Goal: Task Accomplishment & Management: Complete application form

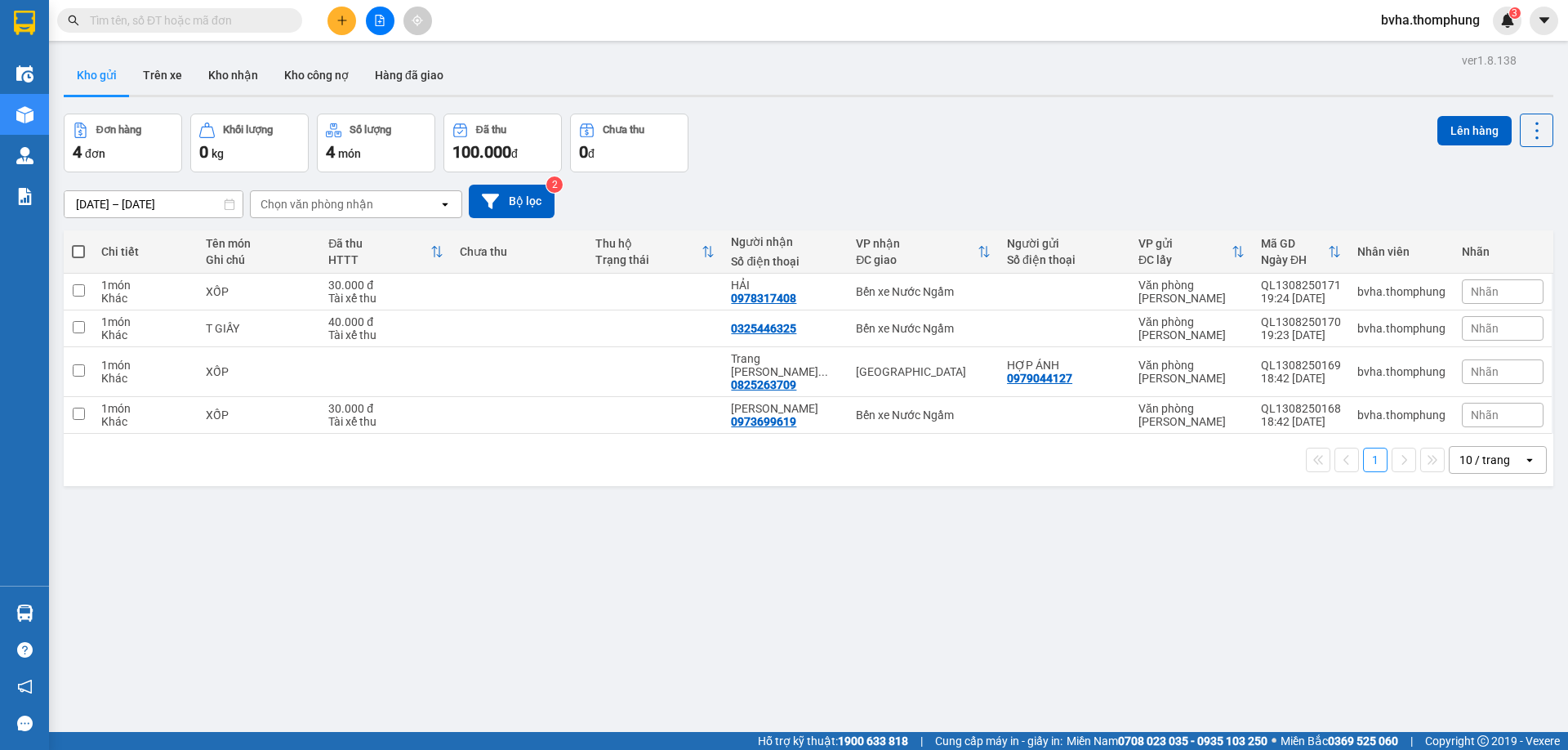
click at [344, 28] on button at bounding box center [341, 21] width 29 height 29
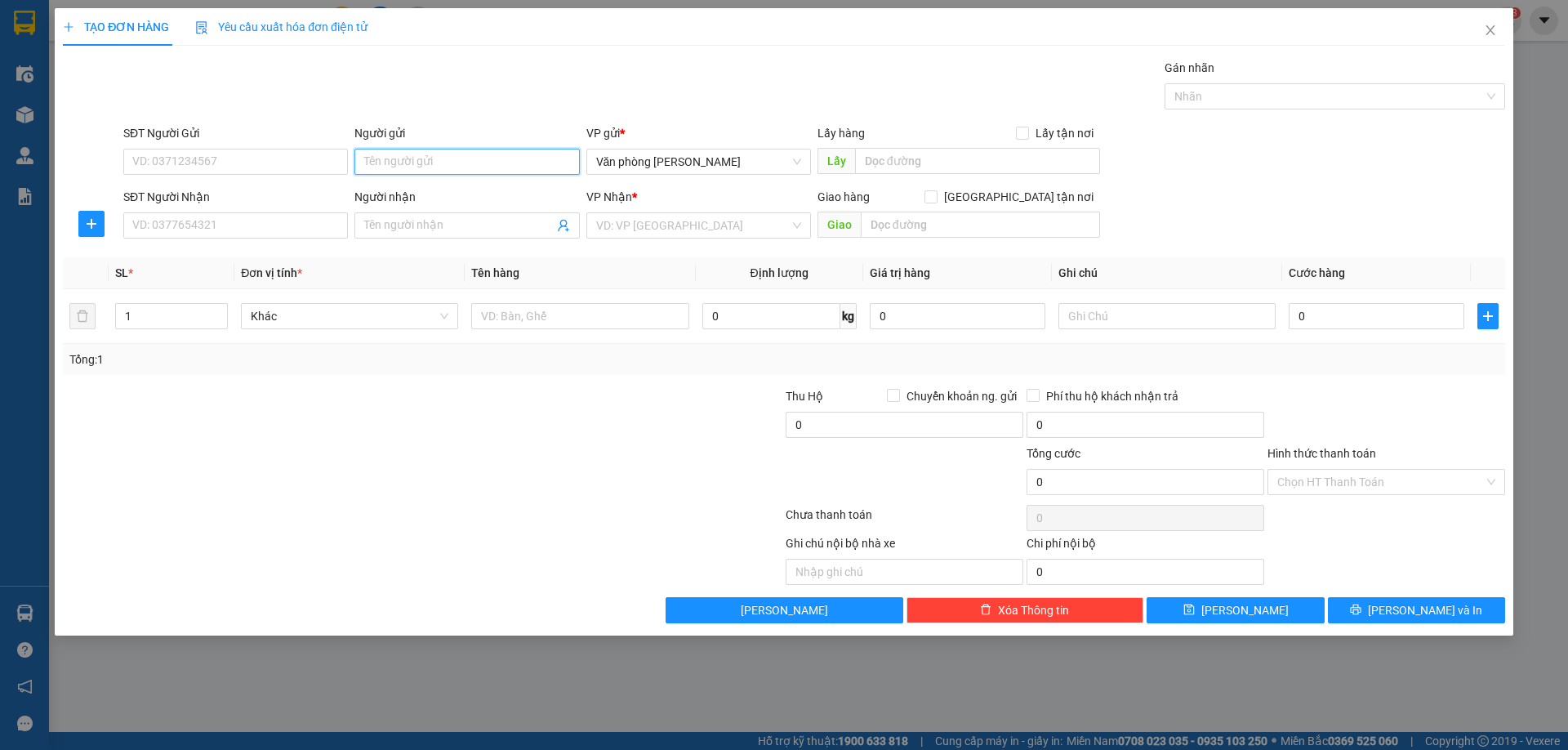
click at [444, 153] on input "Người gửi" at bounding box center [467, 162] width 225 height 26
type input "TUYẾT KEM"
click at [400, 230] on input "Người nhận" at bounding box center [458, 226] width 189 height 18
type input "C SƯƠNG"
click at [663, 227] on input "search" at bounding box center [693, 226] width 194 height 25
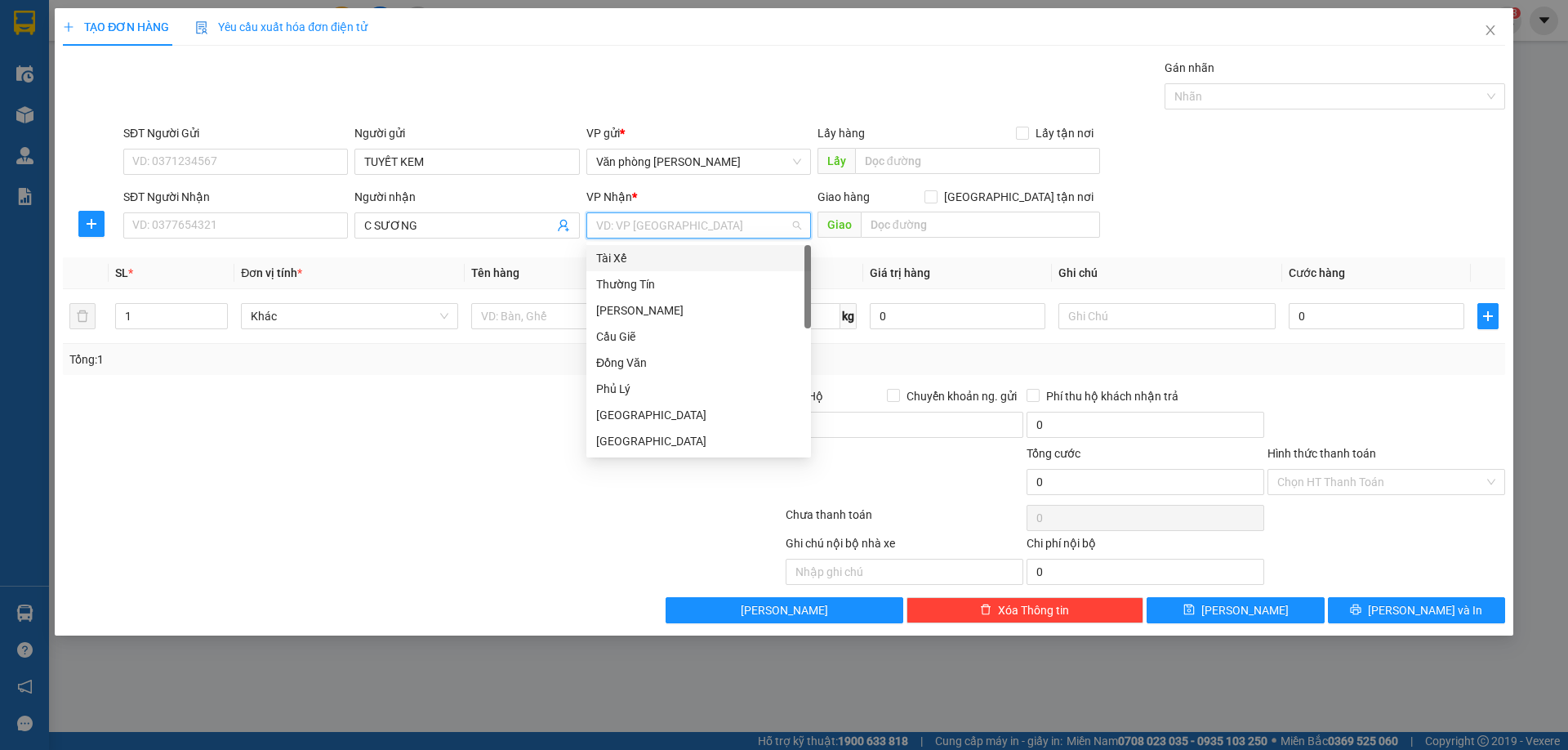
type input "B"
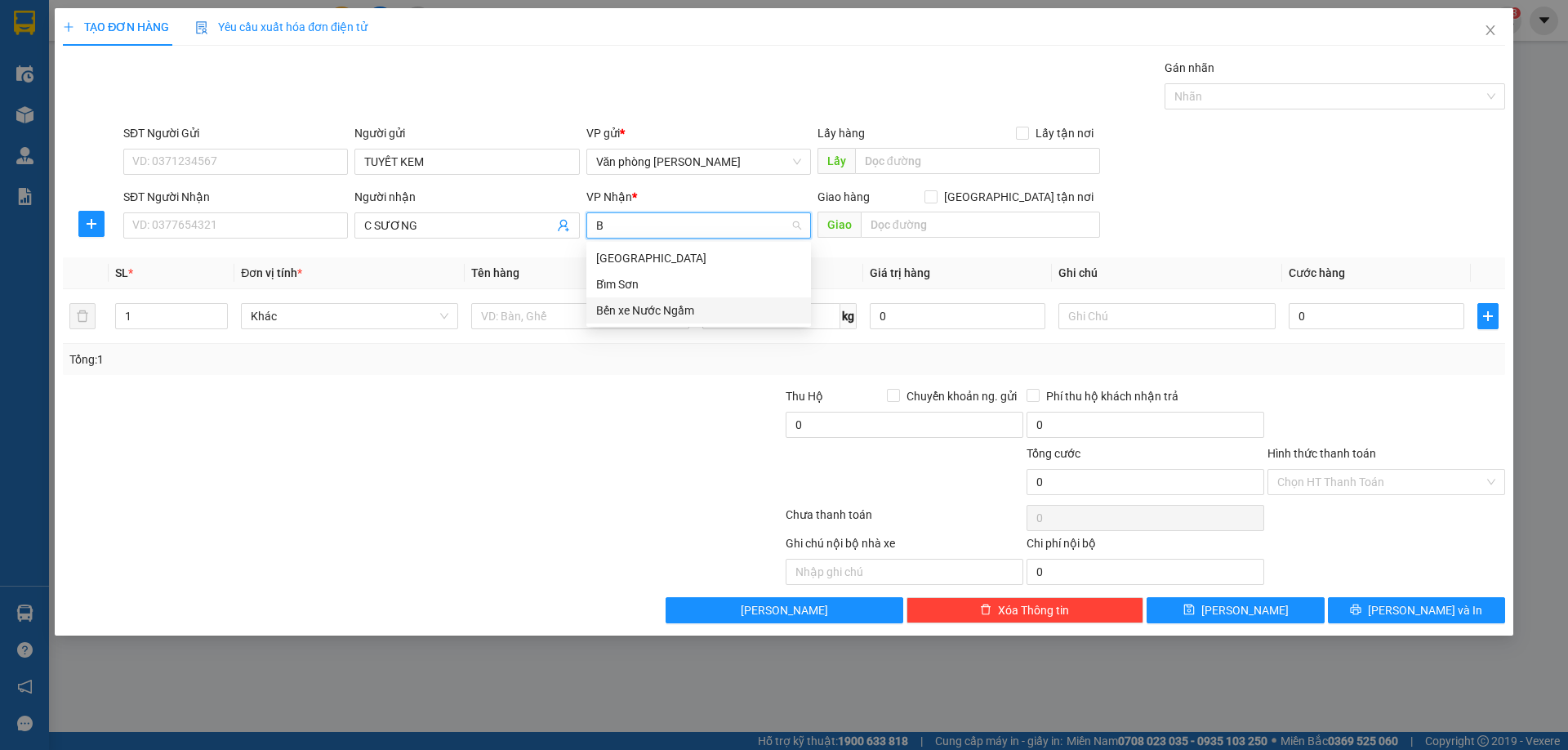
click at [640, 314] on div "Bến xe Nước Ngầm" at bounding box center [699, 310] width 205 height 18
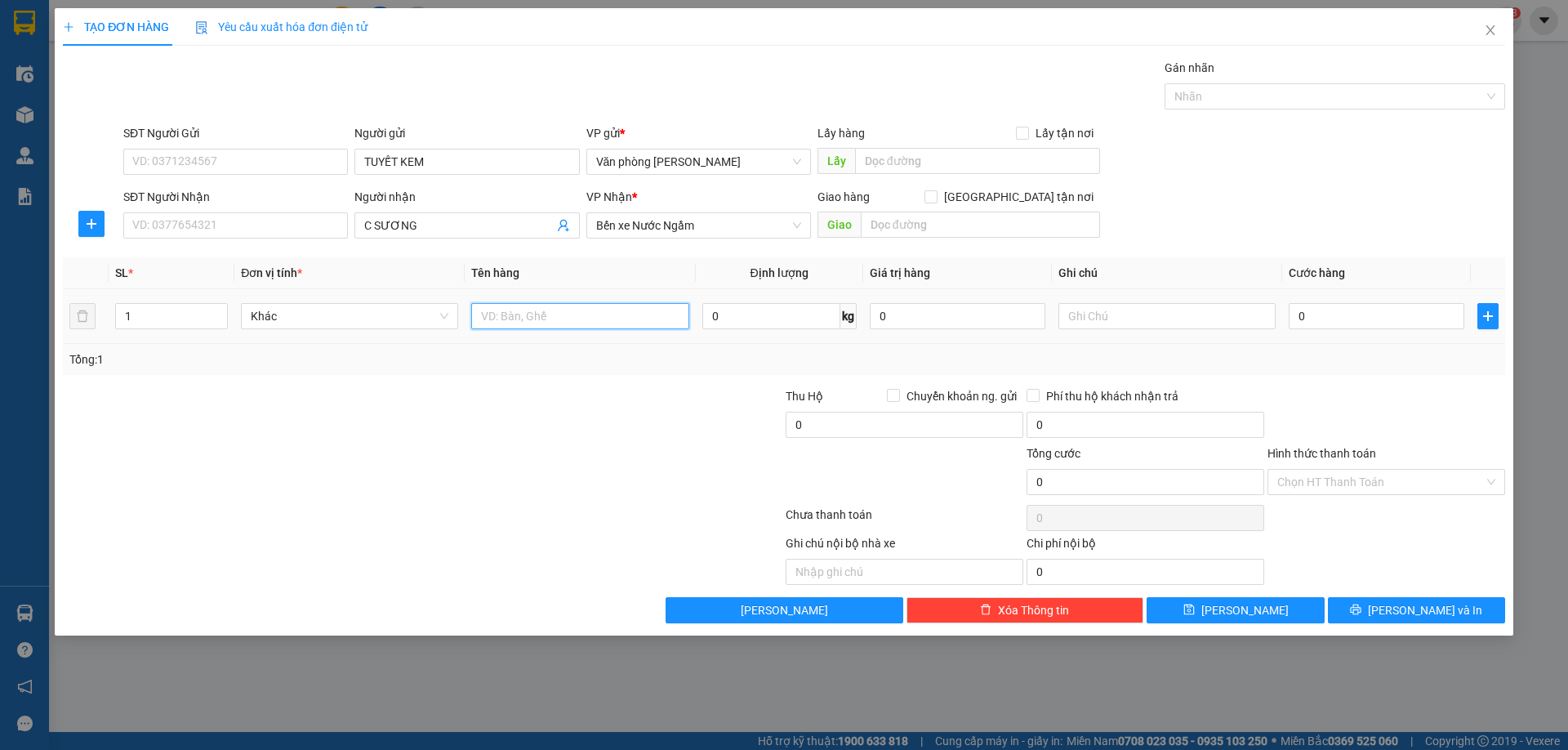
click at [574, 314] on input "text" at bounding box center [579, 316] width 217 height 26
type input "XỐP"
click at [1356, 316] on input "0" at bounding box center [1376, 316] width 175 height 26
type input "7"
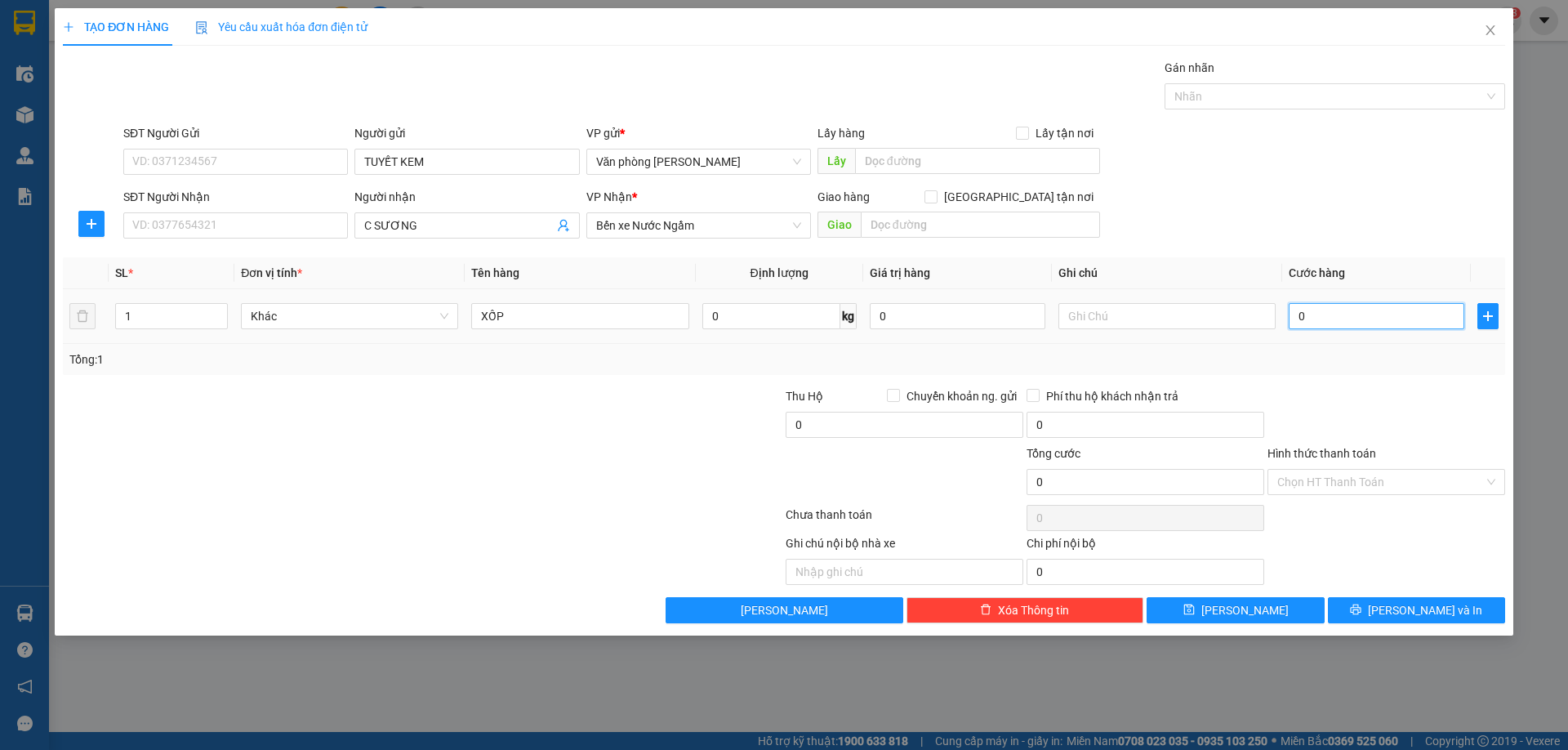
type input "7"
type input "70"
type input "70.000"
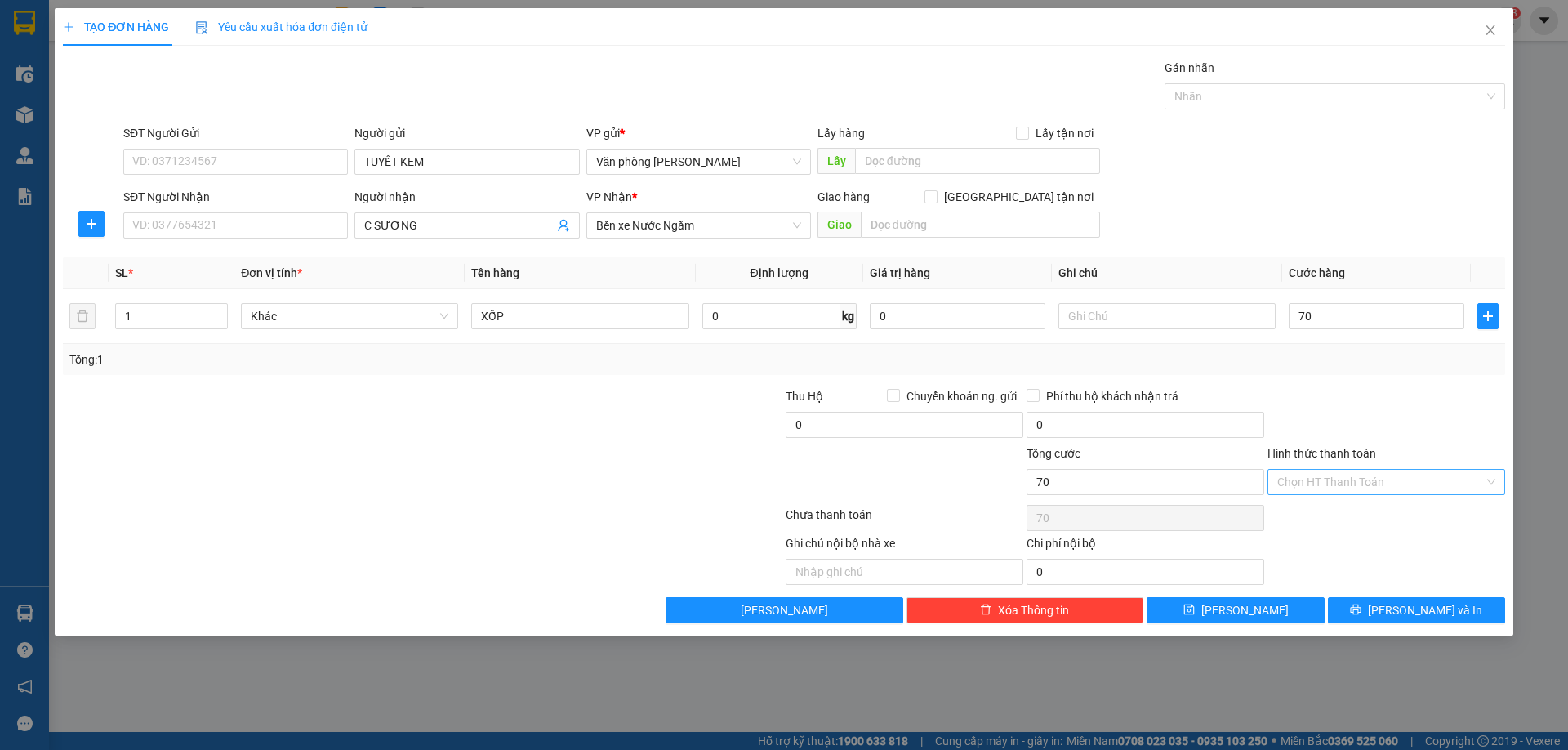
type input "70.000"
click at [1384, 471] on input "Hình thức thanh toán" at bounding box center [1380, 482] width 207 height 25
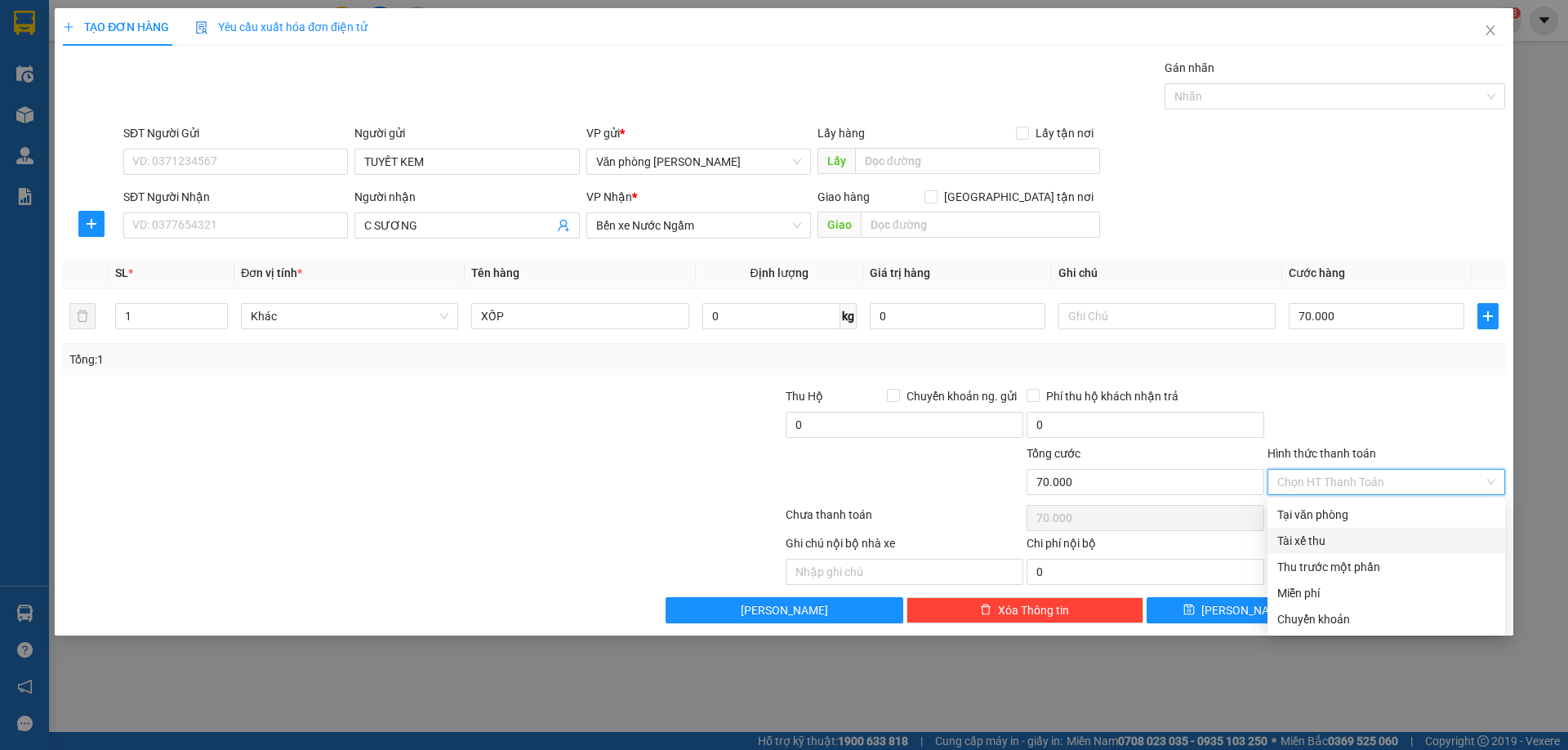
click at [1305, 545] on div "Tài xế thu" at bounding box center [1386, 541] width 218 height 18
type input "0"
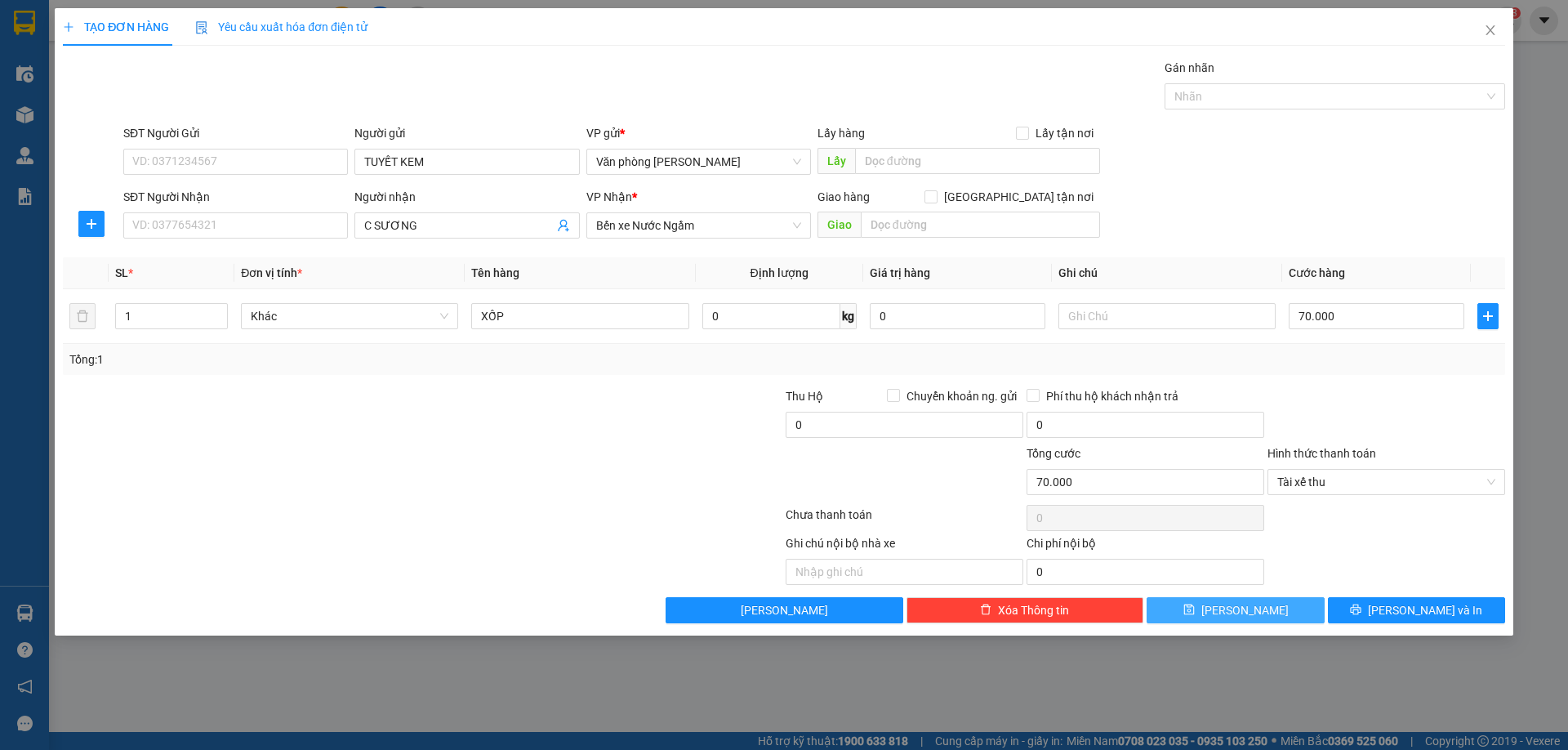
click at [1206, 610] on button "[PERSON_NAME]" at bounding box center [1235, 611] width 177 height 26
type input "0"
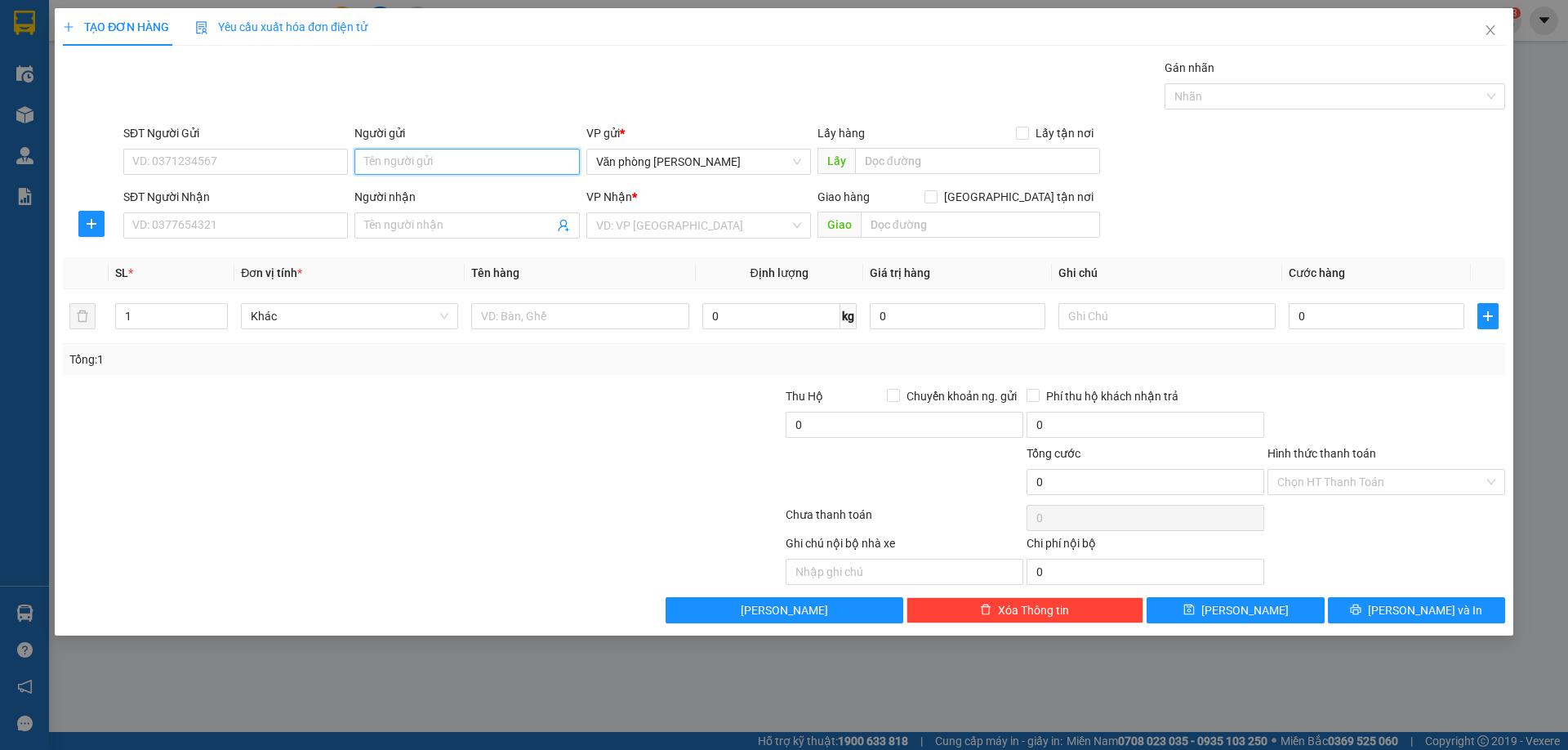
click at [407, 167] on input "Người gửi" at bounding box center [467, 162] width 225 height 26
type input "TUYẾT"
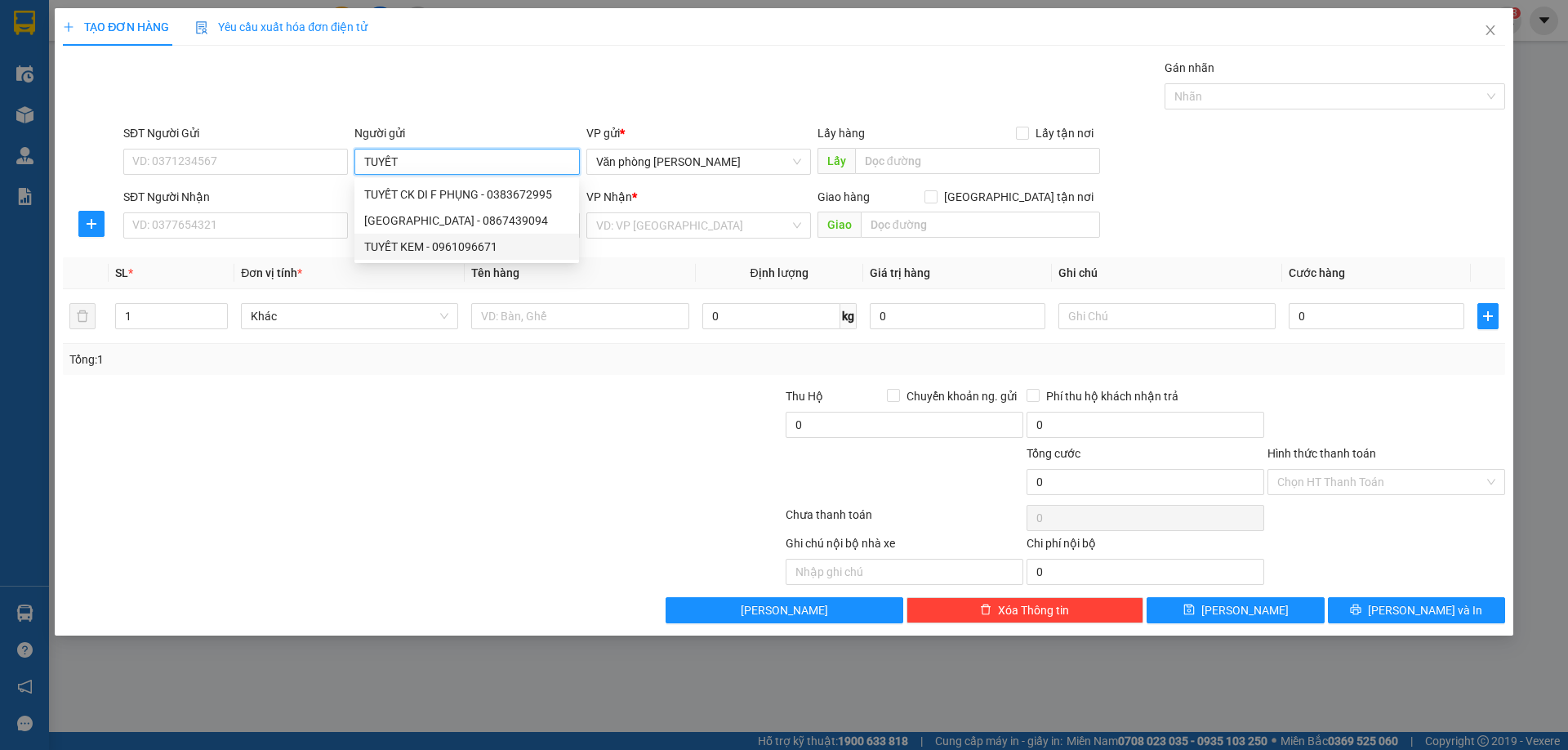
click at [429, 246] on div "TUYẾT KEM - 0961096671" at bounding box center [467, 247] width 205 height 18
type input "0961096671"
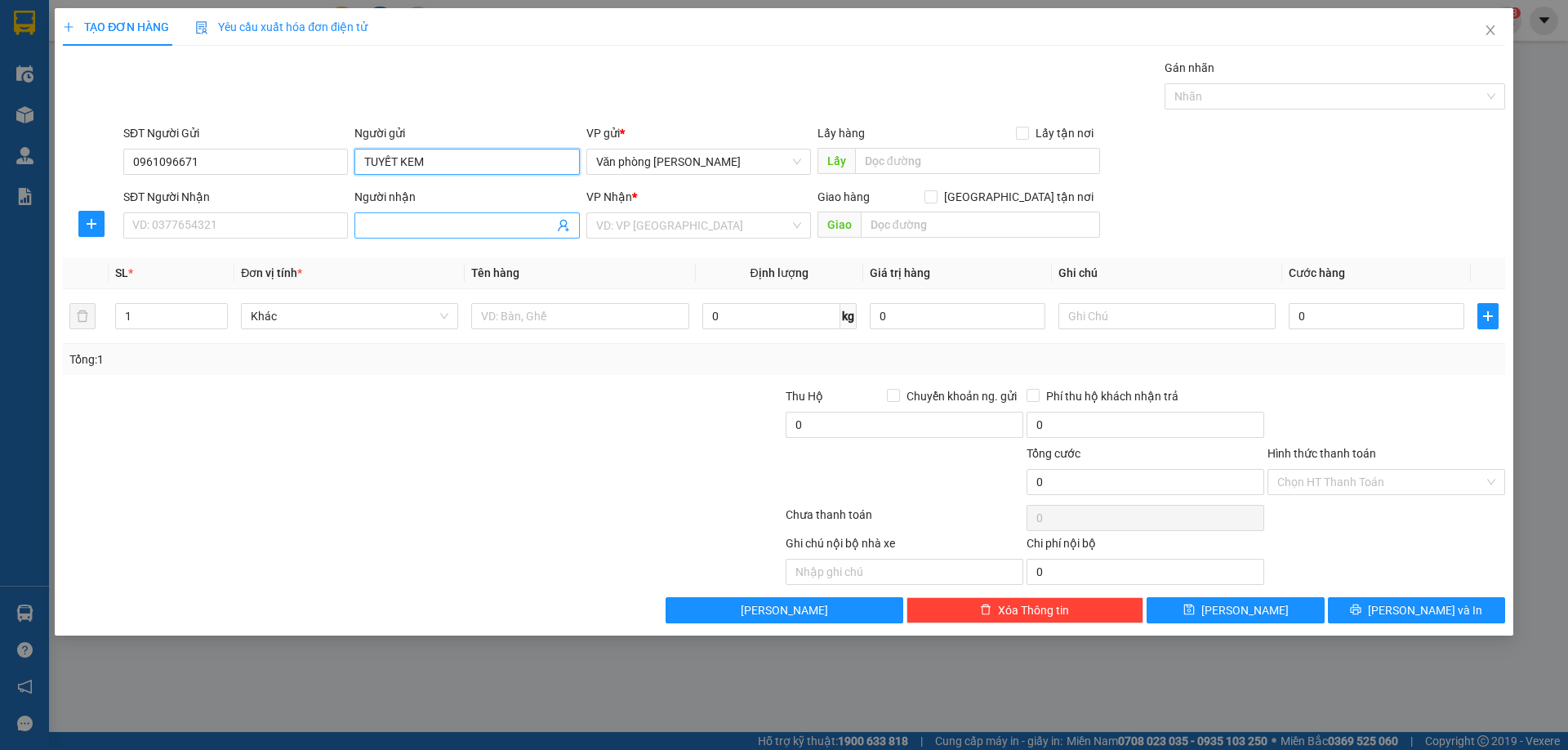
type input "TUYẾT KEM"
click at [407, 229] on input "Người nhận" at bounding box center [458, 226] width 189 height 18
type input "[PERSON_NAME]"
click at [643, 217] on input "search" at bounding box center [693, 226] width 194 height 25
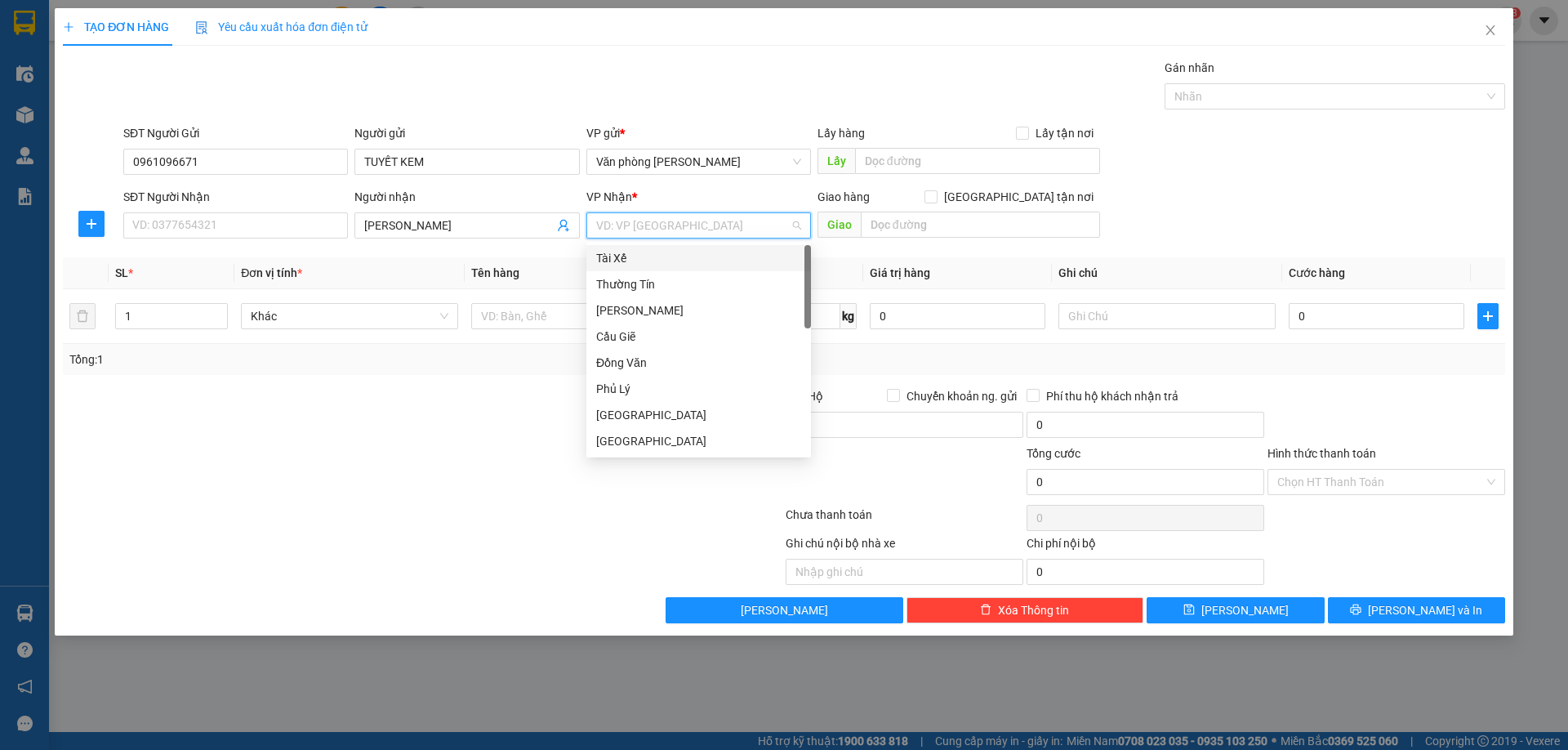
type input "B"
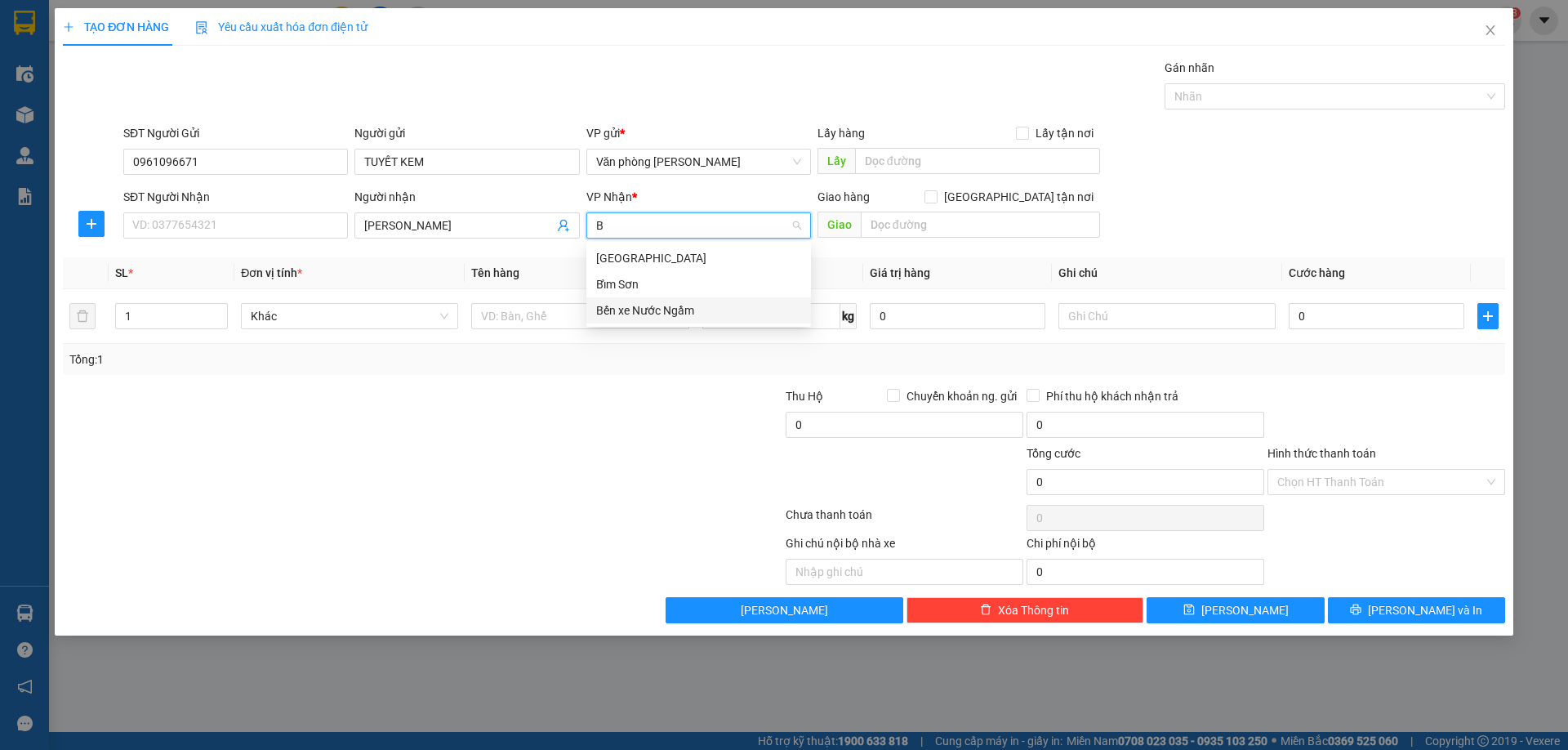
click at [626, 309] on div "Bến xe Nước Ngầm" at bounding box center [699, 310] width 205 height 18
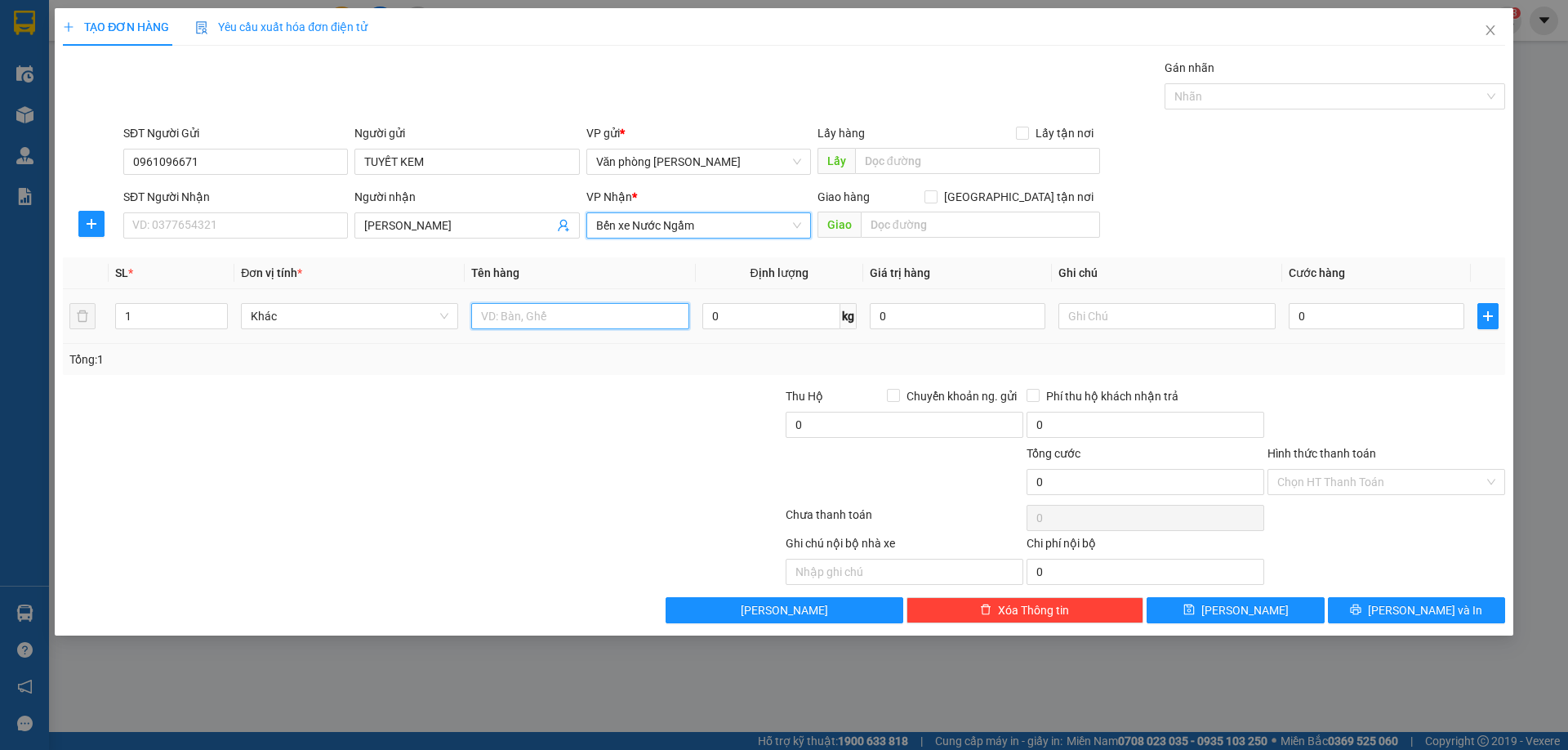
click at [536, 320] on input "text" at bounding box center [579, 316] width 217 height 26
type input "XỐP"
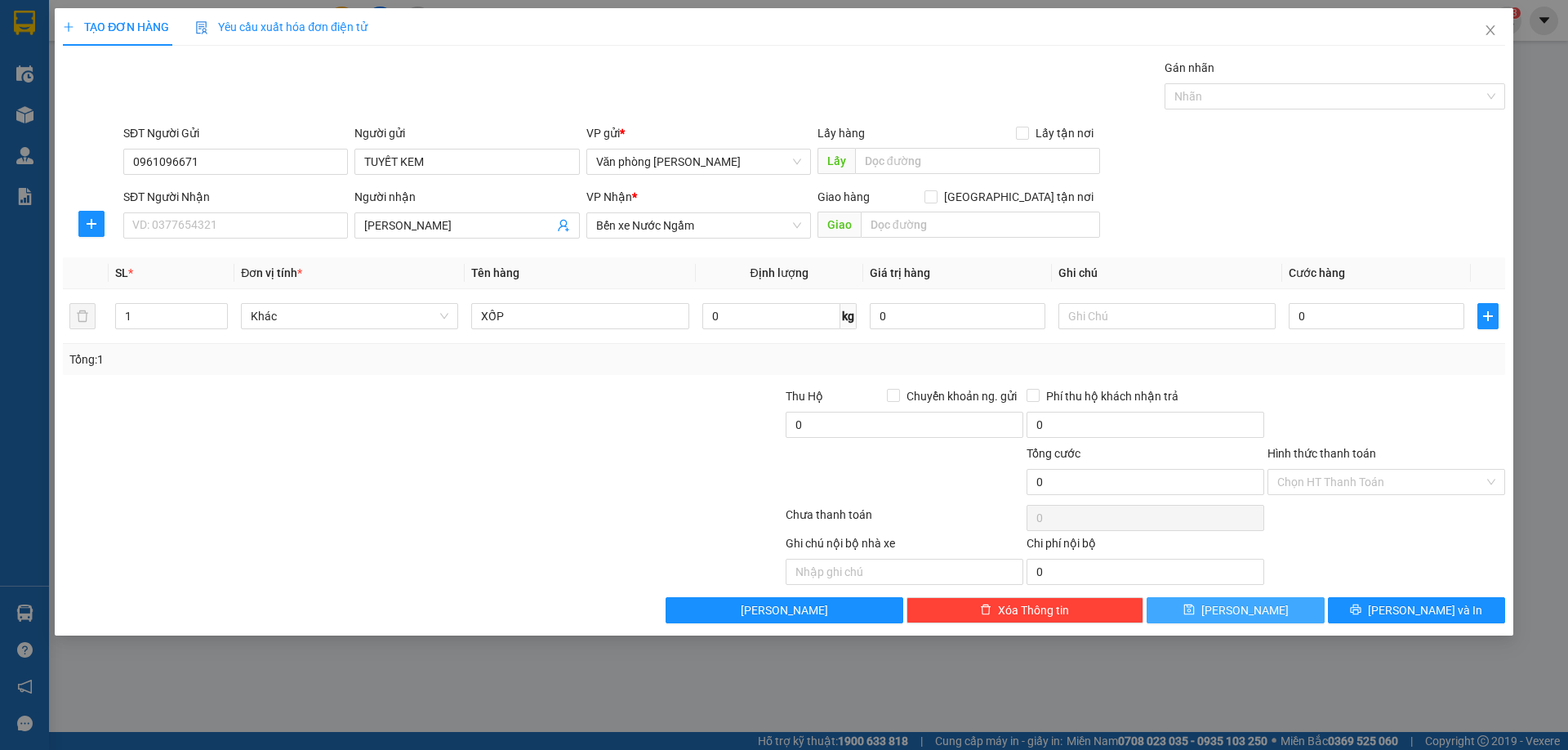
click at [1195, 608] on icon "save" at bounding box center [1189, 610] width 11 height 11
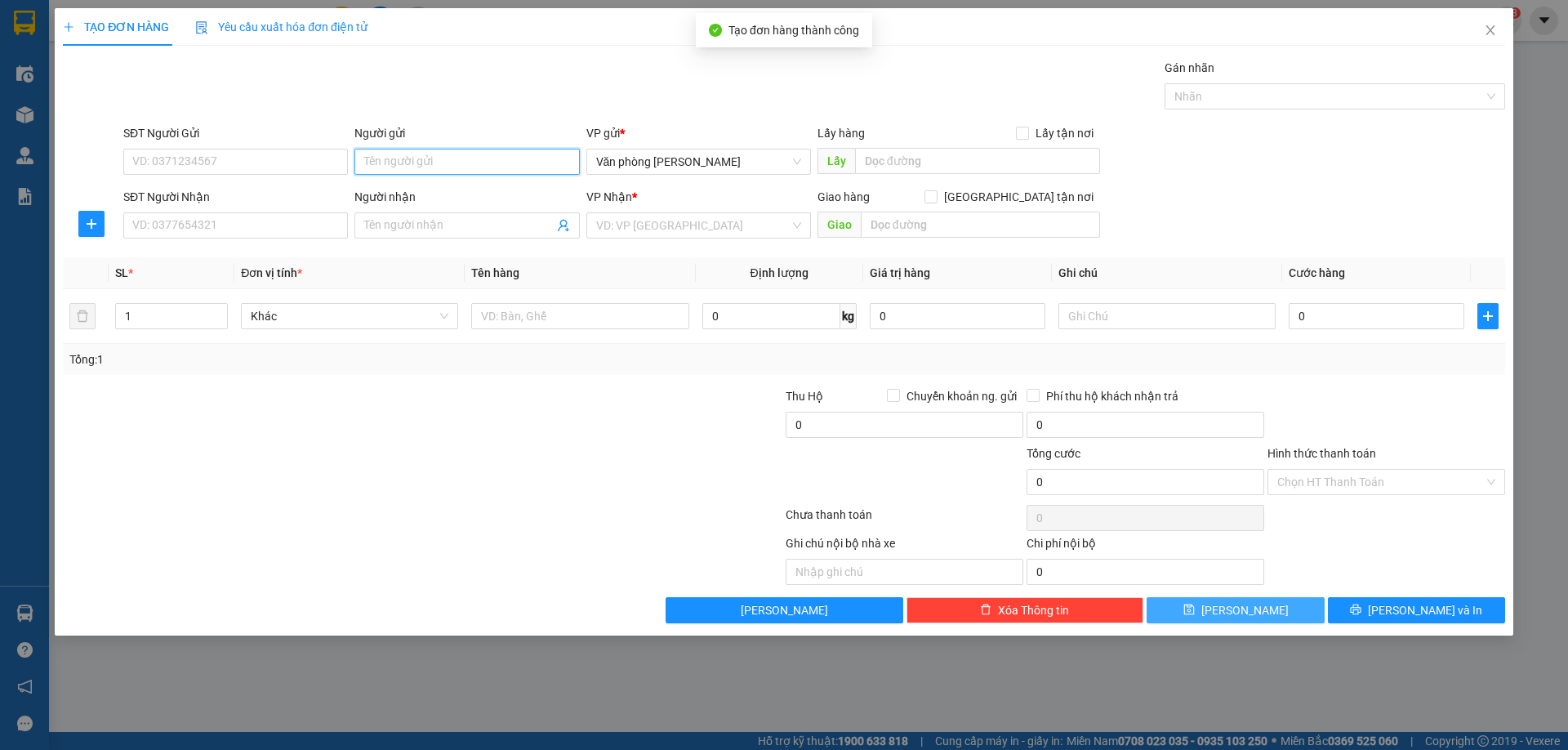
click at [400, 162] on input "Người gửi" at bounding box center [467, 162] width 225 height 26
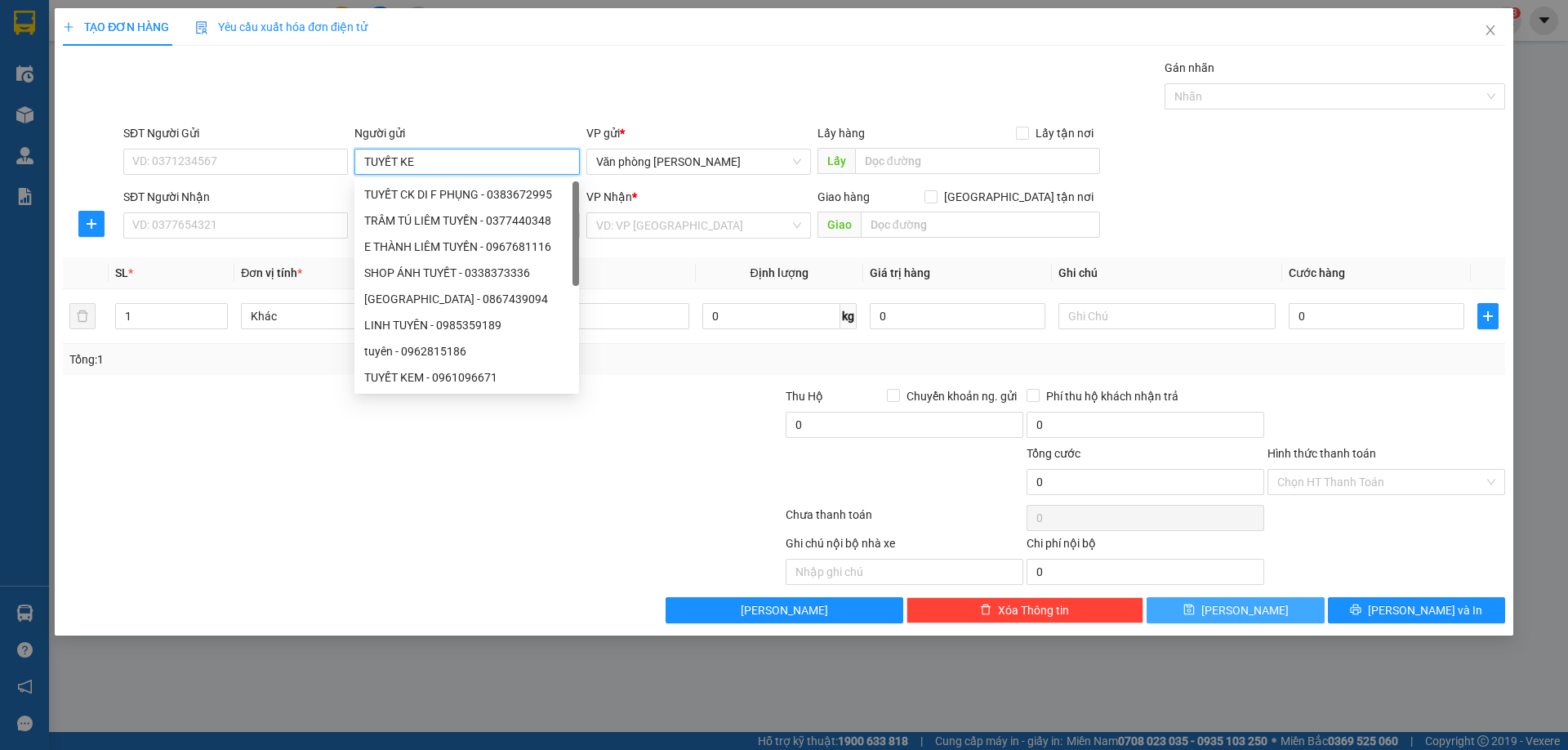
type input "TUYẾT KEM"
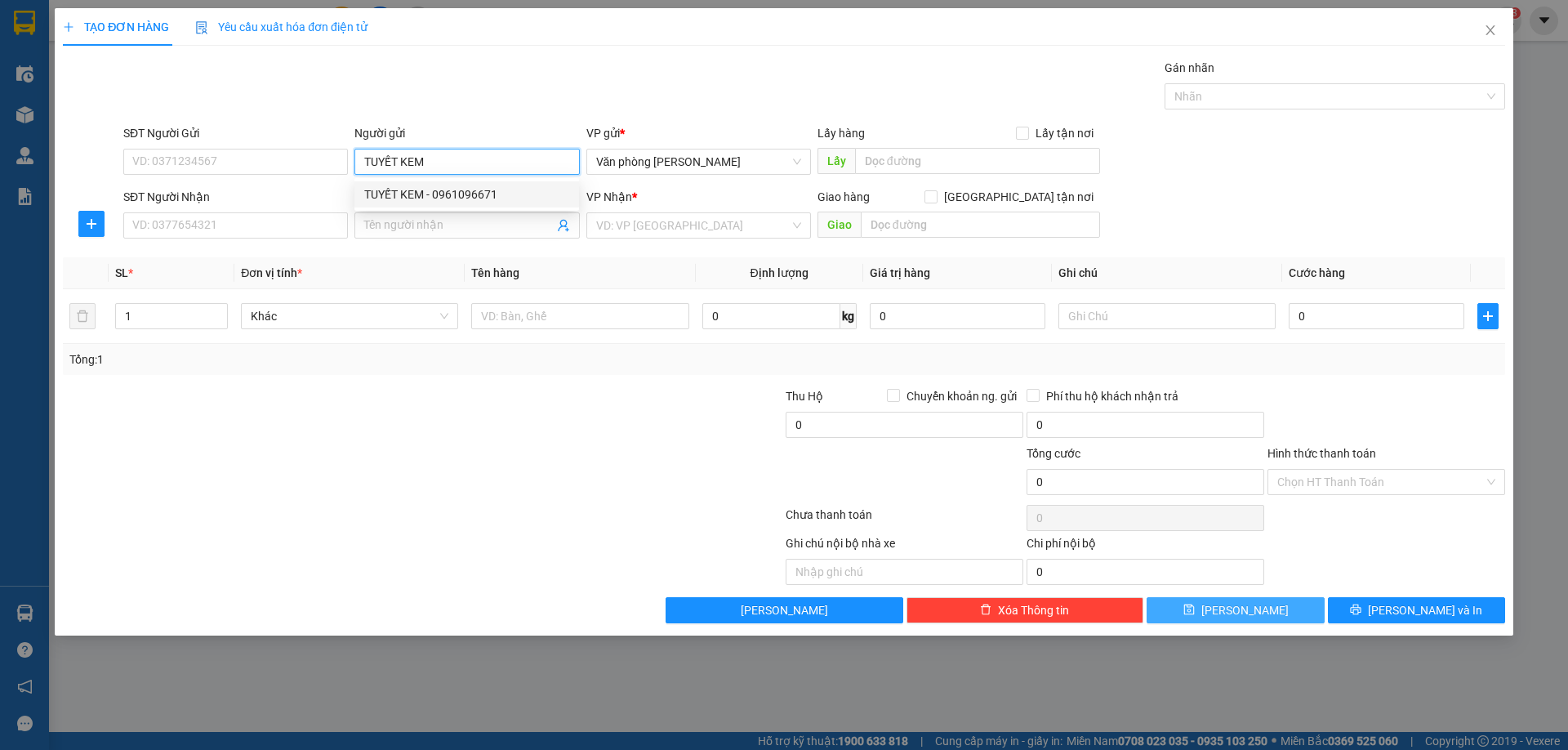
click at [368, 191] on div "TUYẾT KEM - 0961096671" at bounding box center [467, 194] width 205 height 18
type input "0961096671"
type input "TUYẾT KEM"
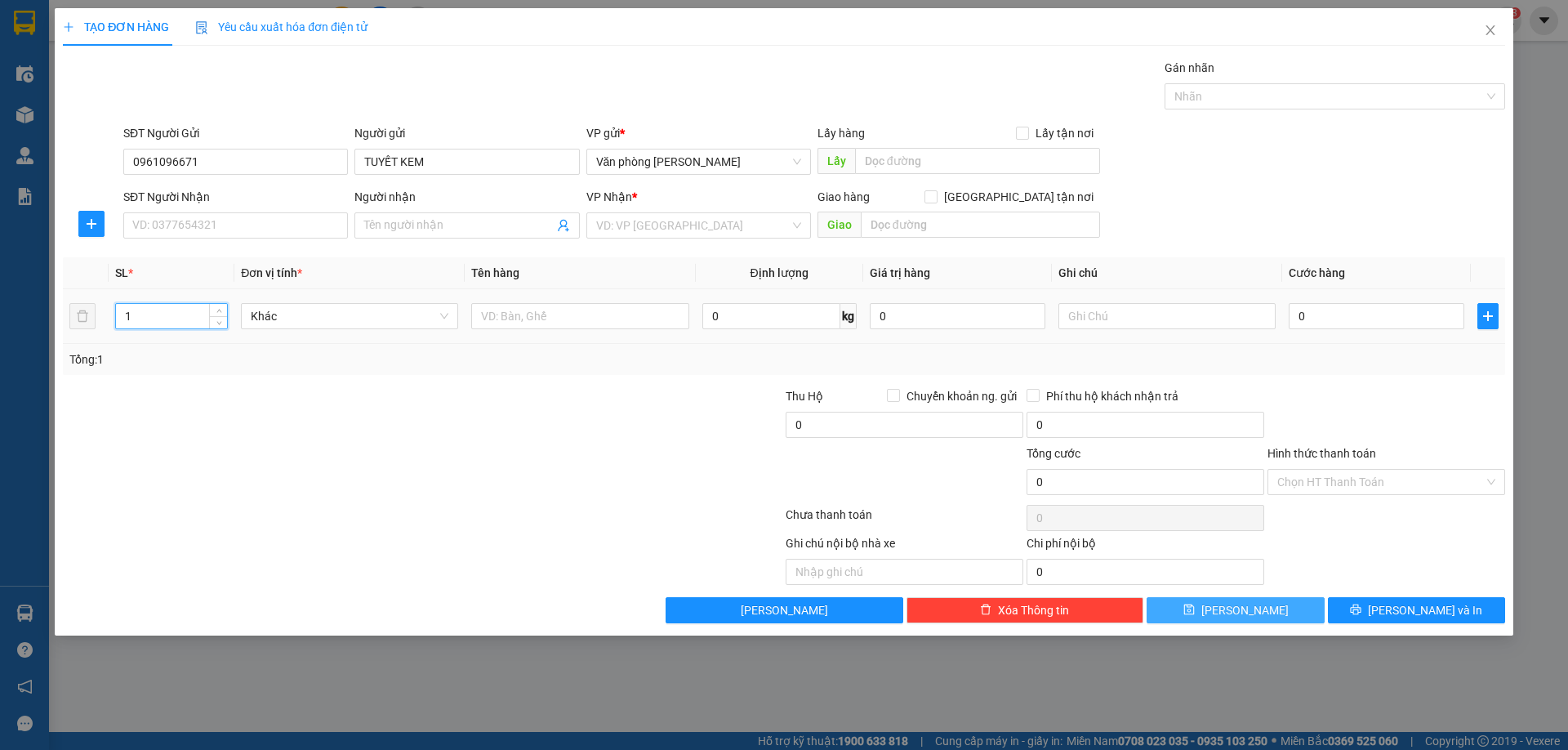
drag, startPoint x: 160, startPoint y: 321, endPoint x: 120, endPoint y: 324, distance: 40.1
click at [120, 324] on input "1" at bounding box center [171, 316] width 111 height 25
type input "4"
click at [554, 315] on input "text" at bounding box center [579, 316] width 217 height 26
type input "XỐP"
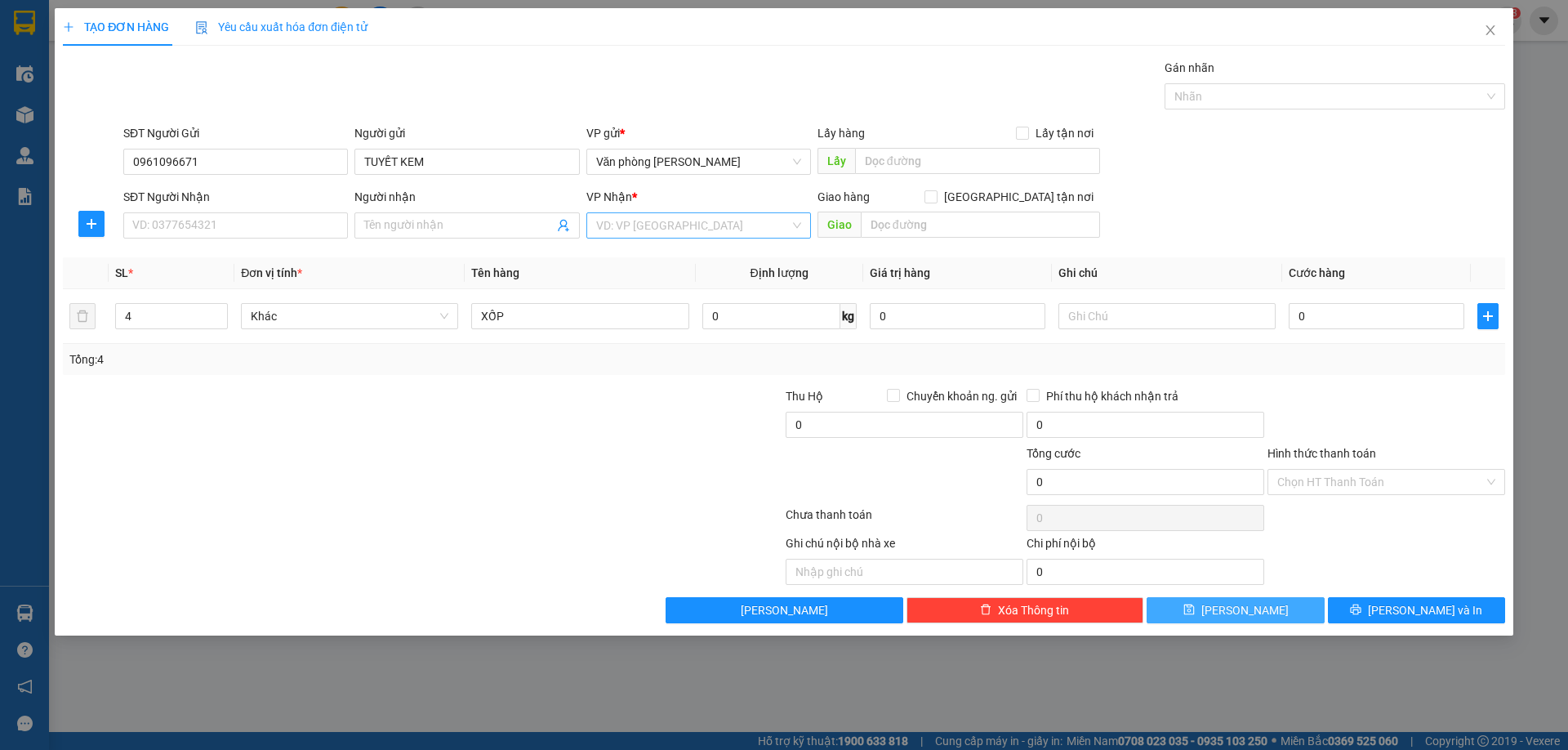
click at [608, 230] on input "search" at bounding box center [693, 226] width 194 height 25
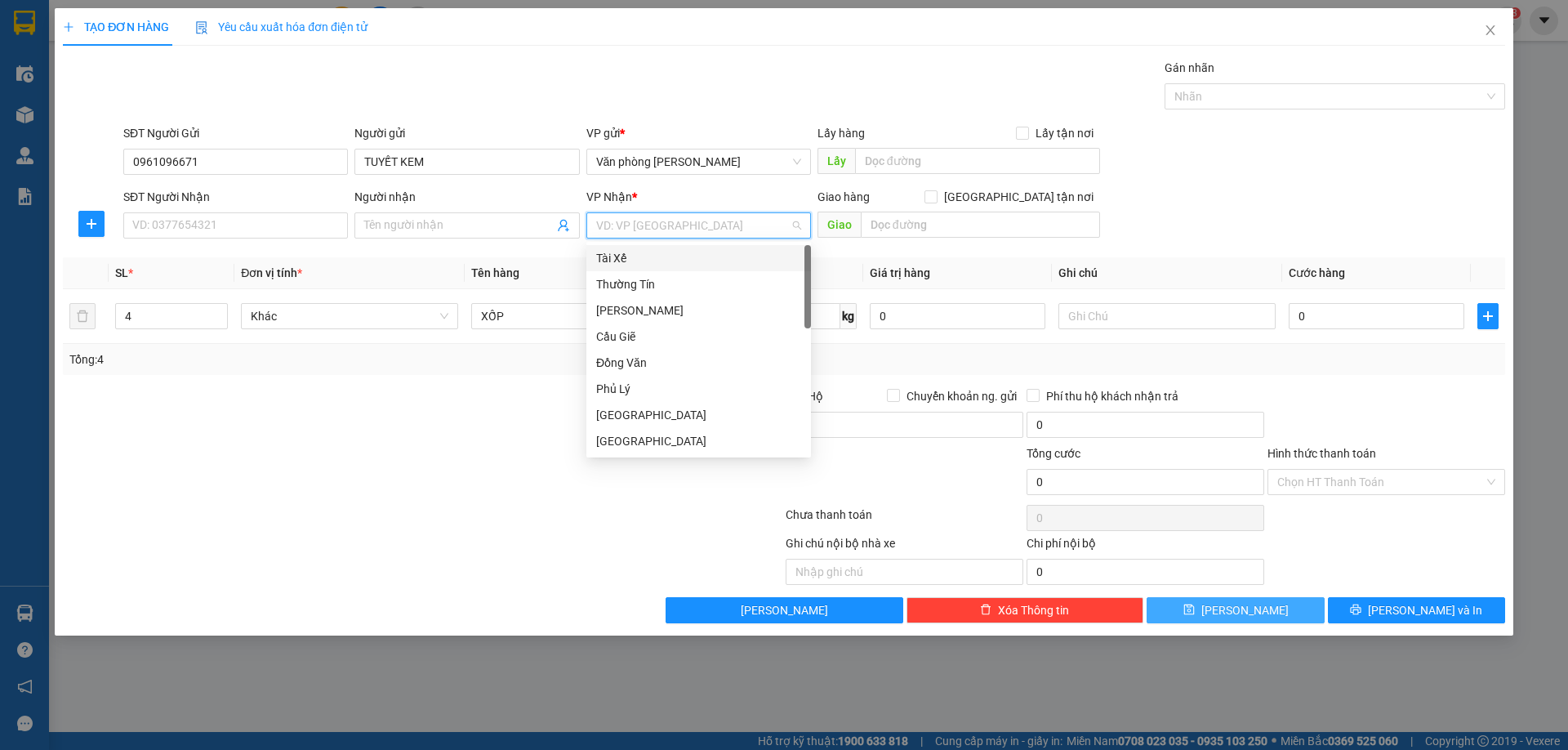
type input "B"
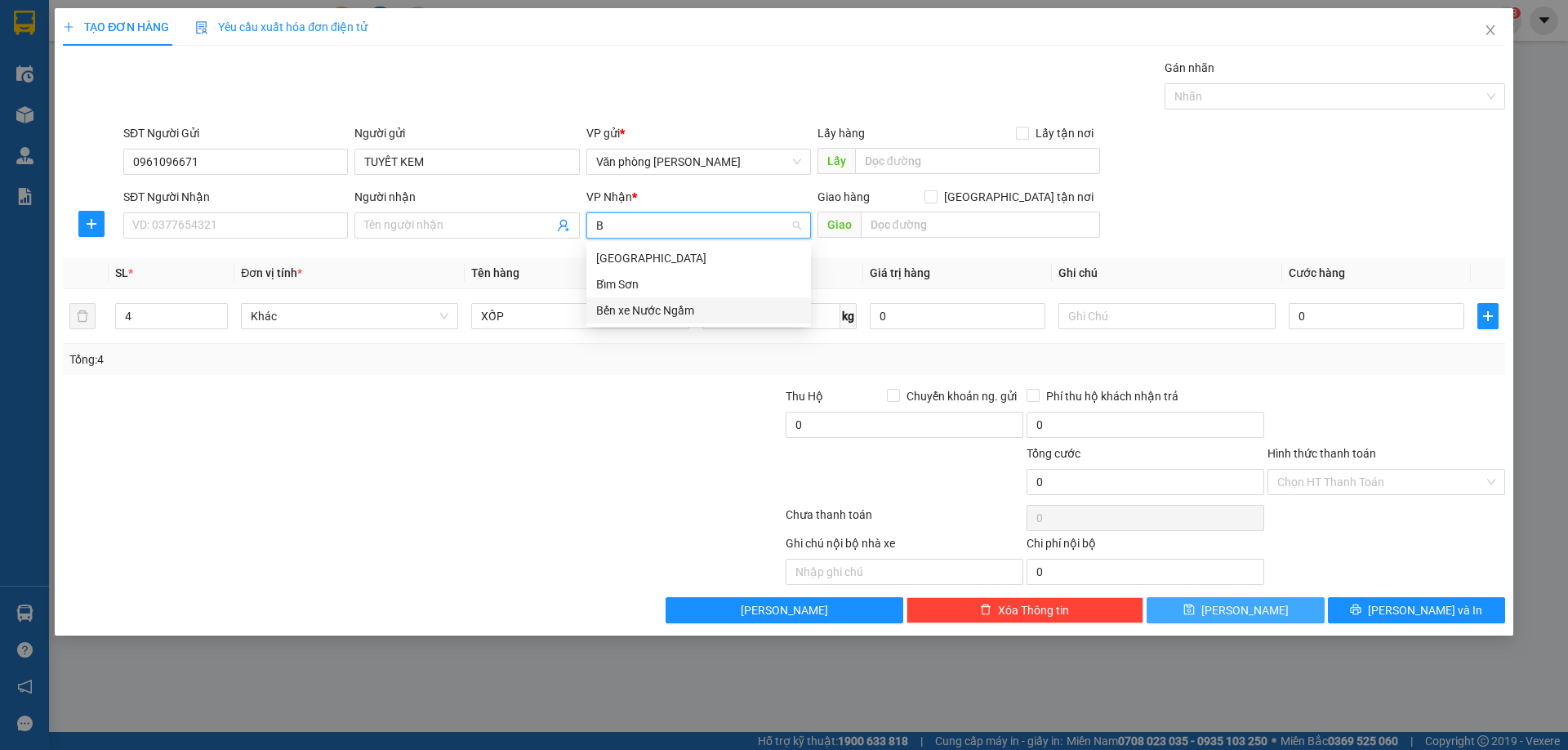
click at [622, 313] on div "Bến xe Nước Ngầm" at bounding box center [699, 310] width 205 height 18
click at [1208, 614] on button "[PERSON_NAME]" at bounding box center [1235, 611] width 177 height 26
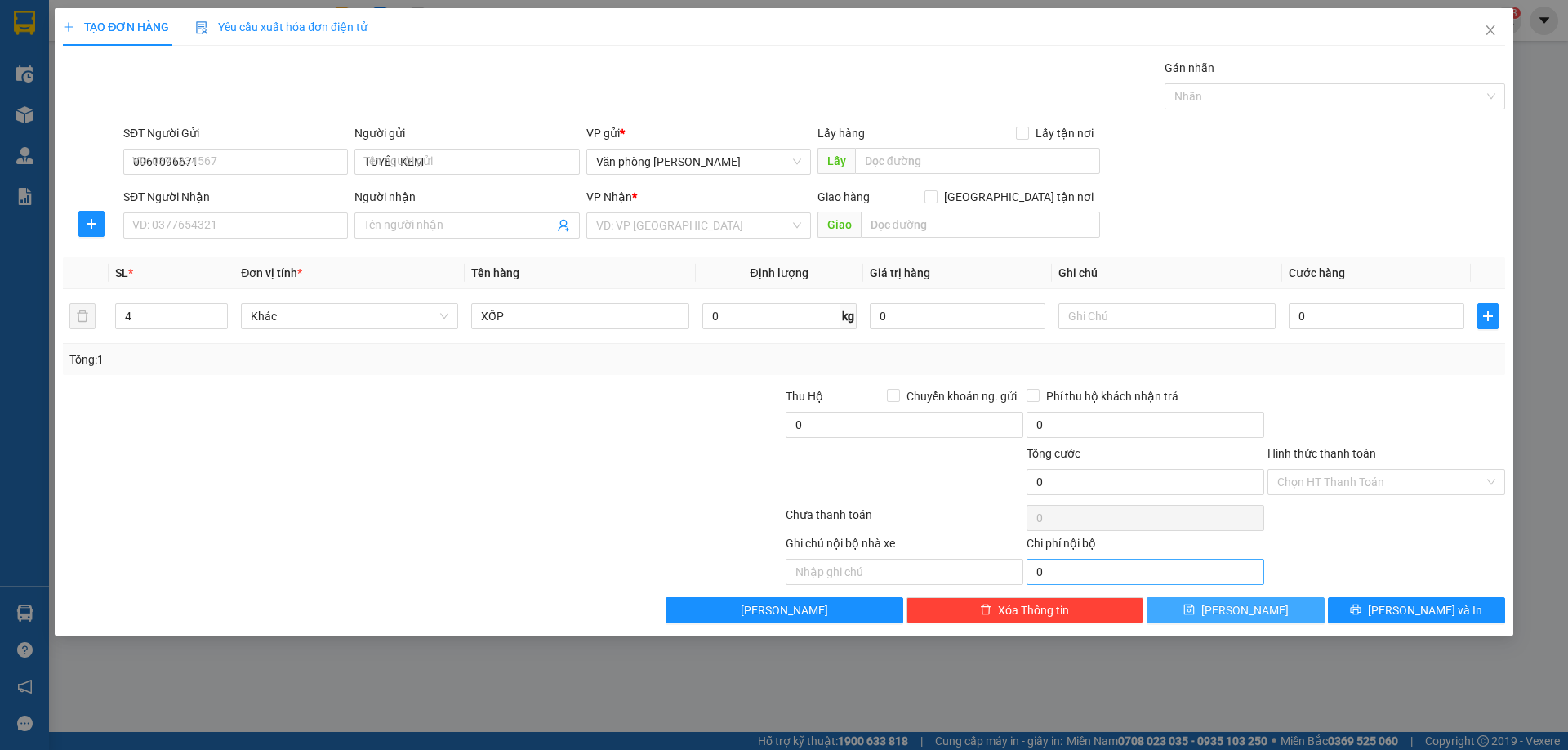
type input "1"
click at [194, 219] on input "SĐT Người Nhận" at bounding box center [235, 226] width 225 height 26
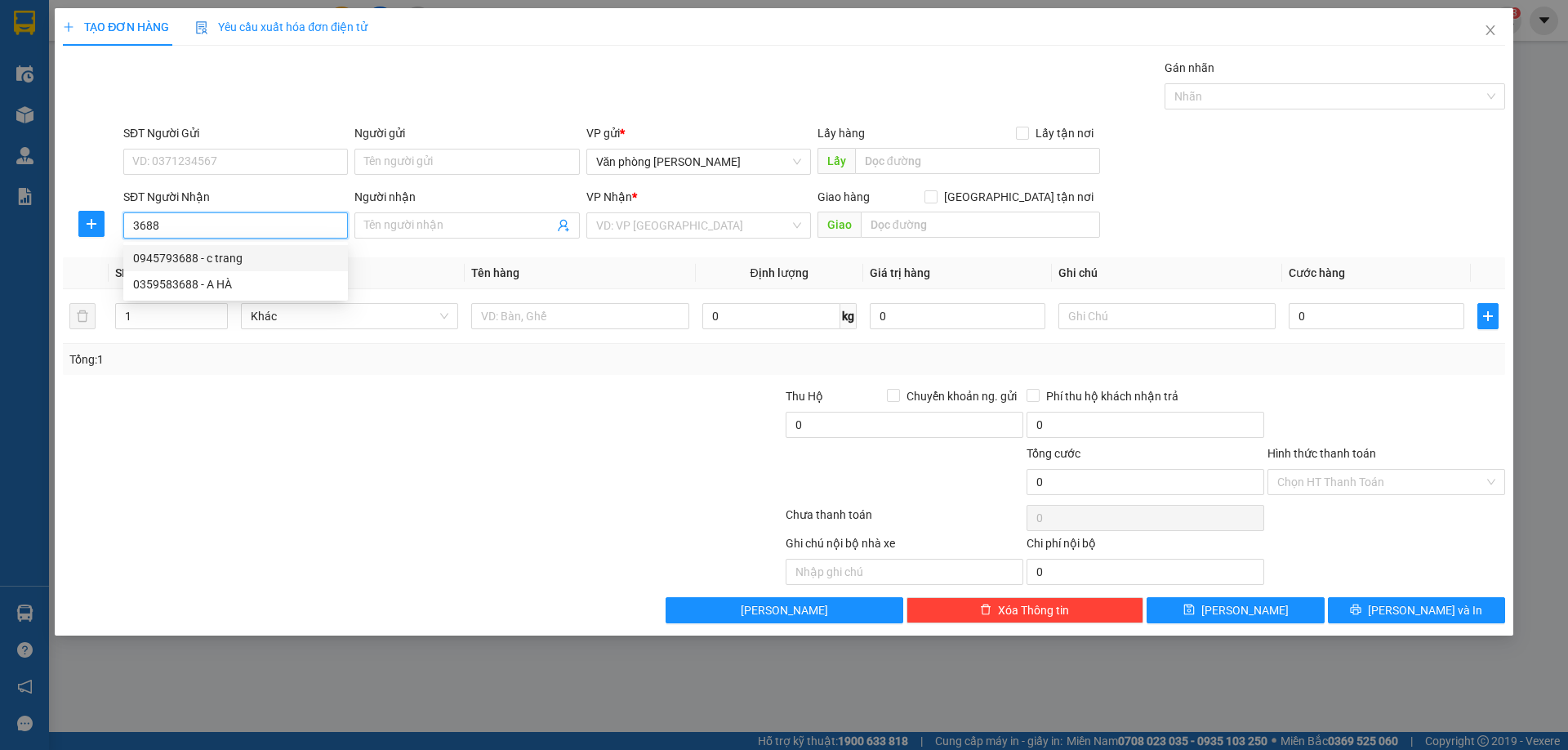
click at [186, 262] on div "0945793688 - c trang" at bounding box center [235, 258] width 205 height 18
type input "0945793688"
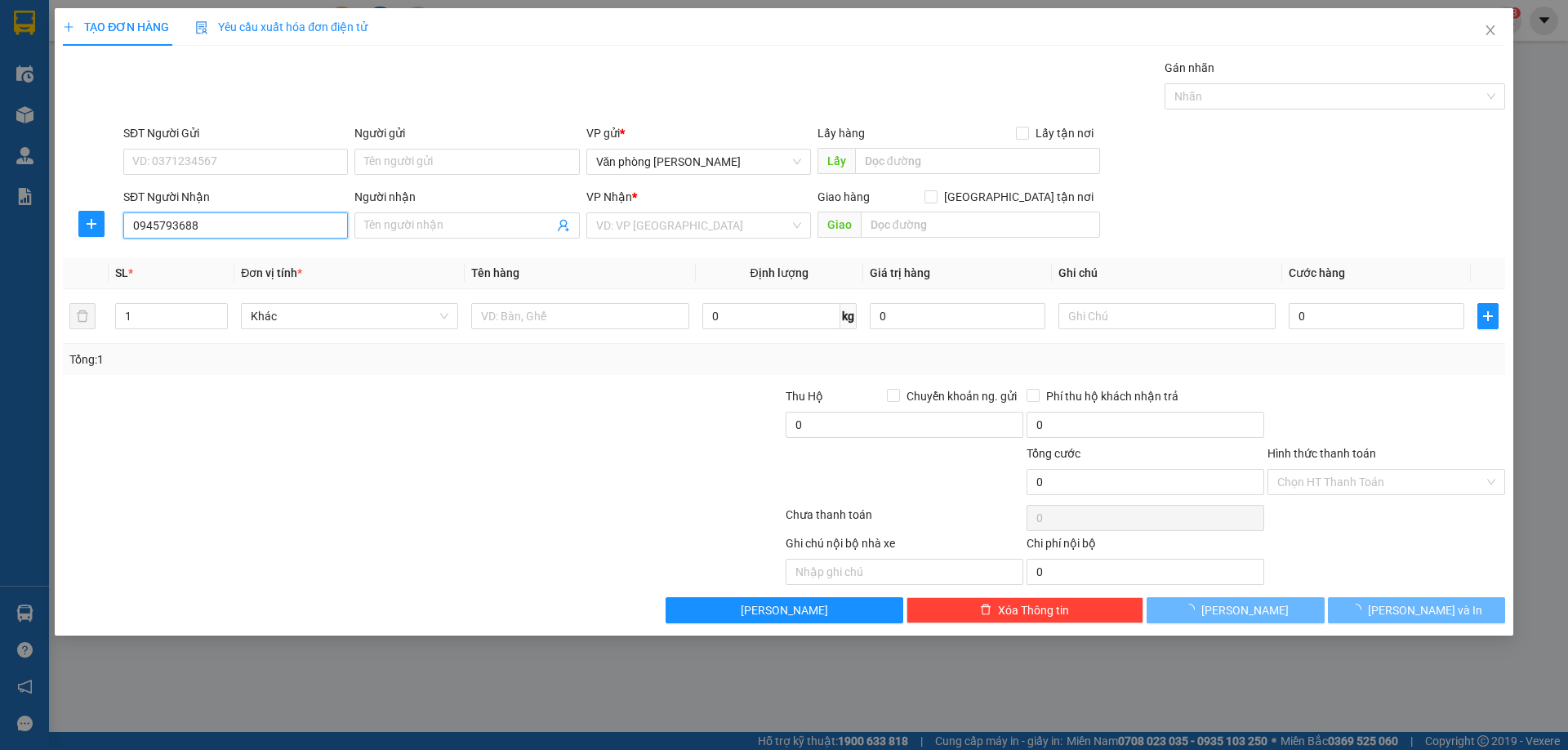
type input "c trang"
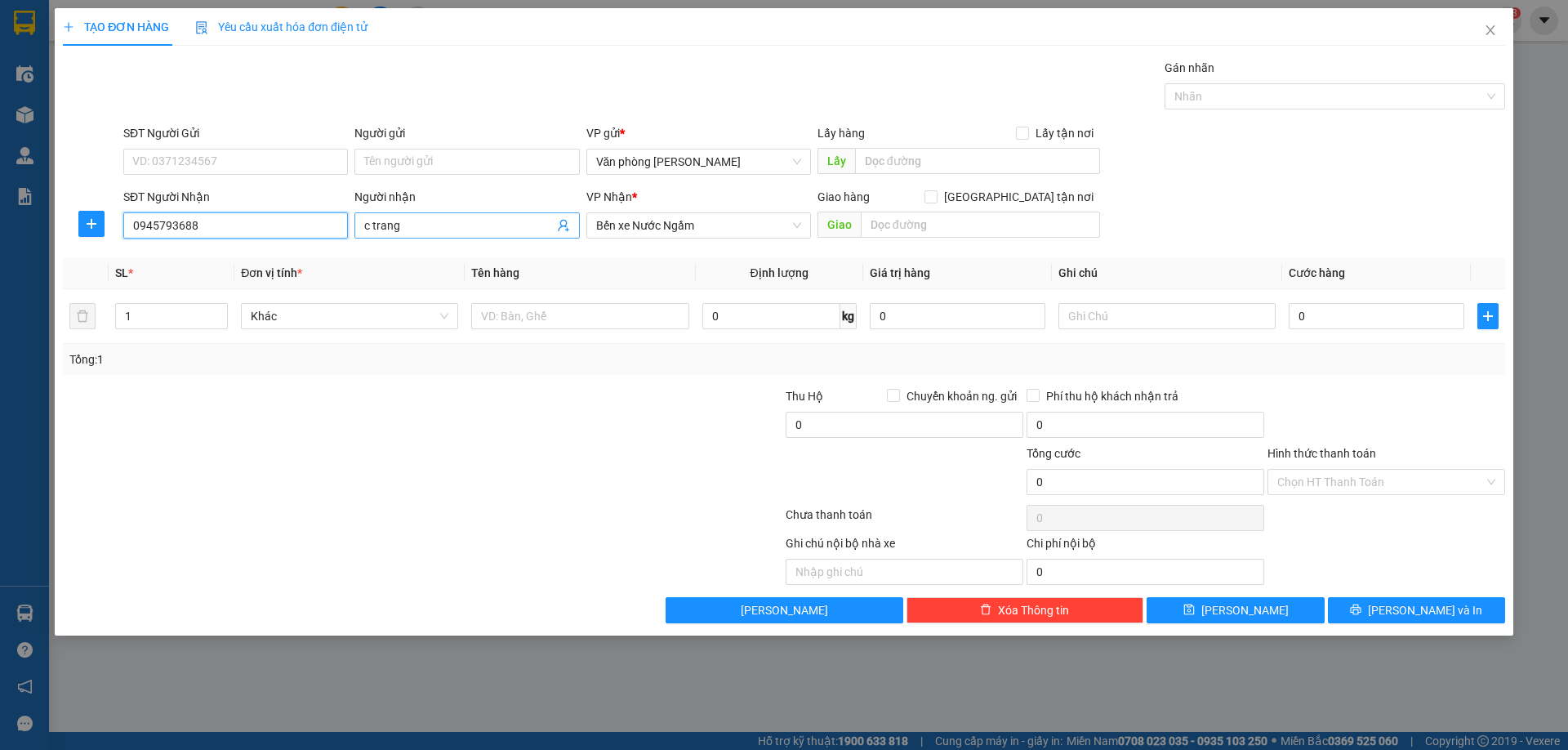
type input "0945793688"
click at [452, 230] on input "c trang" at bounding box center [458, 226] width 189 height 18
type input "c trang NHỜ SHIP"
click at [443, 257] on div "C TRANG NHỜ SHIP - 0945792688" at bounding box center [467, 258] width 205 height 18
type input "0945792688"
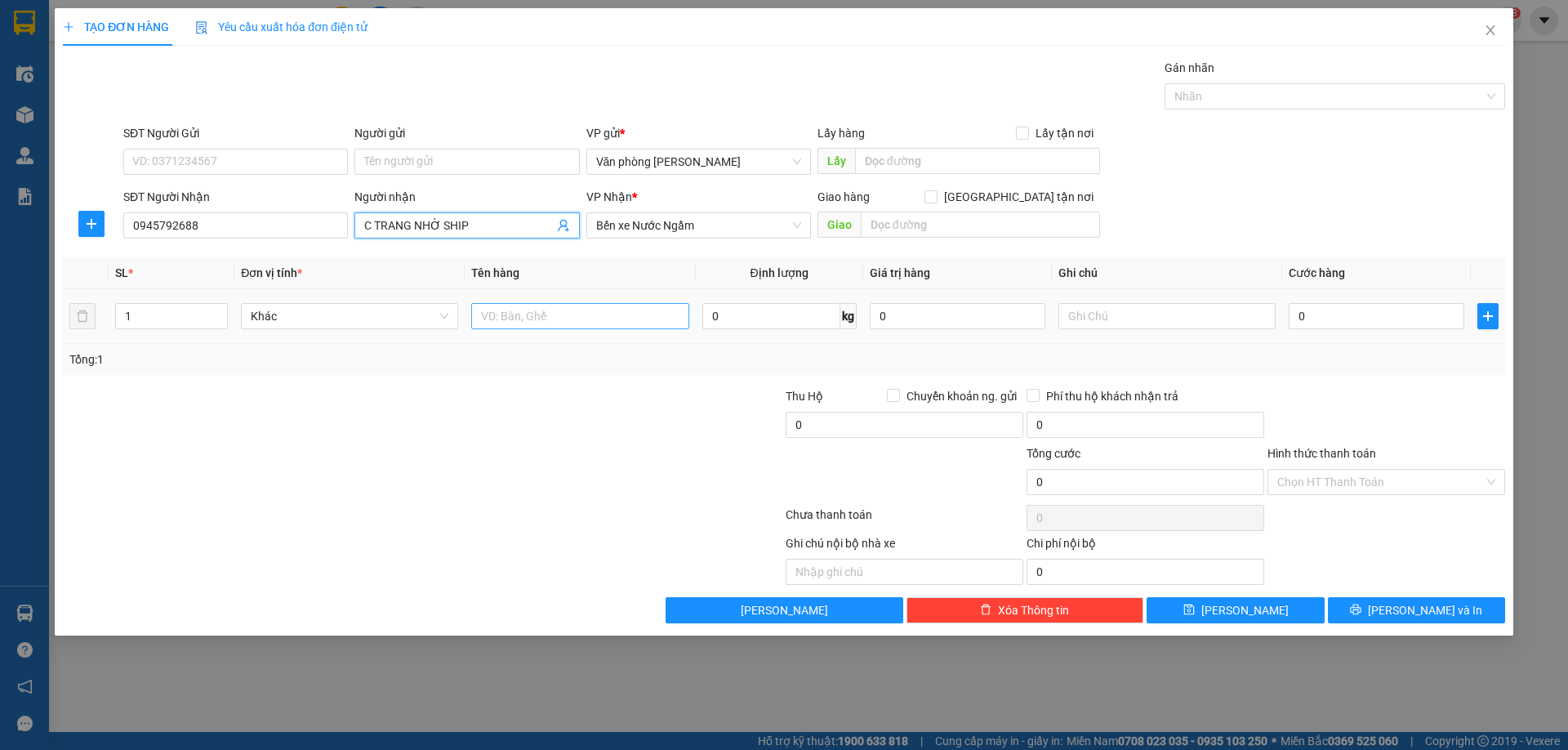
type input "C TRANG NHỜ SHIP"
click at [545, 323] on input "text" at bounding box center [579, 316] width 217 height 26
type input "XỐP"
click at [555, 379] on div "Transit Pickup Surcharge Ids Transit Deliver Surcharge Ids Transit Deliver Surc…" at bounding box center [784, 341] width 1442 height 565
click at [1240, 599] on button "[PERSON_NAME]" at bounding box center [1235, 611] width 177 height 26
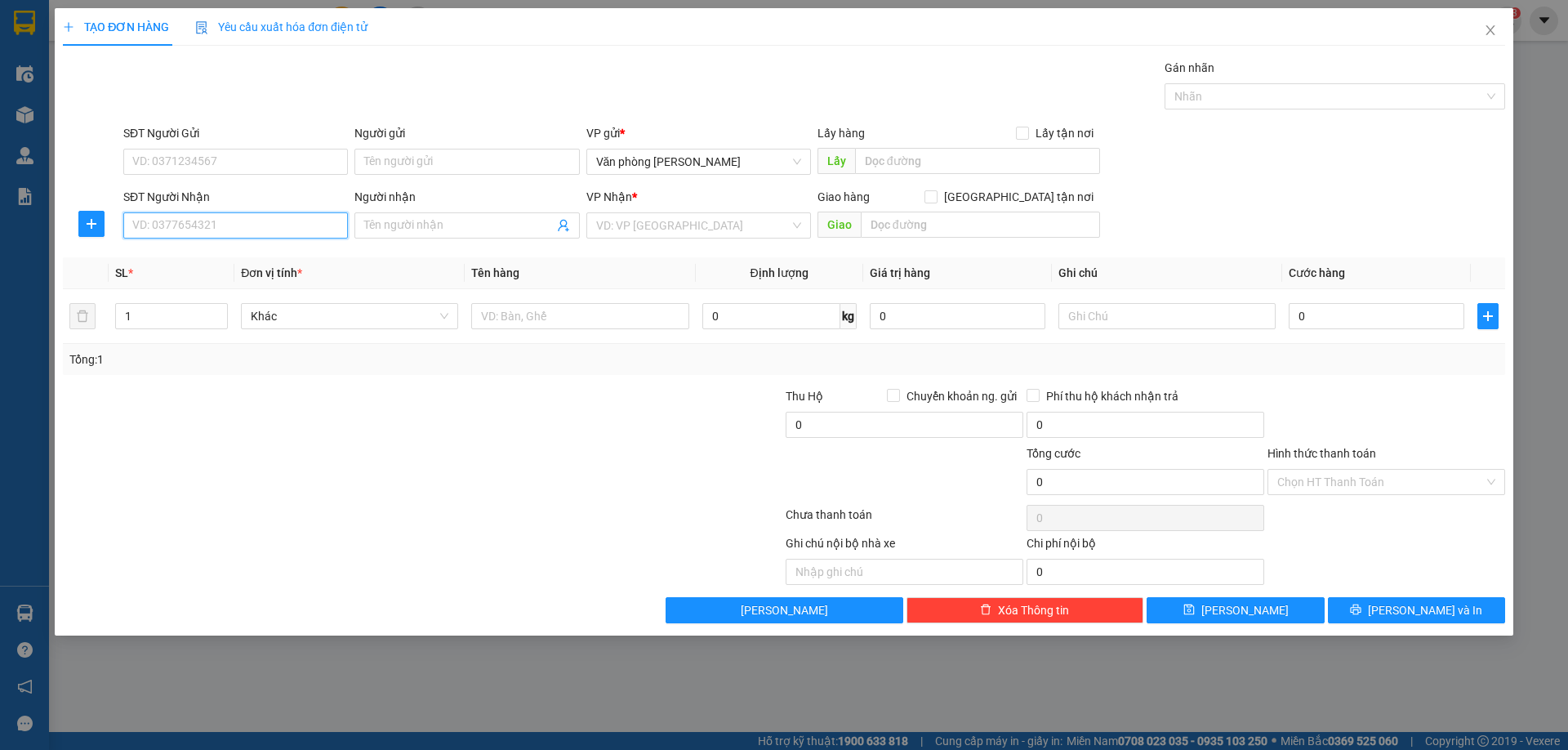
click at [194, 225] on input "SĐT Người Nhận" at bounding box center [235, 226] width 225 height 26
click at [213, 267] on div "0972155086 - cháu định" at bounding box center [235, 258] width 205 height 18
type input "0972155086"
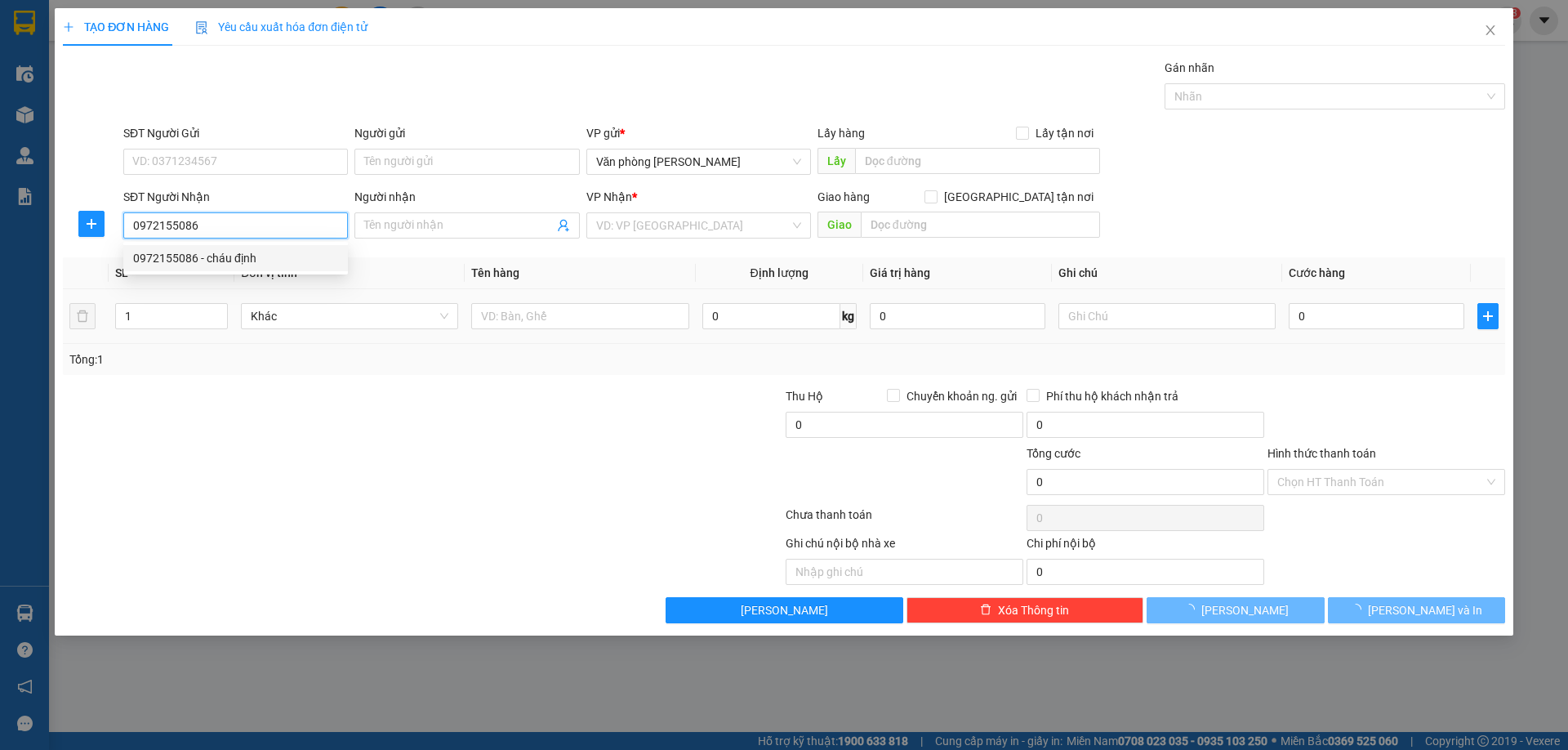
type input "cháu định"
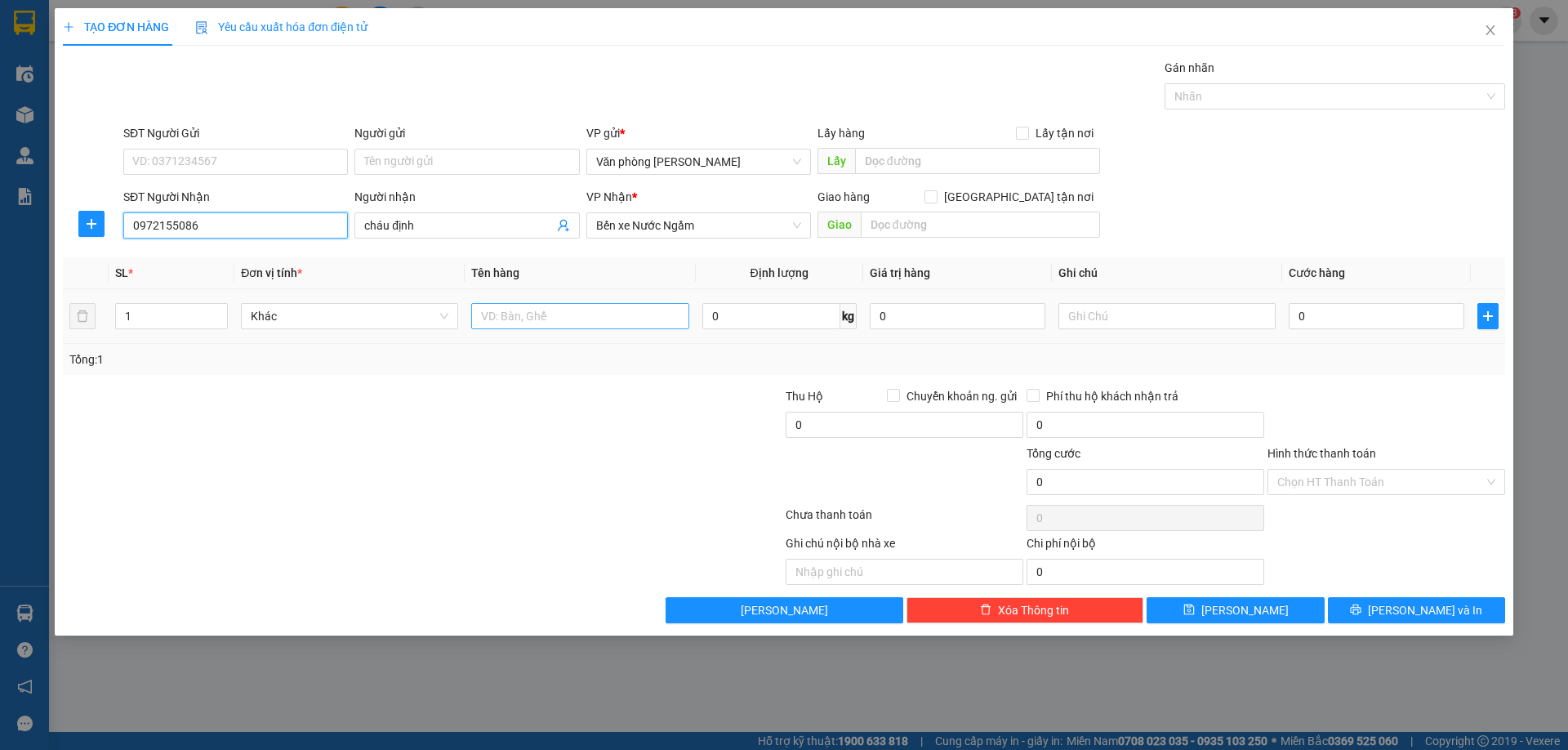
type input "0972155086"
click at [572, 327] on input "text" at bounding box center [579, 316] width 217 height 26
type input "XỐP"
click at [1237, 618] on span "[PERSON_NAME]" at bounding box center [1245, 611] width 88 height 18
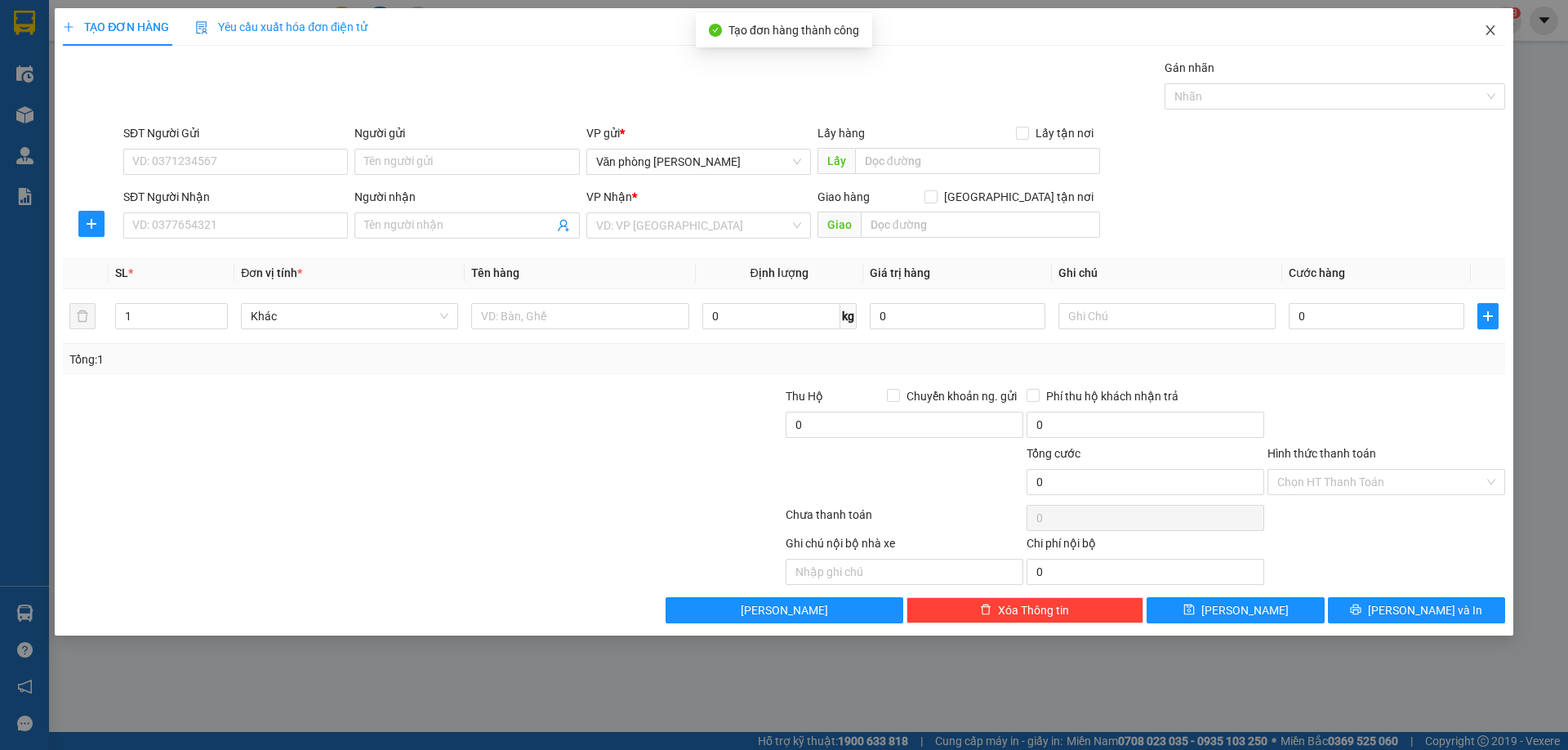
click at [1488, 29] on icon "close" at bounding box center [1489, 30] width 9 height 10
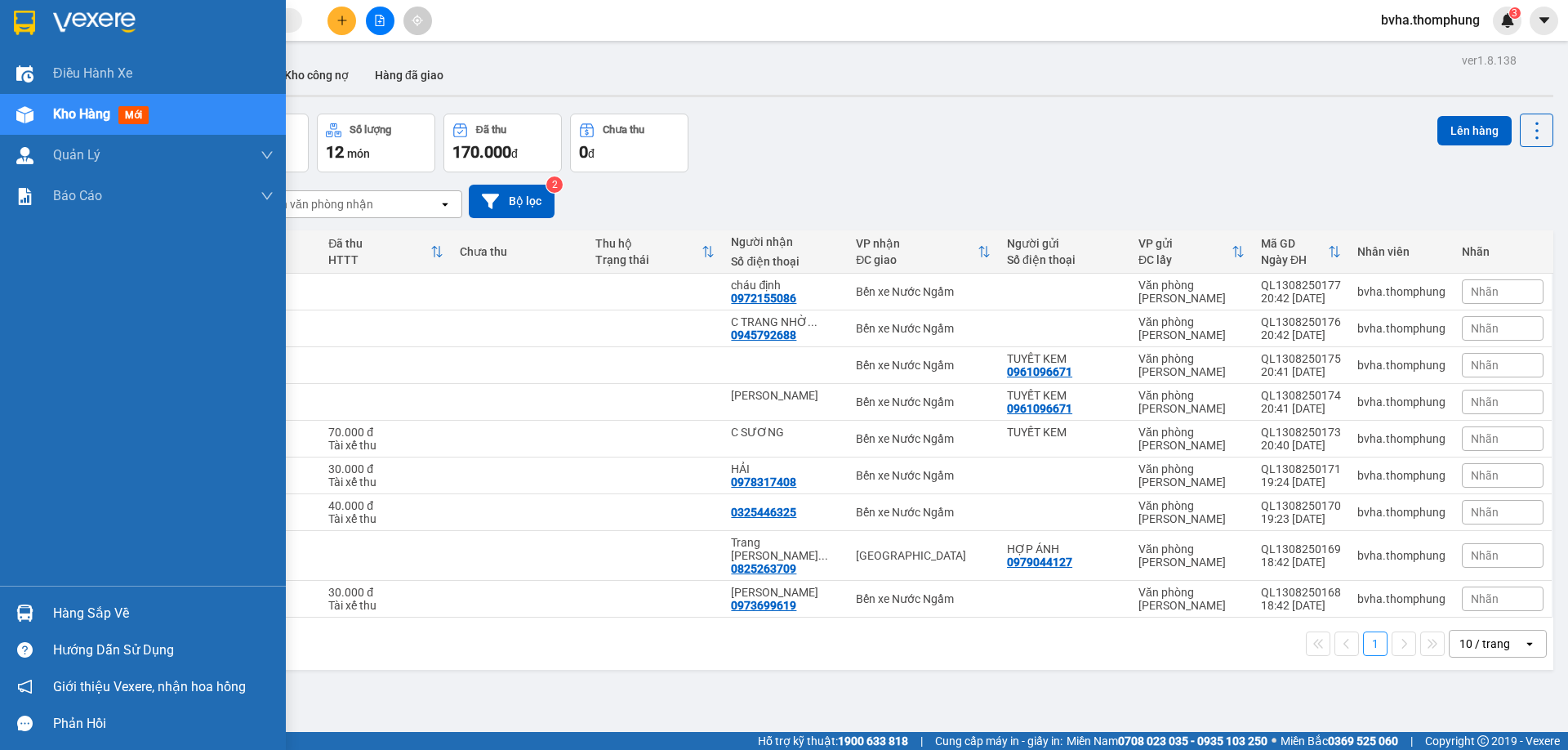
click at [33, 116] on img at bounding box center [25, 114] width 17 height 17
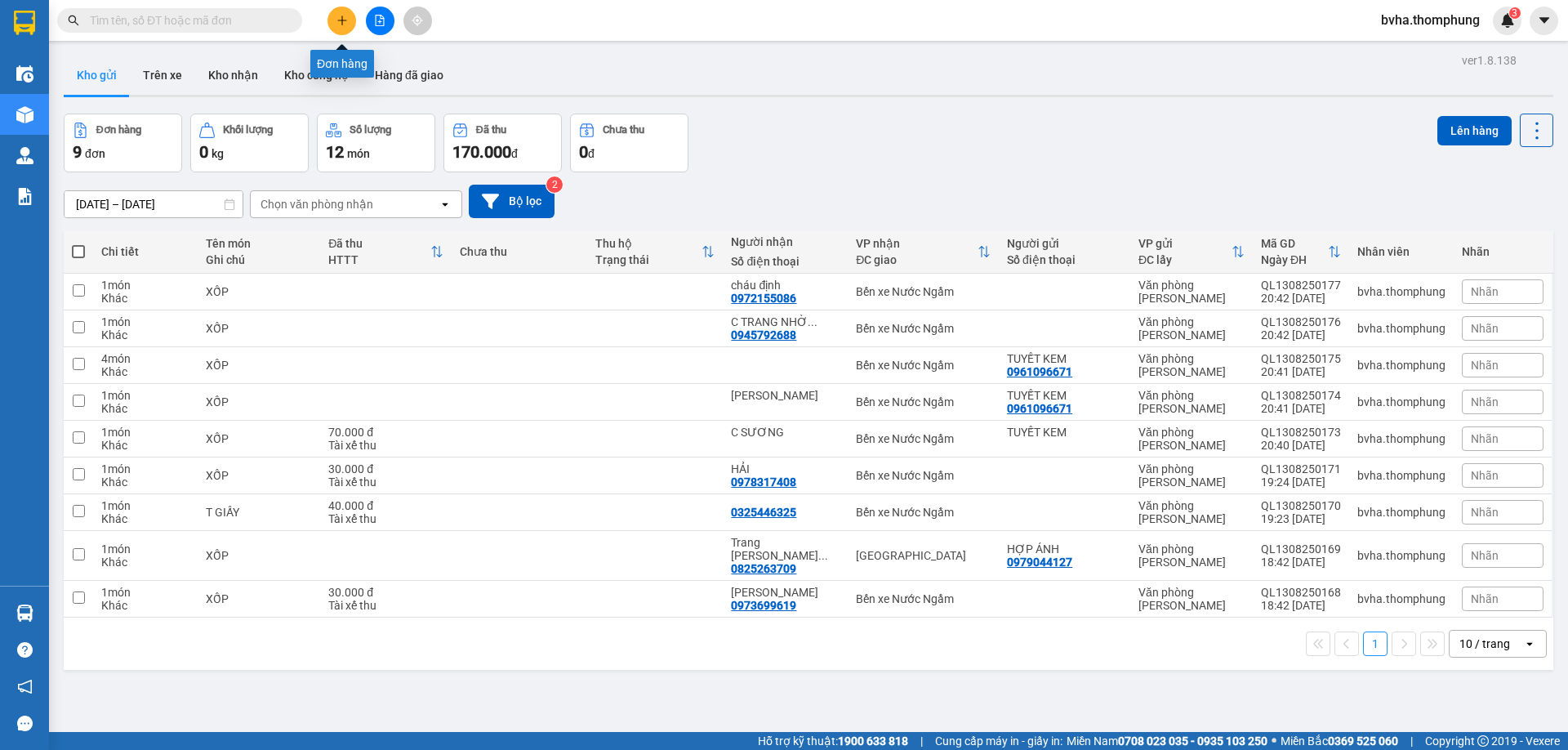
click at [345, 18] on icon "plus" at bounding box center [342, 21] width 11 height 11
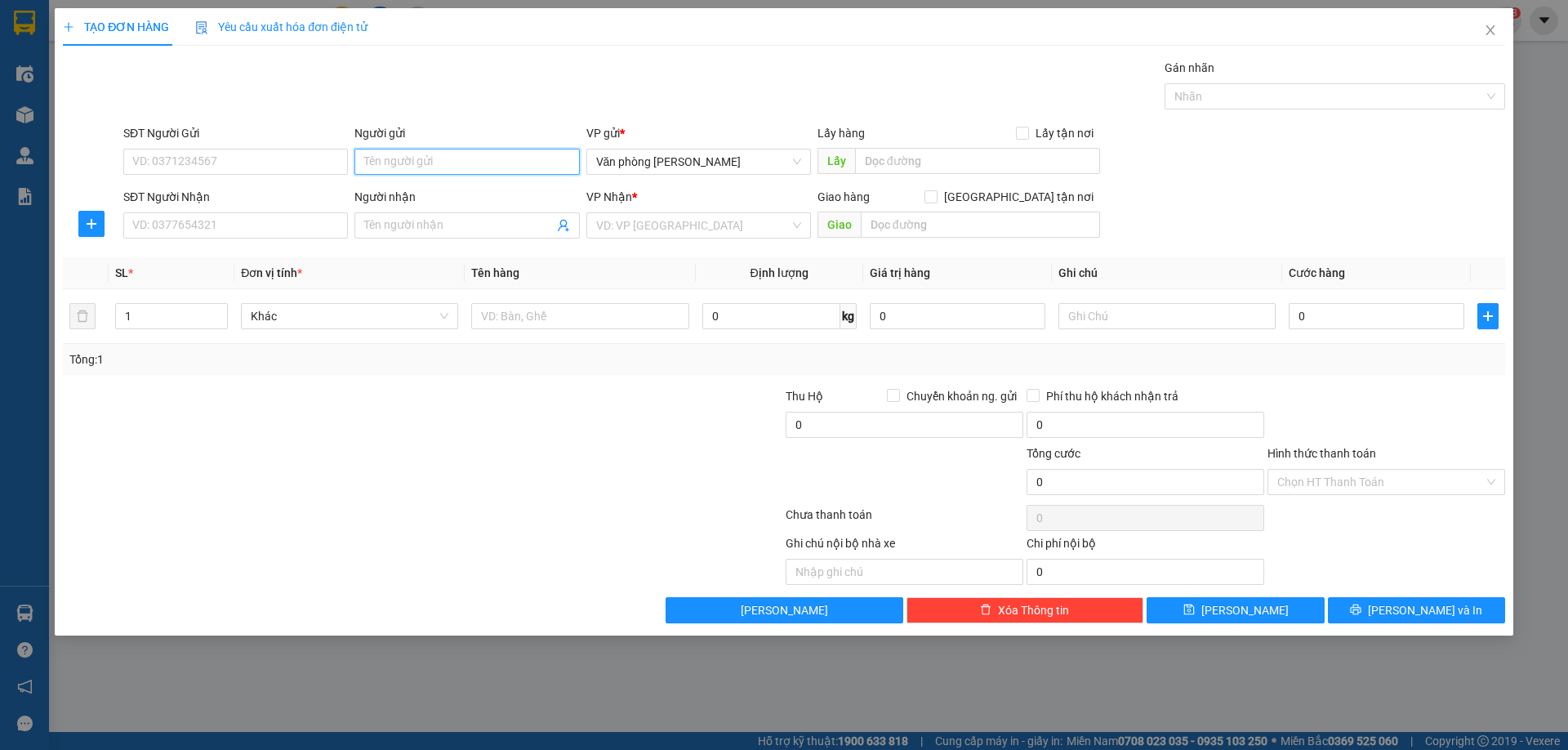
click at [413, 162] on input "Người gửi" at bounding box center [467, 162] width 225 height 26
type input "[PERSON_NAME]"
click at [414, 199] on div "[PERSON_NAME] - 0988767041" at bounding box center [467, 194] width 205 height 18
type input "0988767041"
type input "[PERSON_NAME]"
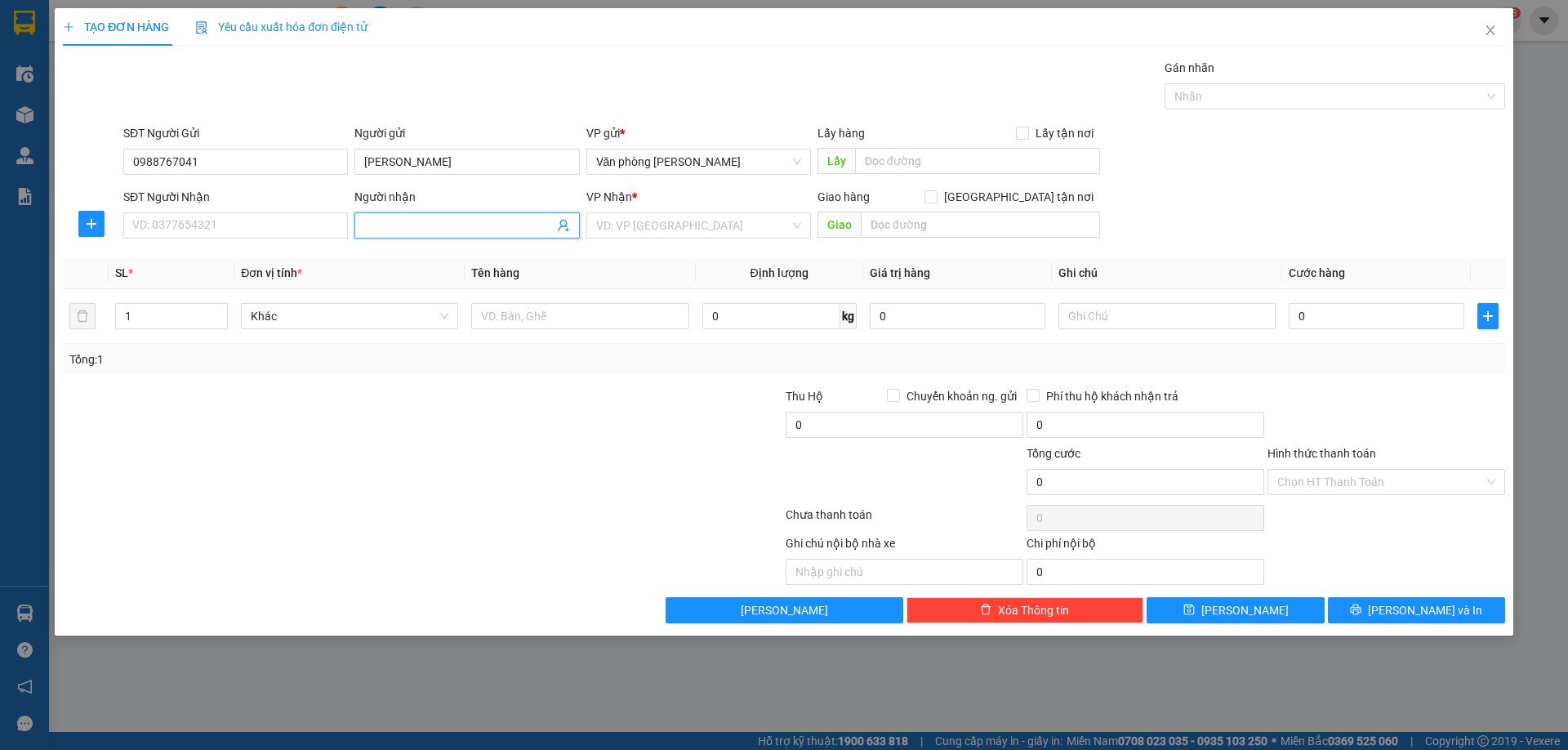
click at [376, 230] on input "Người nhận" at bounding box center [458, 226] width 189 height 18
type input "XUYÊN LÊ"
click at [666, 231] on input "search" at bounding box center [693, 226] width 194 height 25
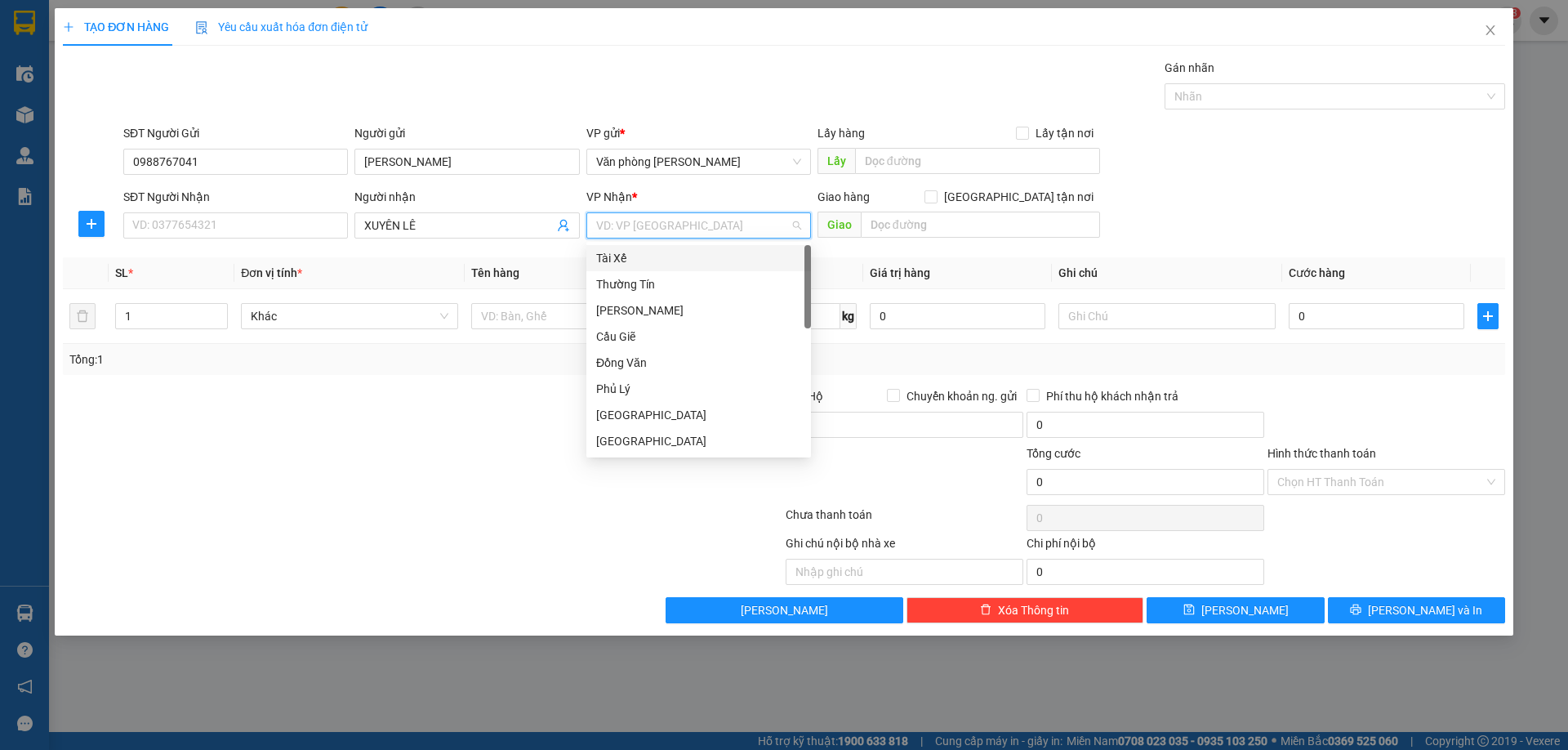
type input "B"
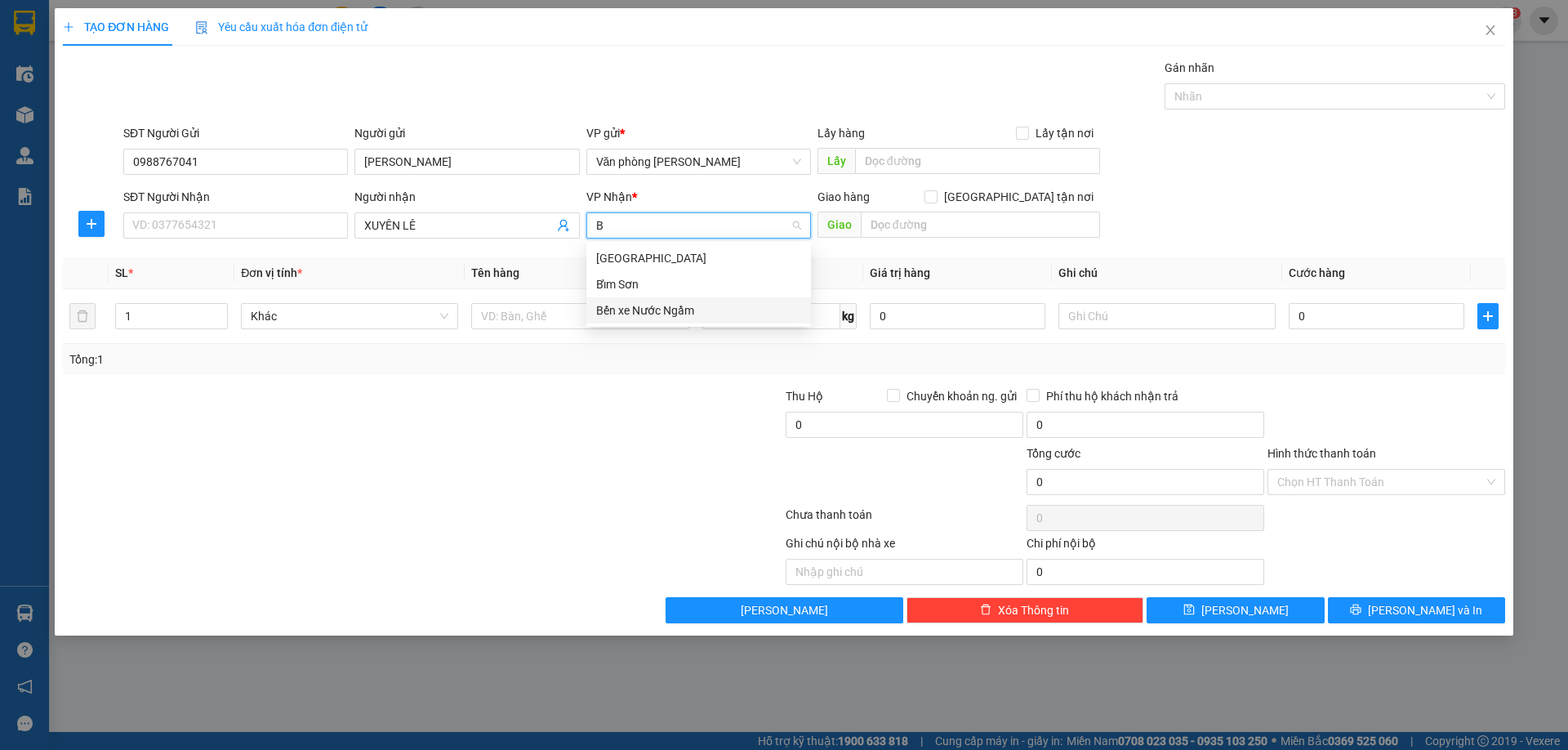
click at [635, 307] on div "Bến xe Nước Ngầm" at bounding box center [699, 310] width 205 height 18
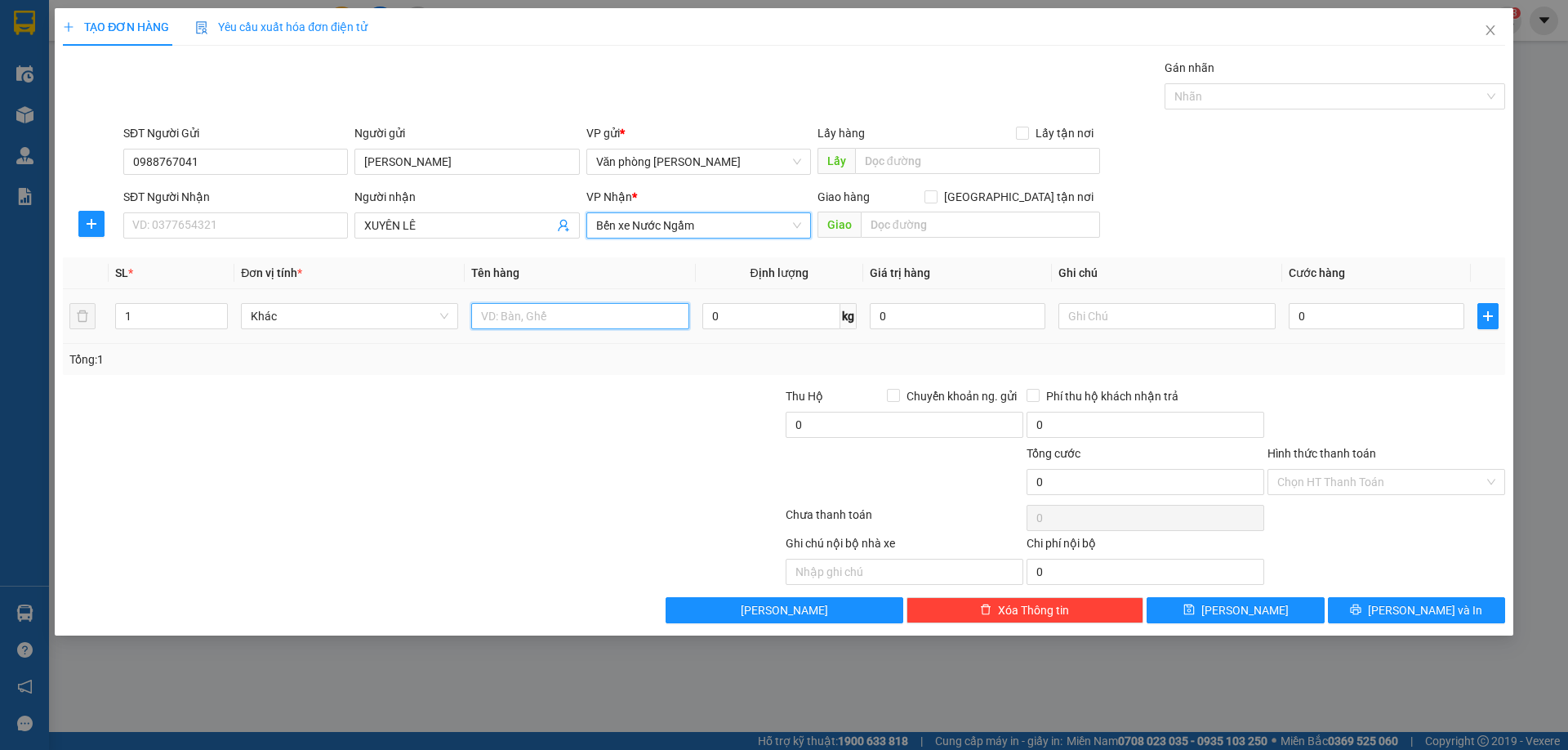
click at [505, 317] on input "text" at bounding box center [579, 316] width 217 height 26
type input "XỐP"
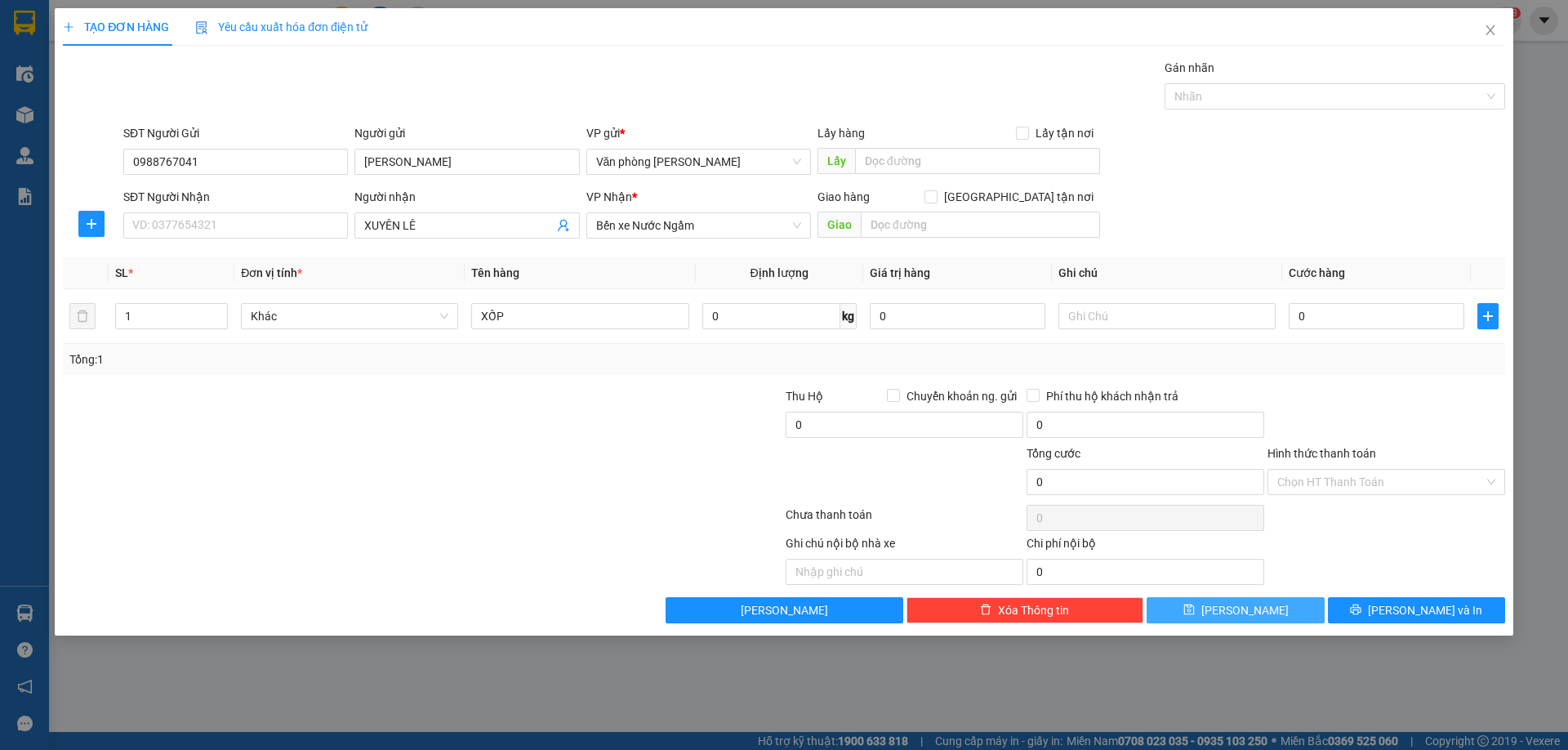
click at [1212, 616] on button "[PERSON_NAME]" at bounding box center [1235, 611] width 177 height 26
click at [1486, 34] on icon "close" at bounding box center [1490, 30] width 13 height 13
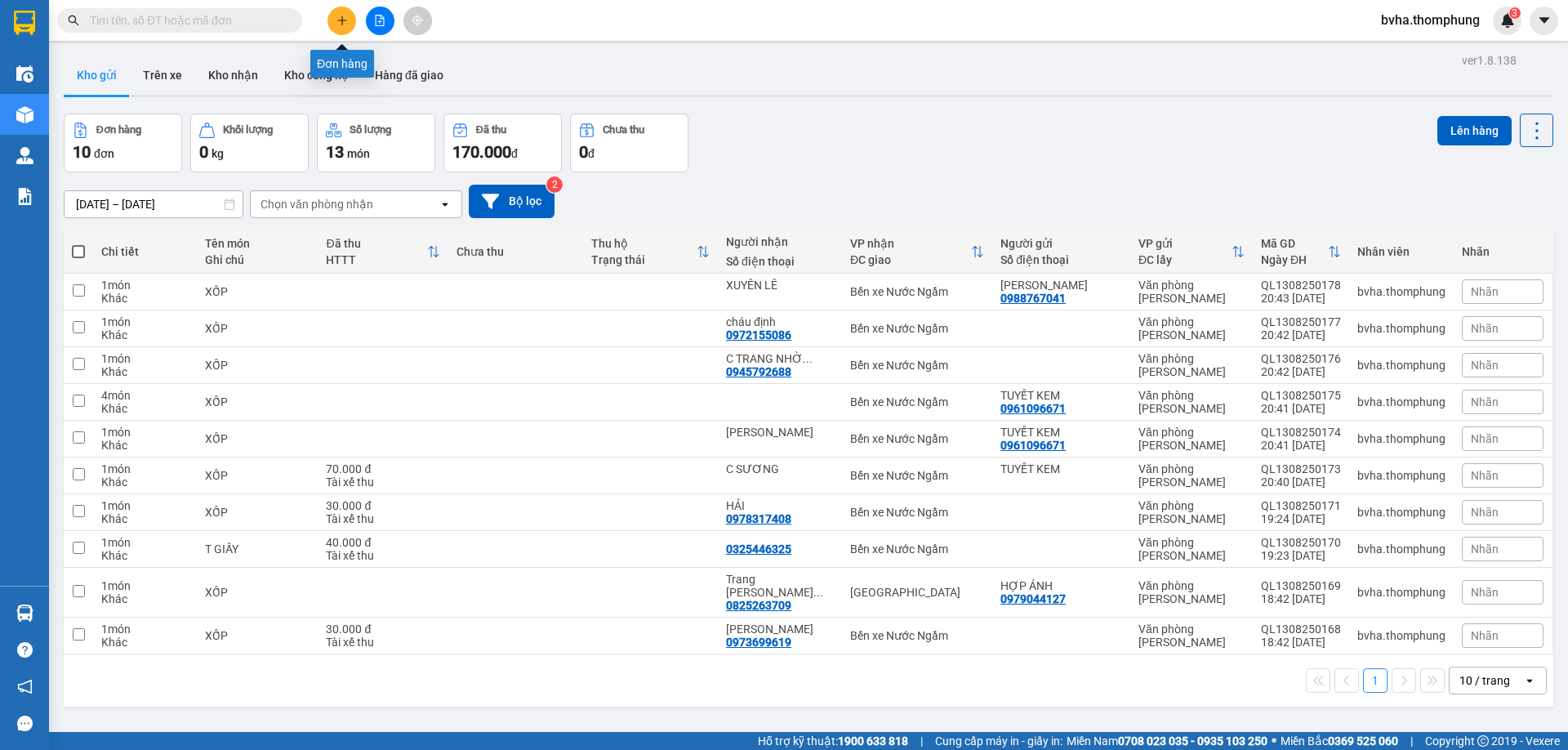
click at [336, 27] on button at bounding box center [341, 21] width 29 height 29
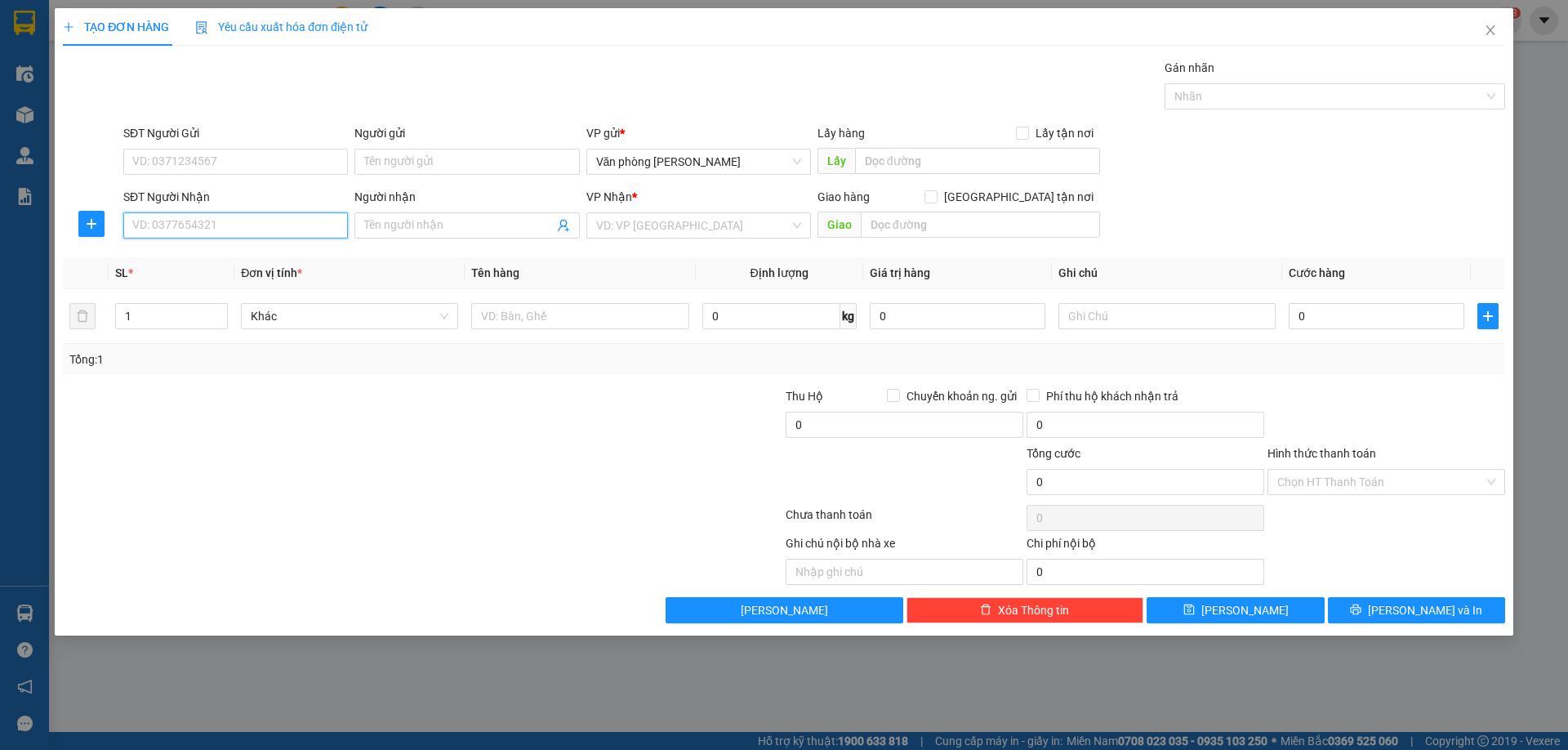
click at [207, 224] on input "SĐT Người Nhận" at bounding box center [235, 226] width 225 height 26
click at [230, 260] on div "0972715689 - chị bích nhờ ship" at bounding box center [235, 258] width 205 height 18
type input "0972715689"
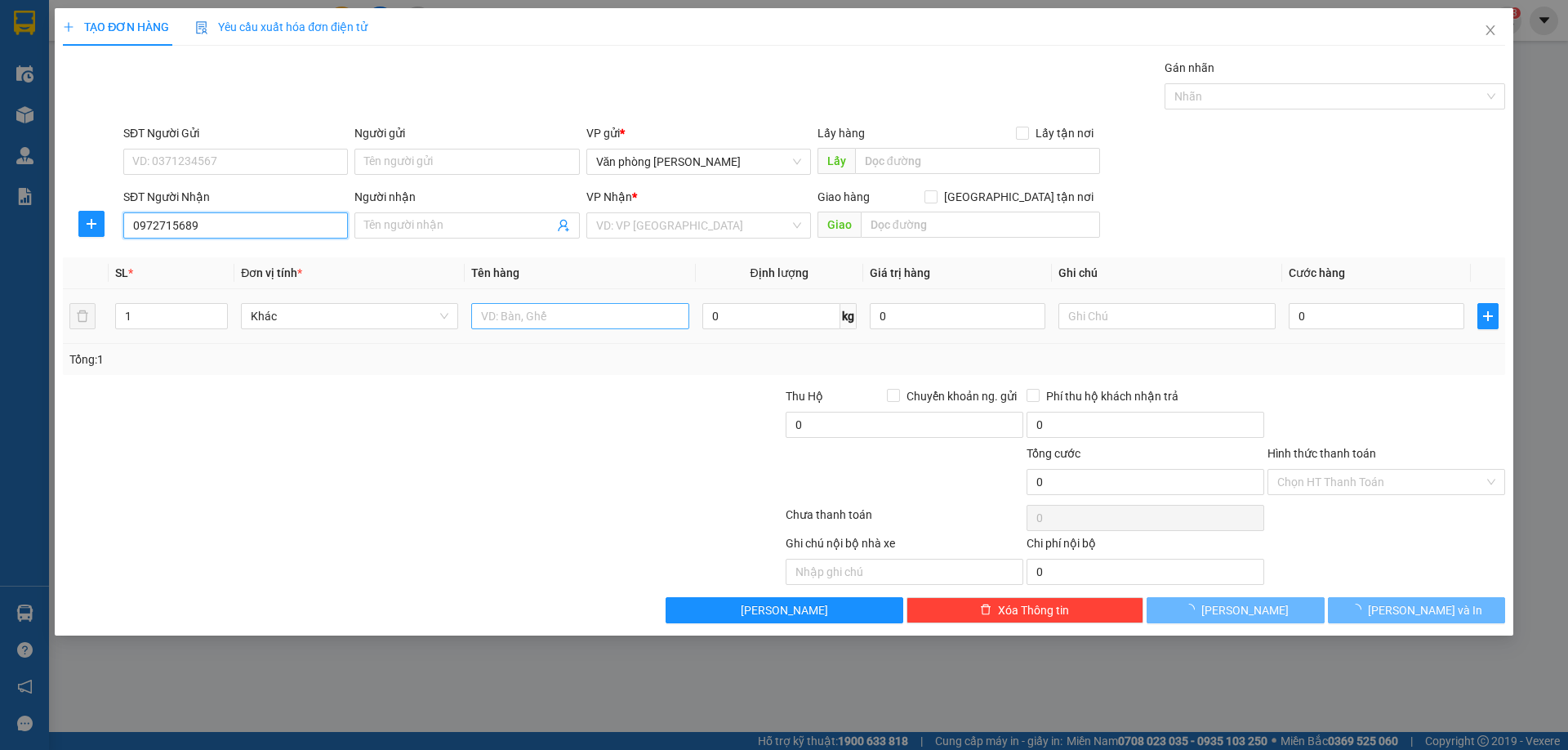
type input "chị bích nhờ ship"
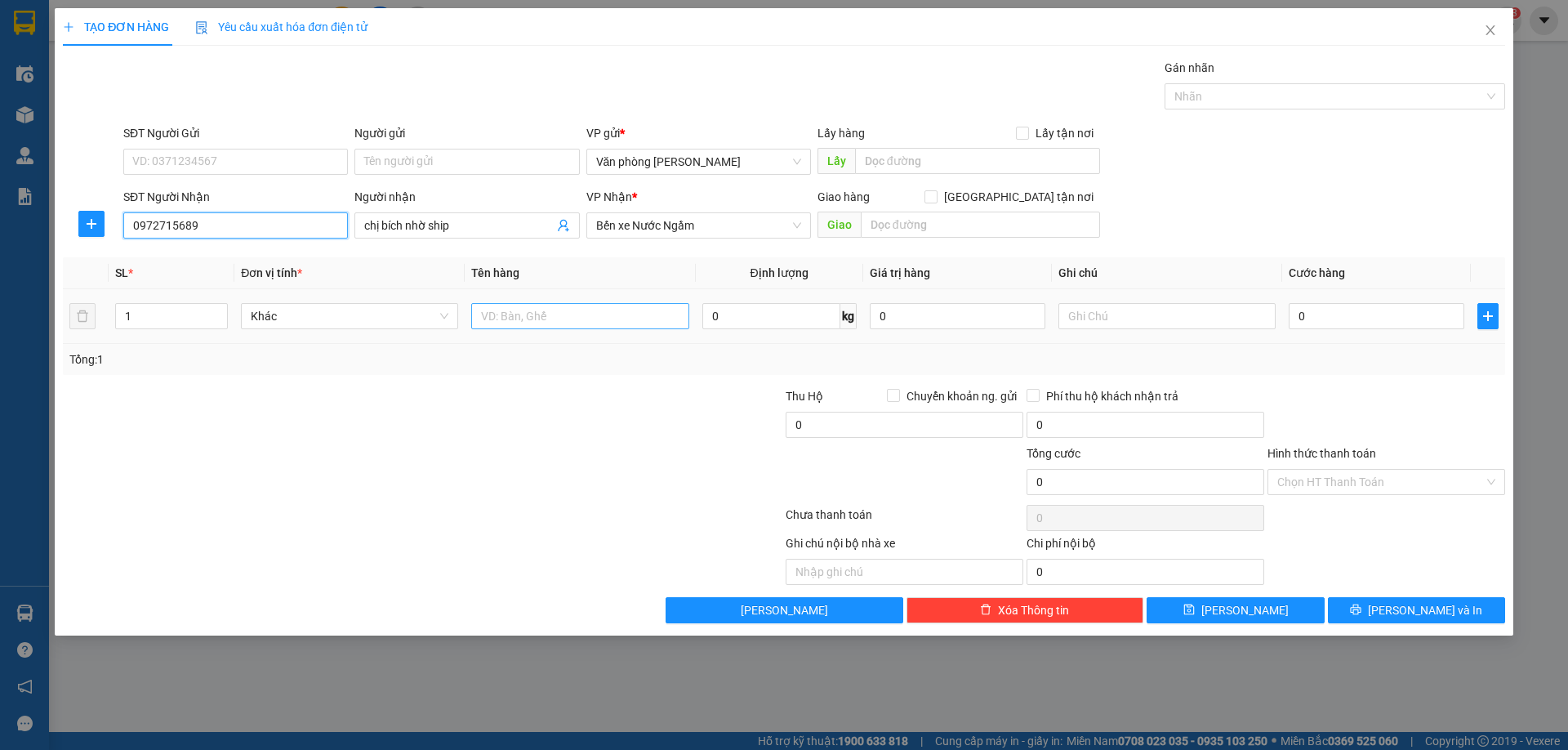
type input "0972715689"
click at [535, 313] on input "text" at bounding box center [579, 316] width 217 height 26
type input "XỐP"
click at [1429, 318] on input "0" at bounding box center [1376, 316] width 175 height 26
type input "3"
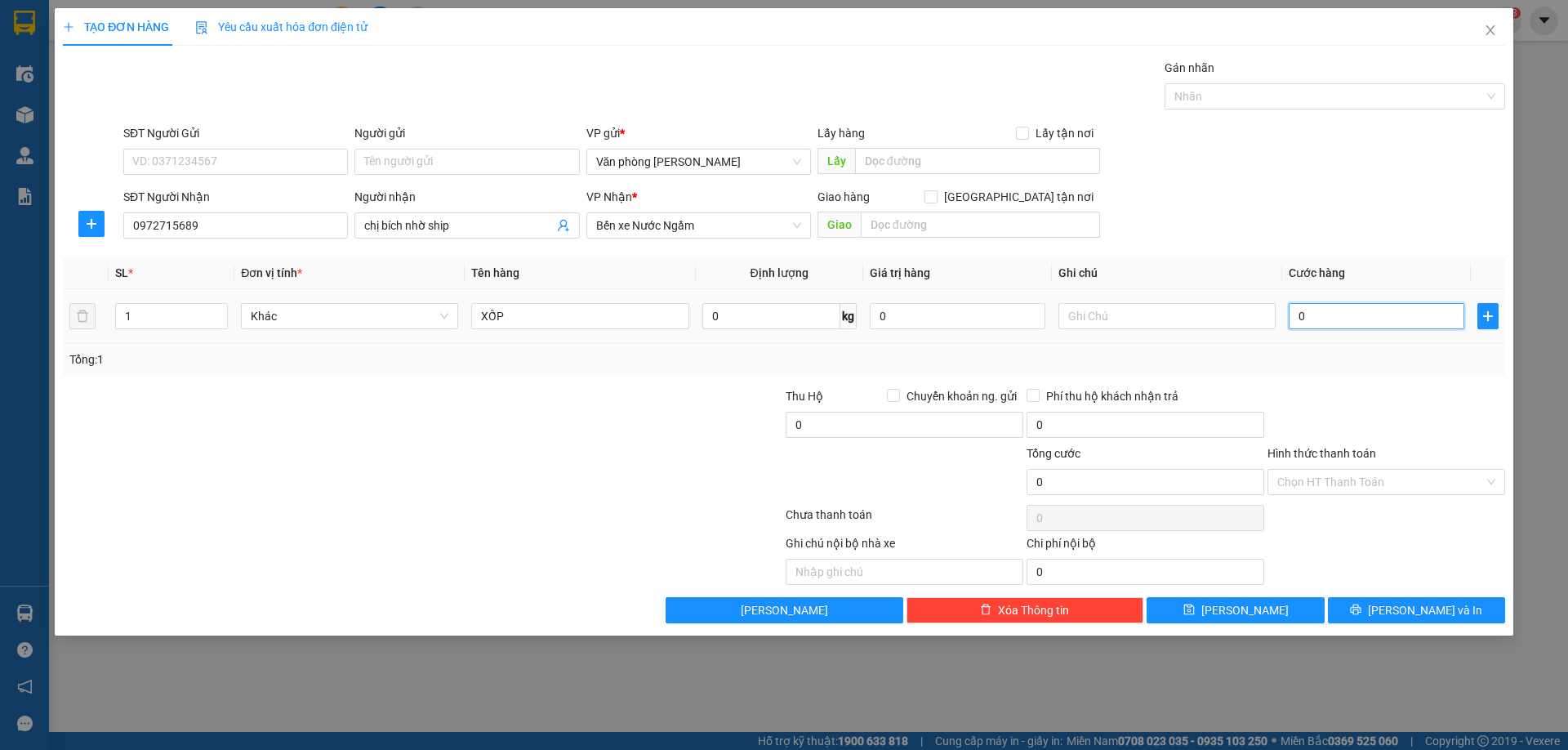
type input "3"
type input "30"
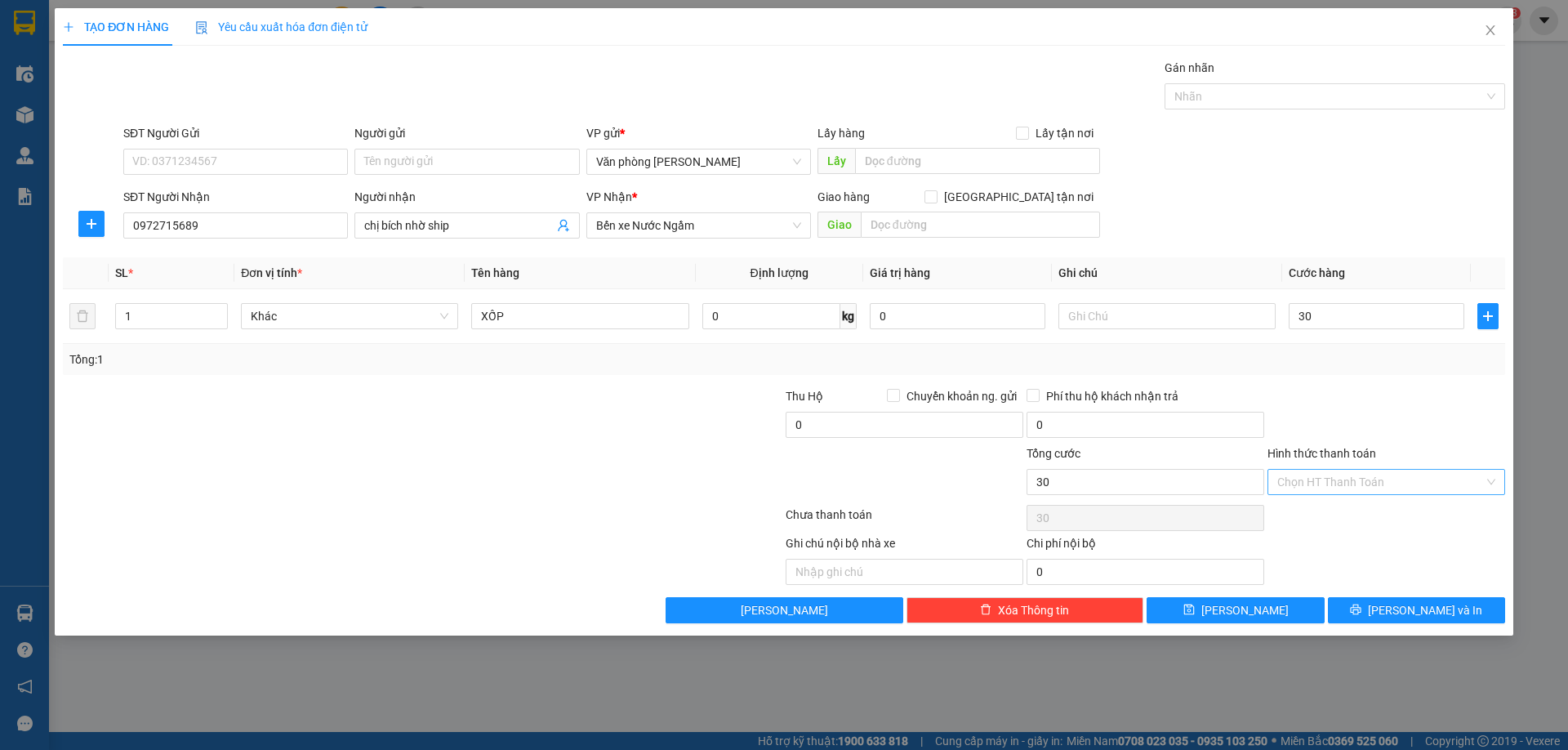
type input "30.000"
click at [1403, 478] on input "Hình thức thanh toán" at bounding box center [1380, 482] width 207 height 25
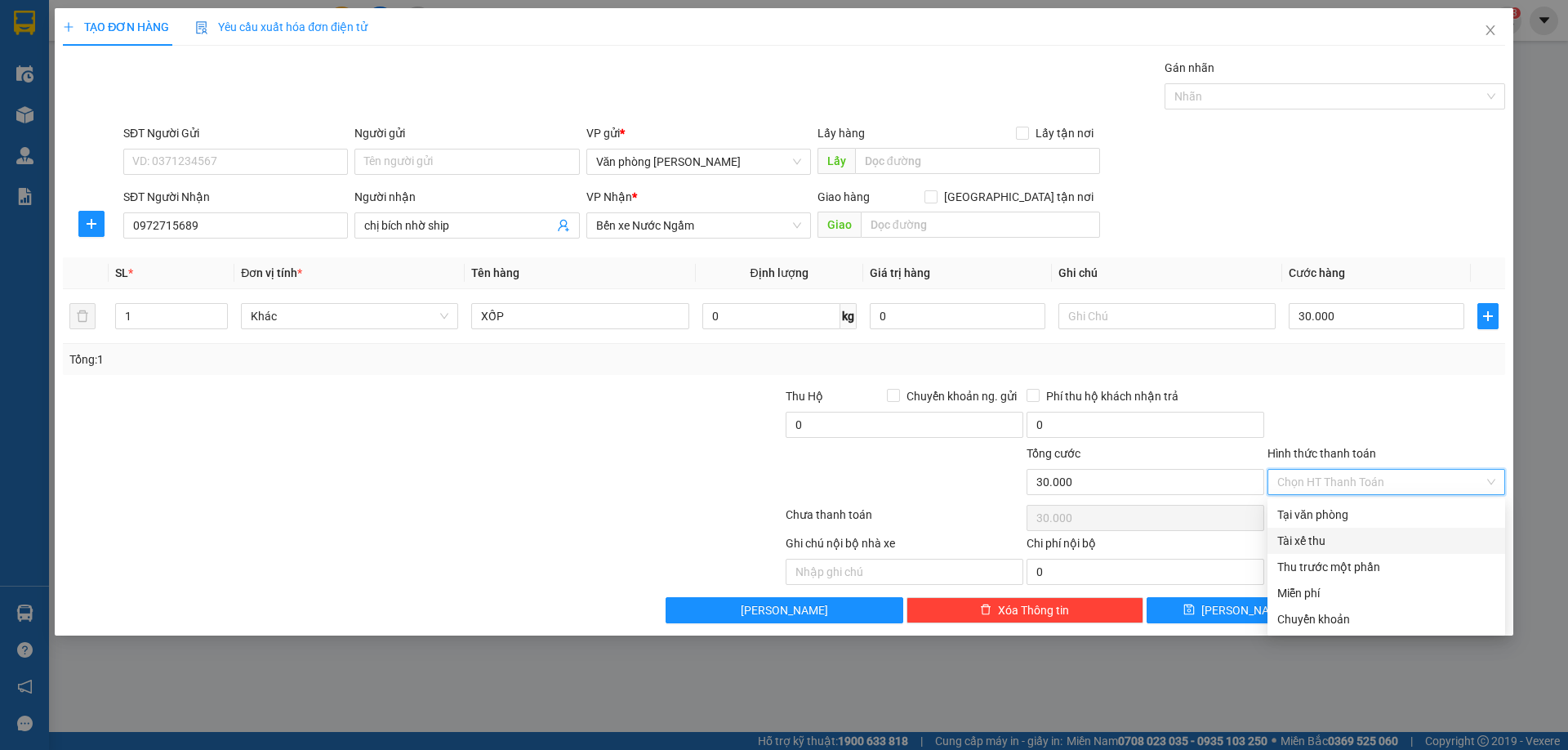
click at [1303, 530] on div "Tài xế thu" at bounding box center [1386, 541] width 238 height 26
type input "0"
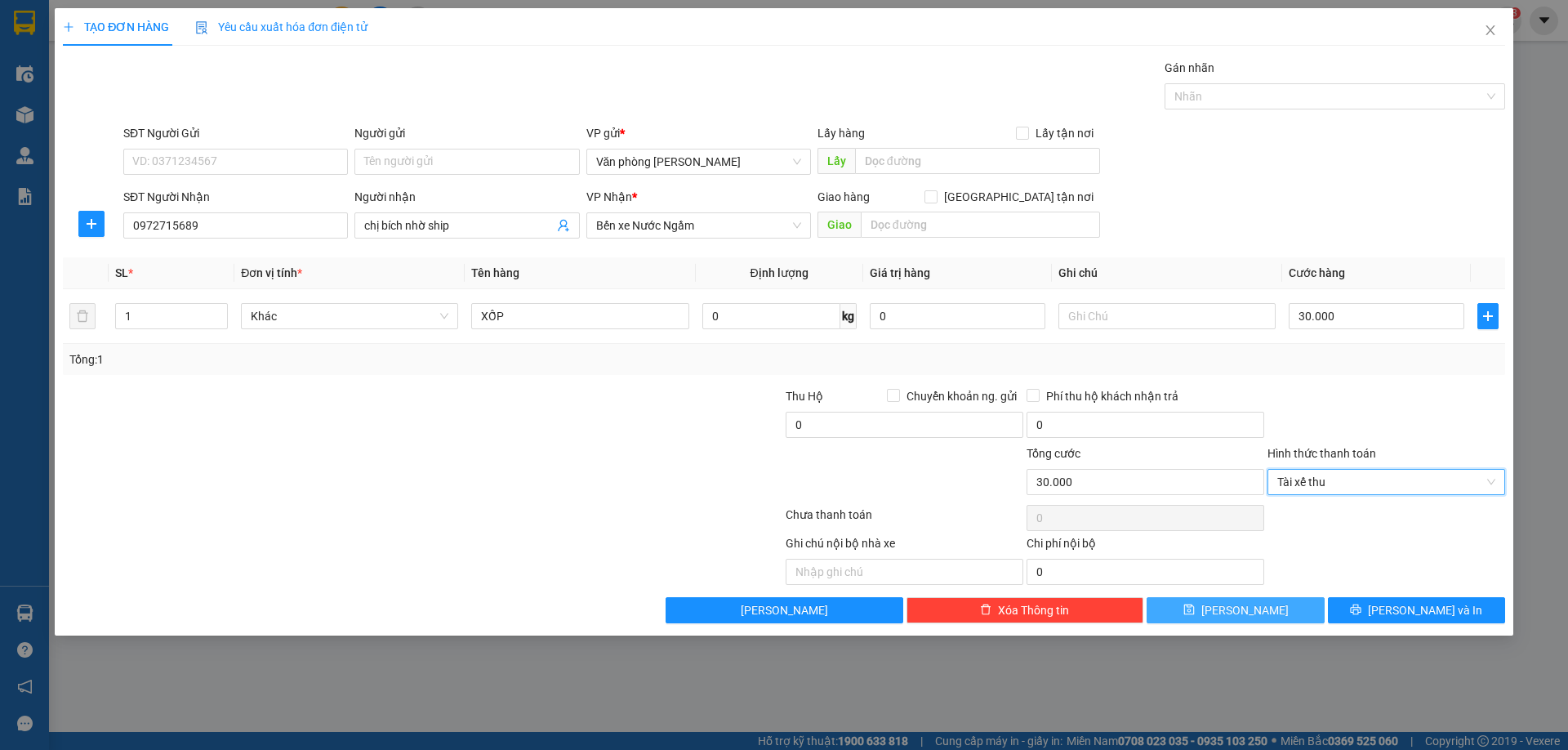
click at [1241, 613] on span "[PERSON_NAME]" at bounding box center [1245, 611] width 88 height 18
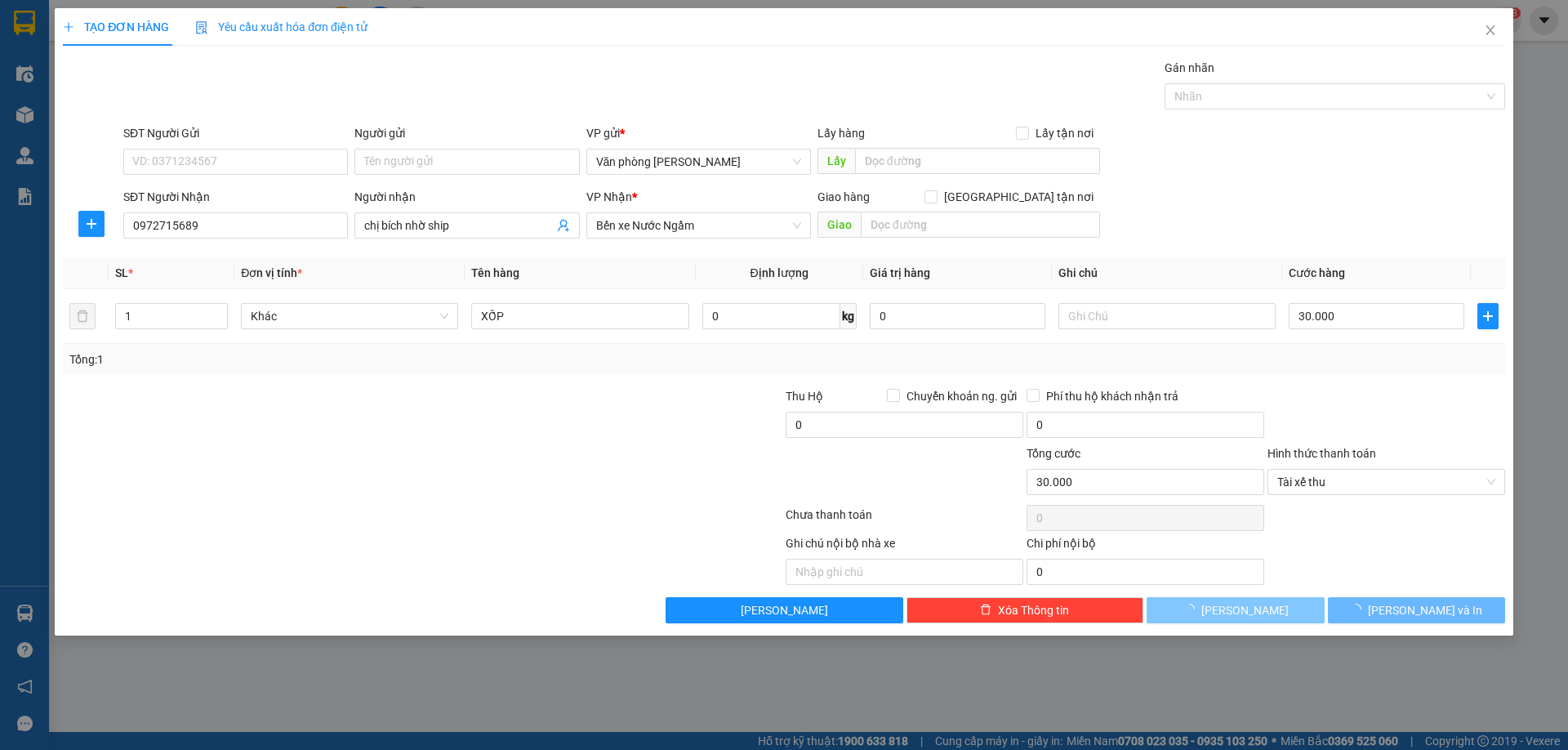
type input "0"
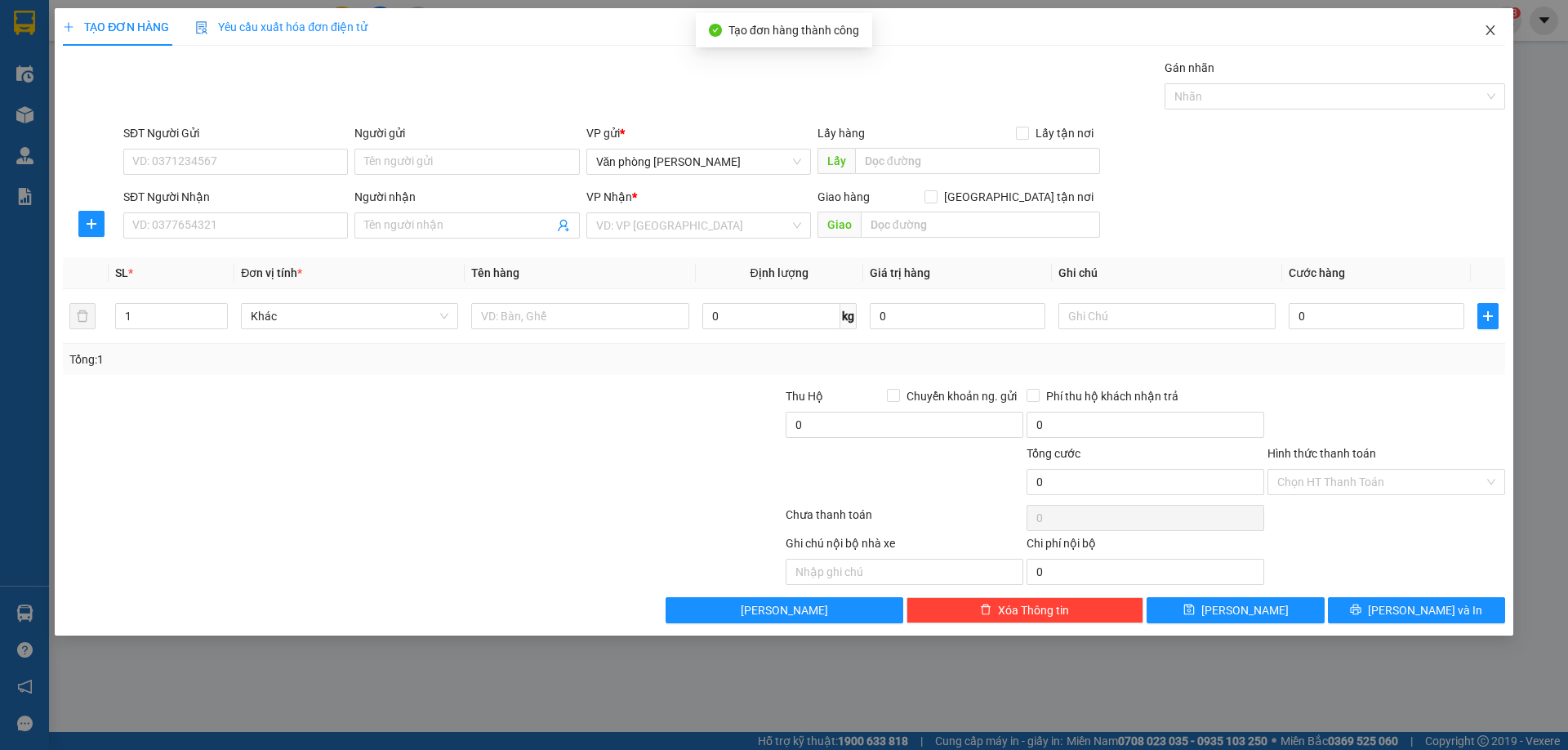
click at [1494, 29] on icon "close" at bounding box center [1490, 30] width 13 height 13
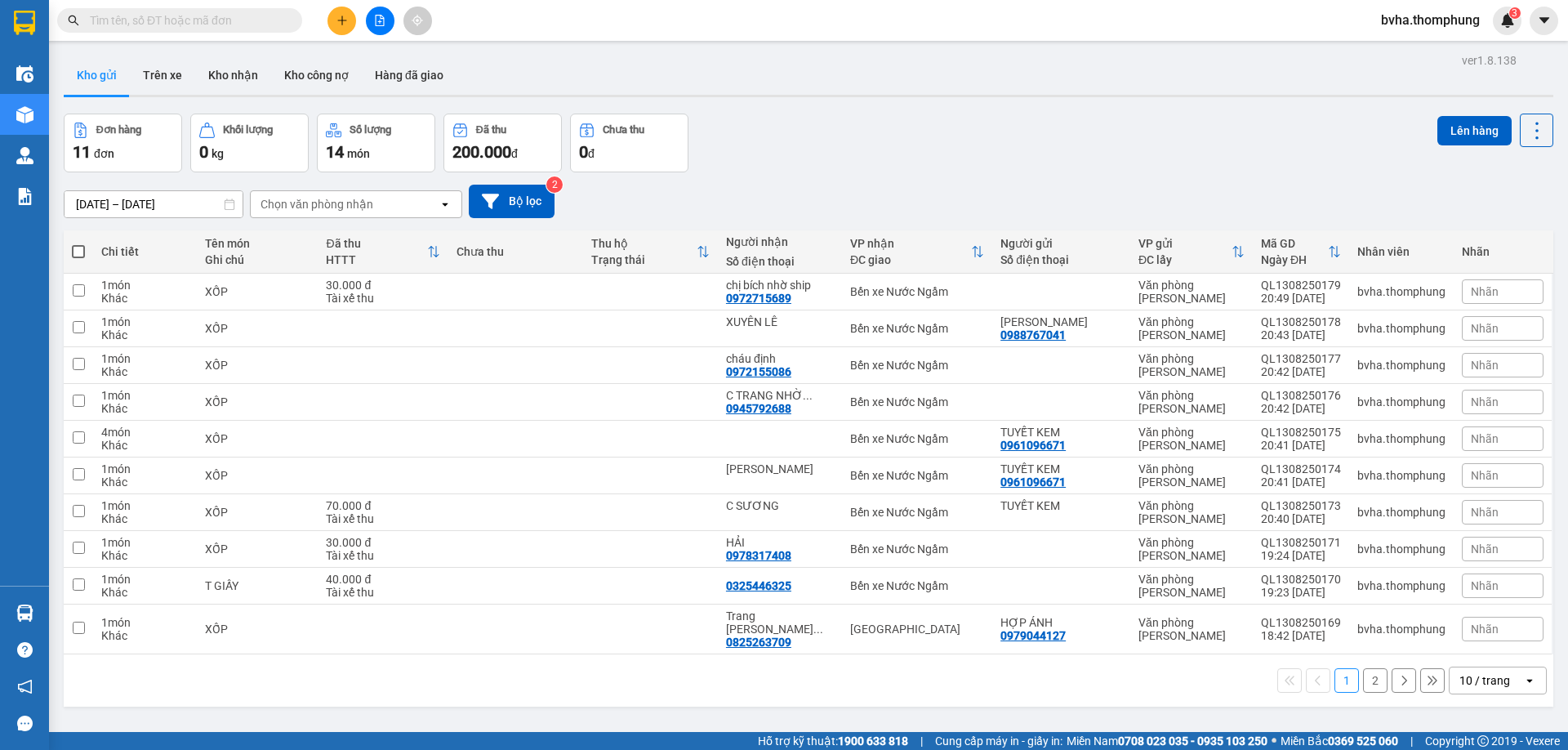
click at [86, 248] on th at bounding box center [79, 252] width 30 height 43
click at [83, 249] on span at bounding box center [79, 252] width 13 height 13
click at [79, 244] on input "checkbox" at bounding box center [79, 244] width 0 height 0
checkbox input "true"
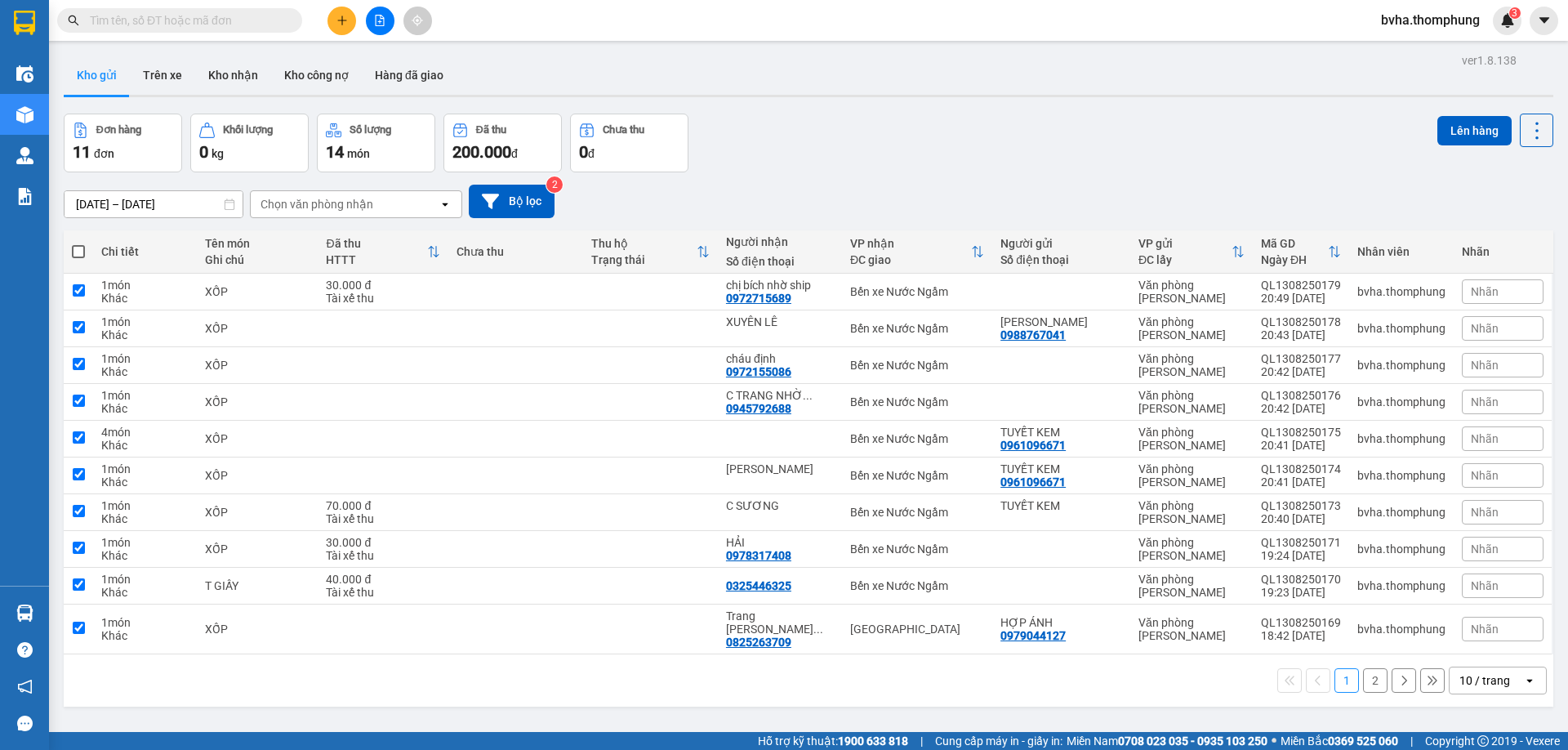
checkbox input "true"
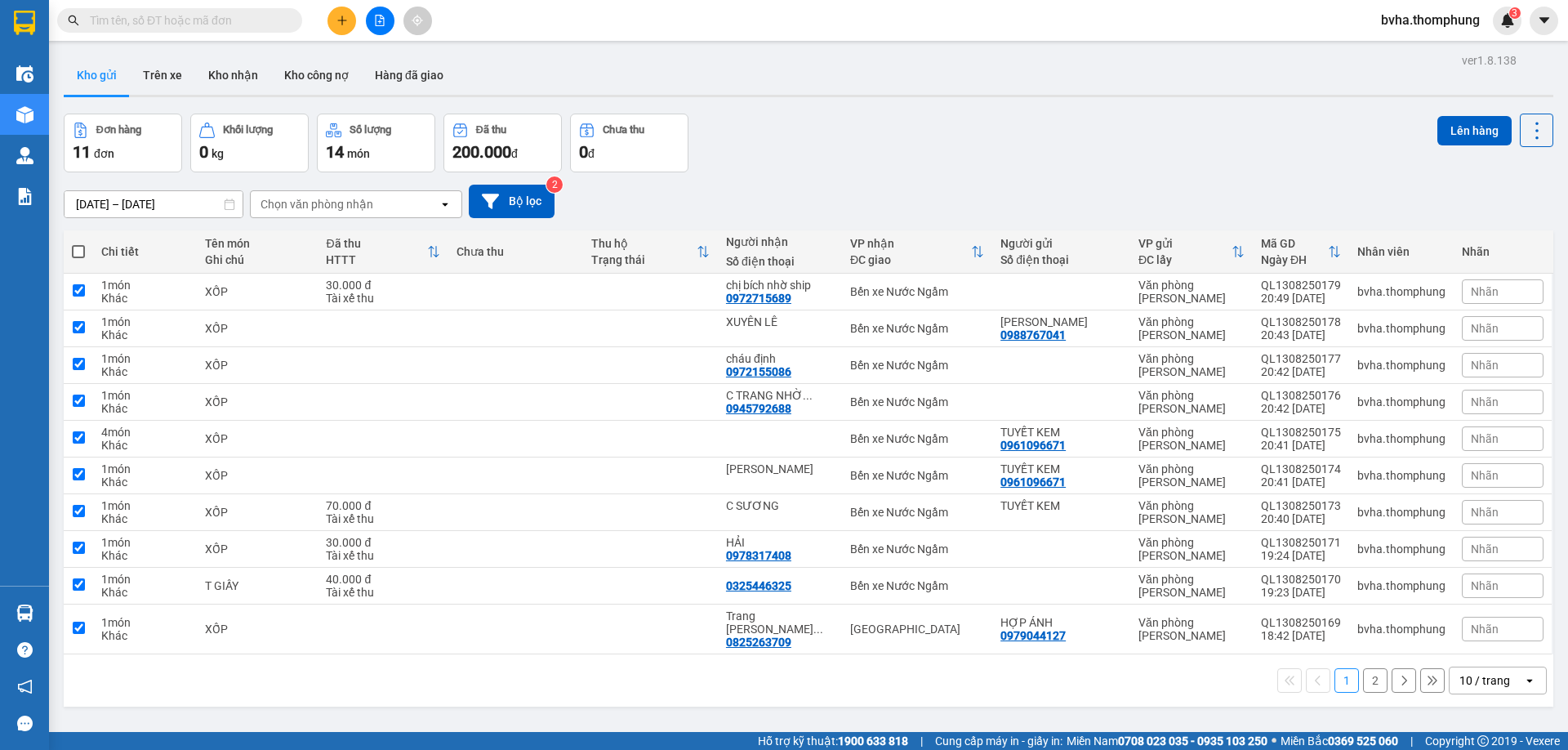
checkbox input "true"
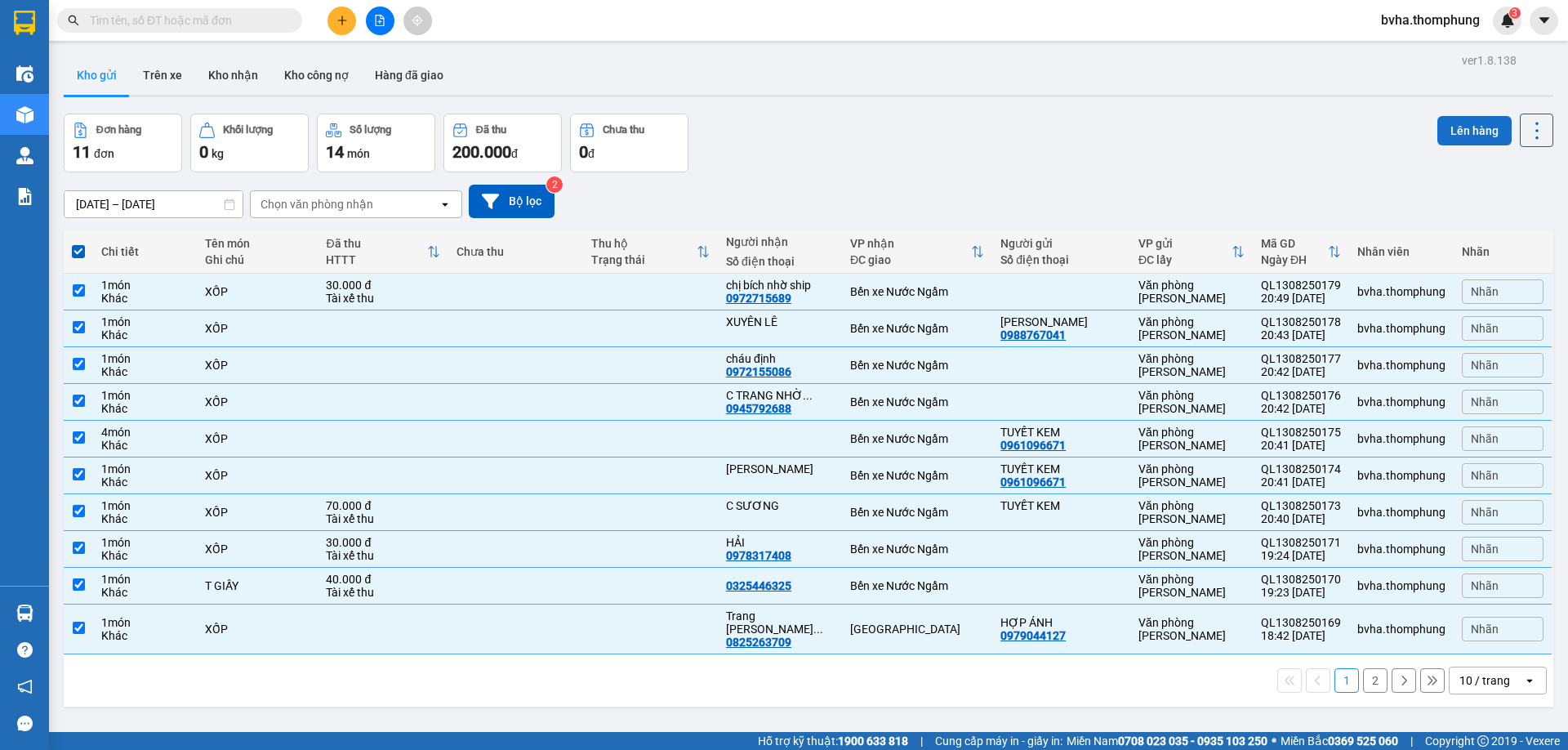
click at [1437, 131] on button "Lên hàng" at bounding box center [1474, 130] width 75 height 30
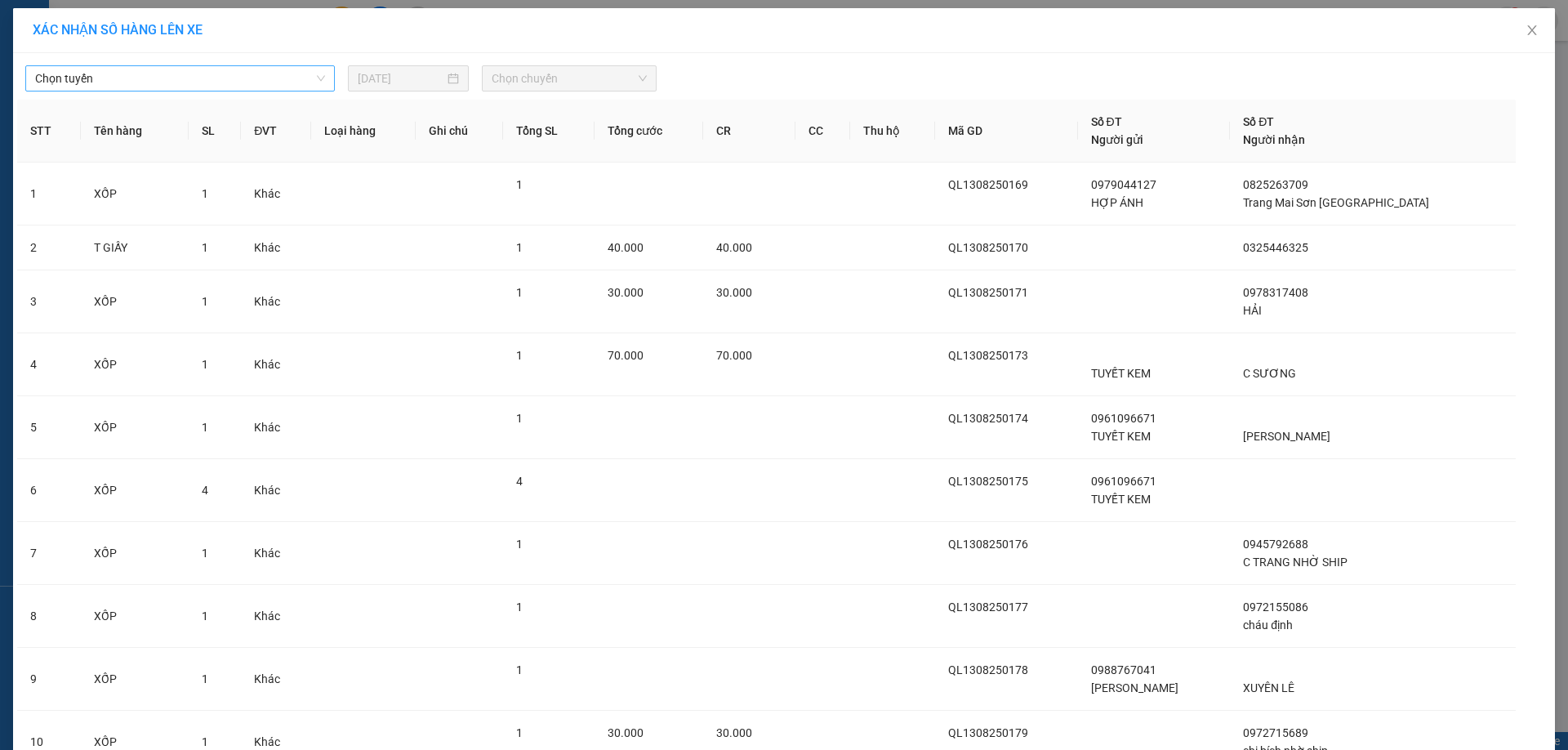
click at [245, 74] on span "Chọn tuyến" at bounding box center [180, 79] width 289 height 25
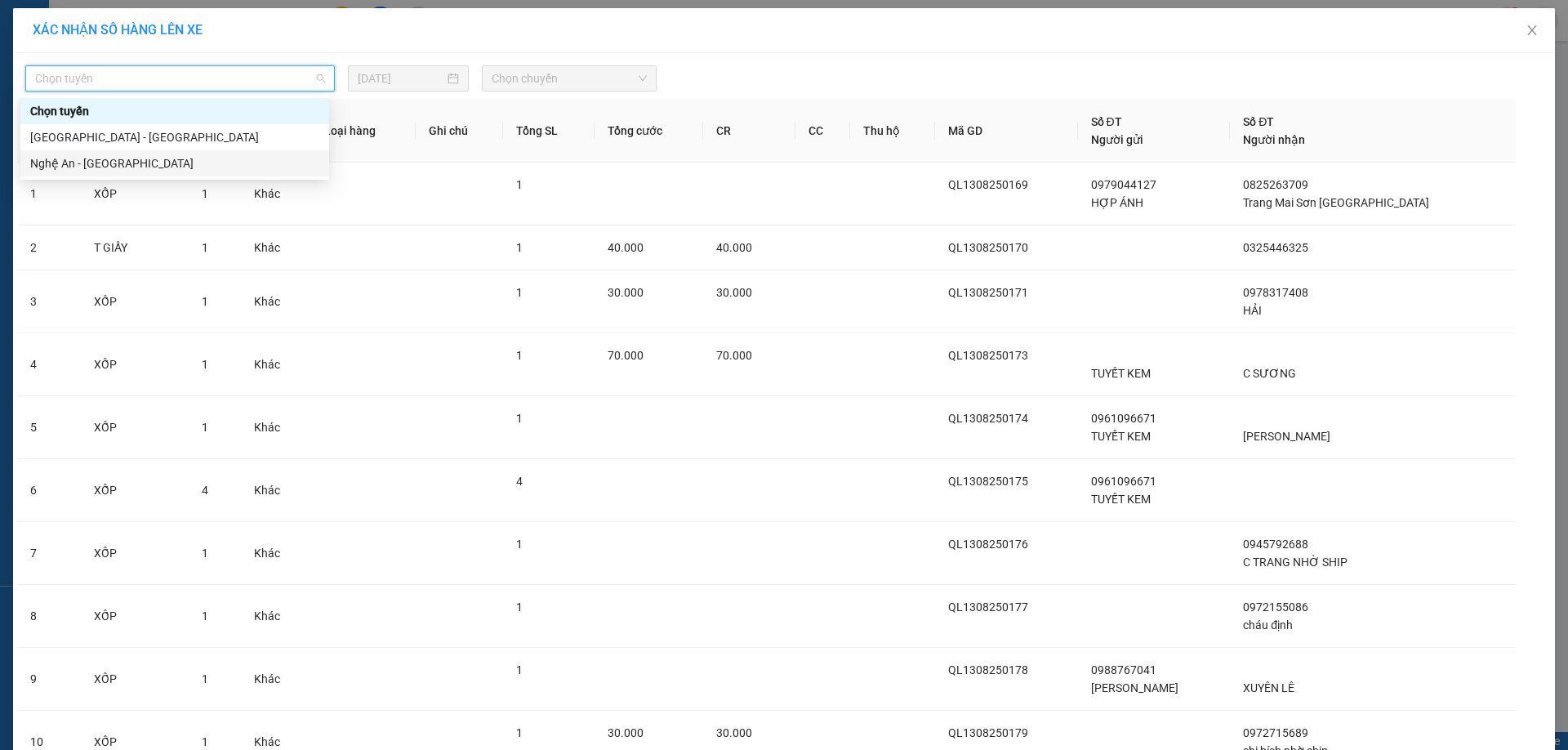
click at [186, 163] on div "Nghệ An - [GEOGRAPHIC_DATA]" at bounding box center [175, 163] width 289 height 18
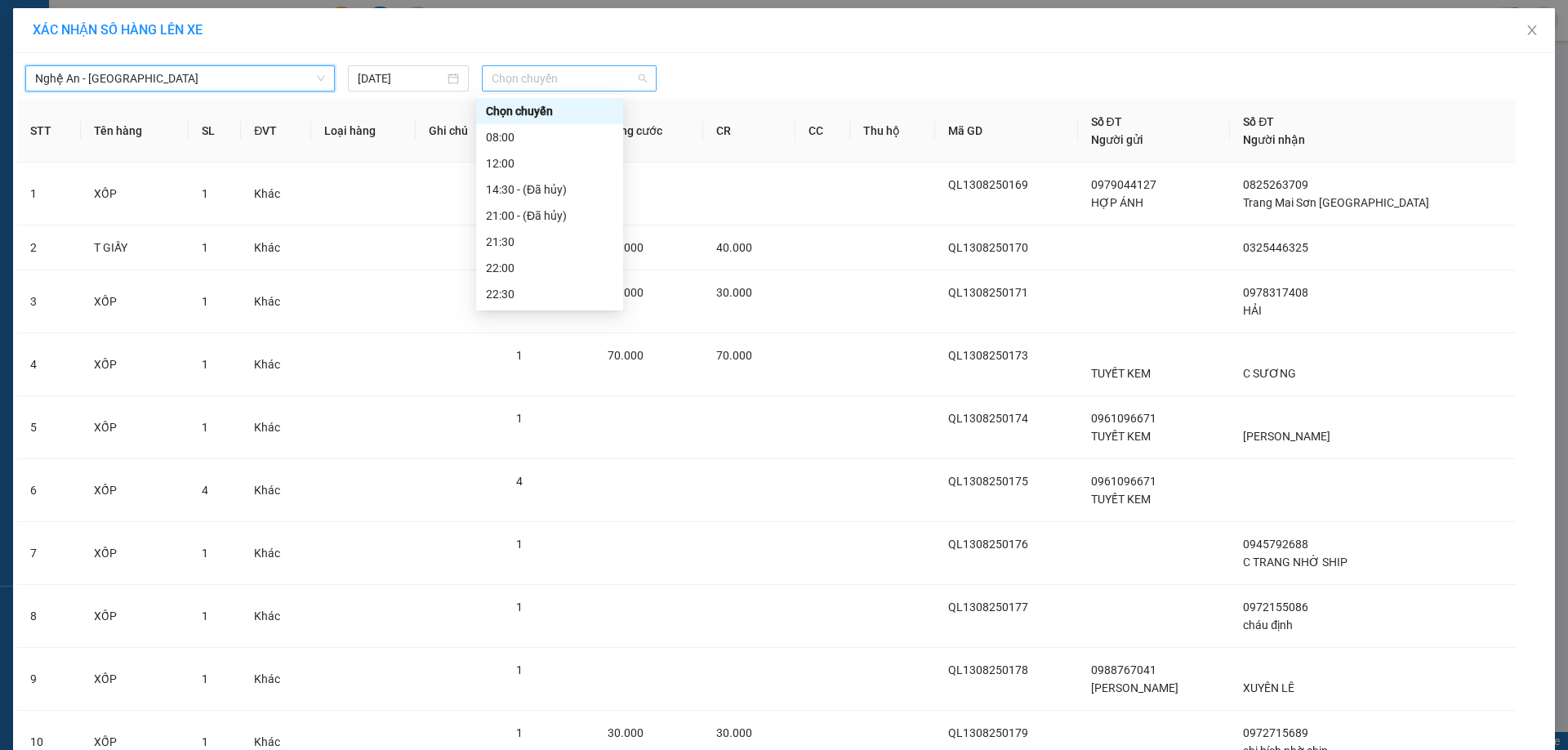
click at [595, 84] on span "Chọn chuyến" at bounding box center [568, 79] width 155 height 25
click at [524, 266] on div "22:00" at bounding box center [549, 268] width 127 height 18
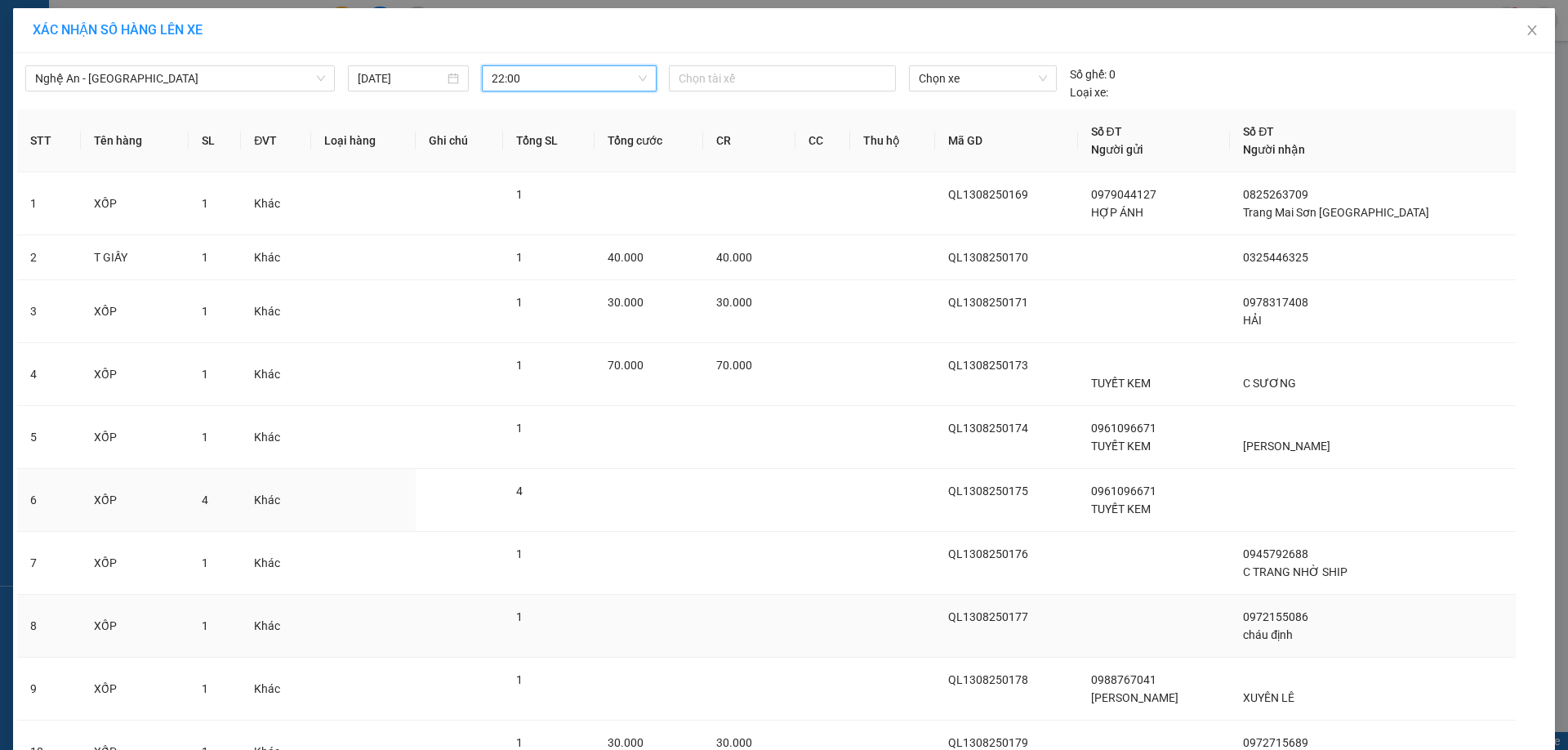
scroll to position [153, 0]
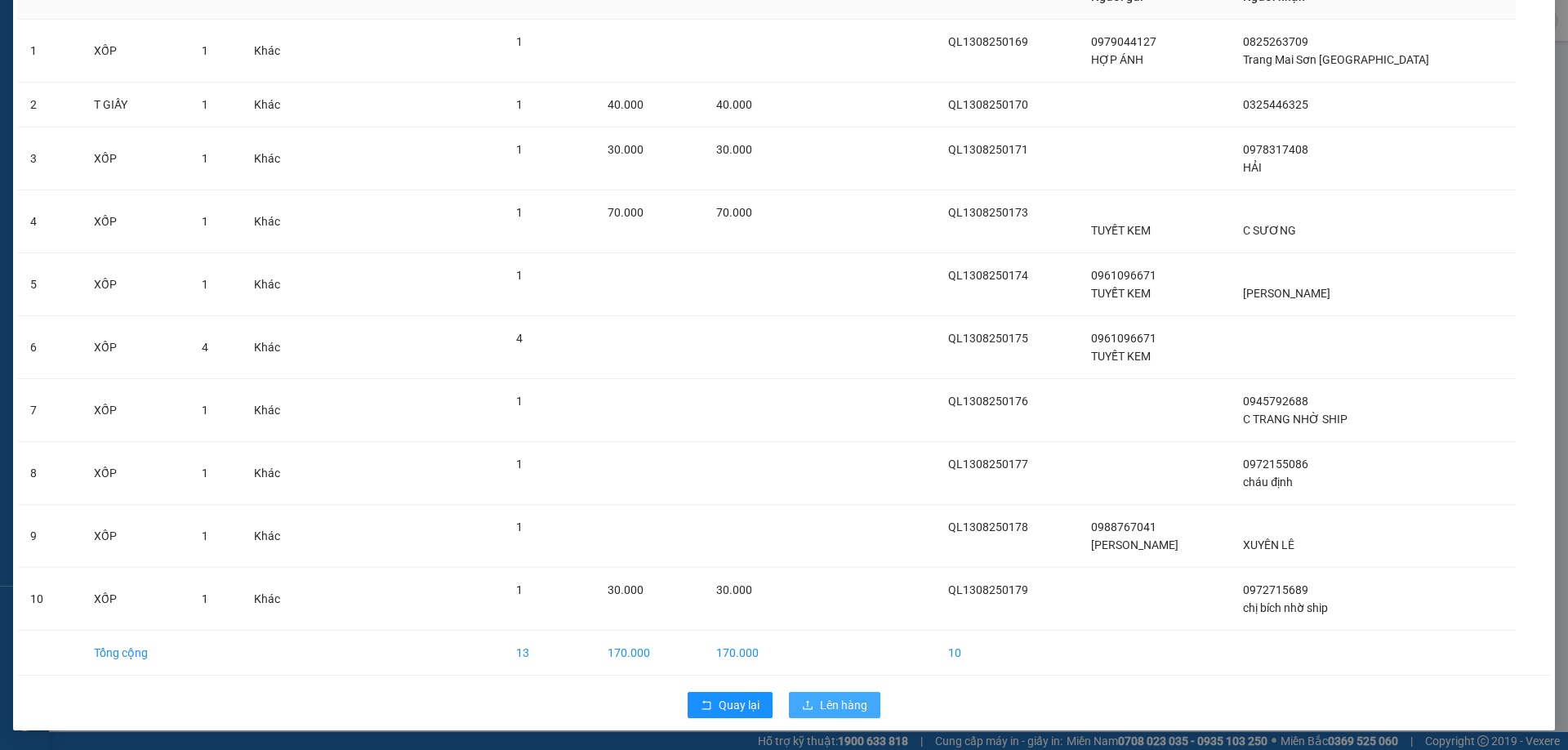
click at [823, 697] on span "Lên hàng" at bounding box center [844, 705] width 48 height 18
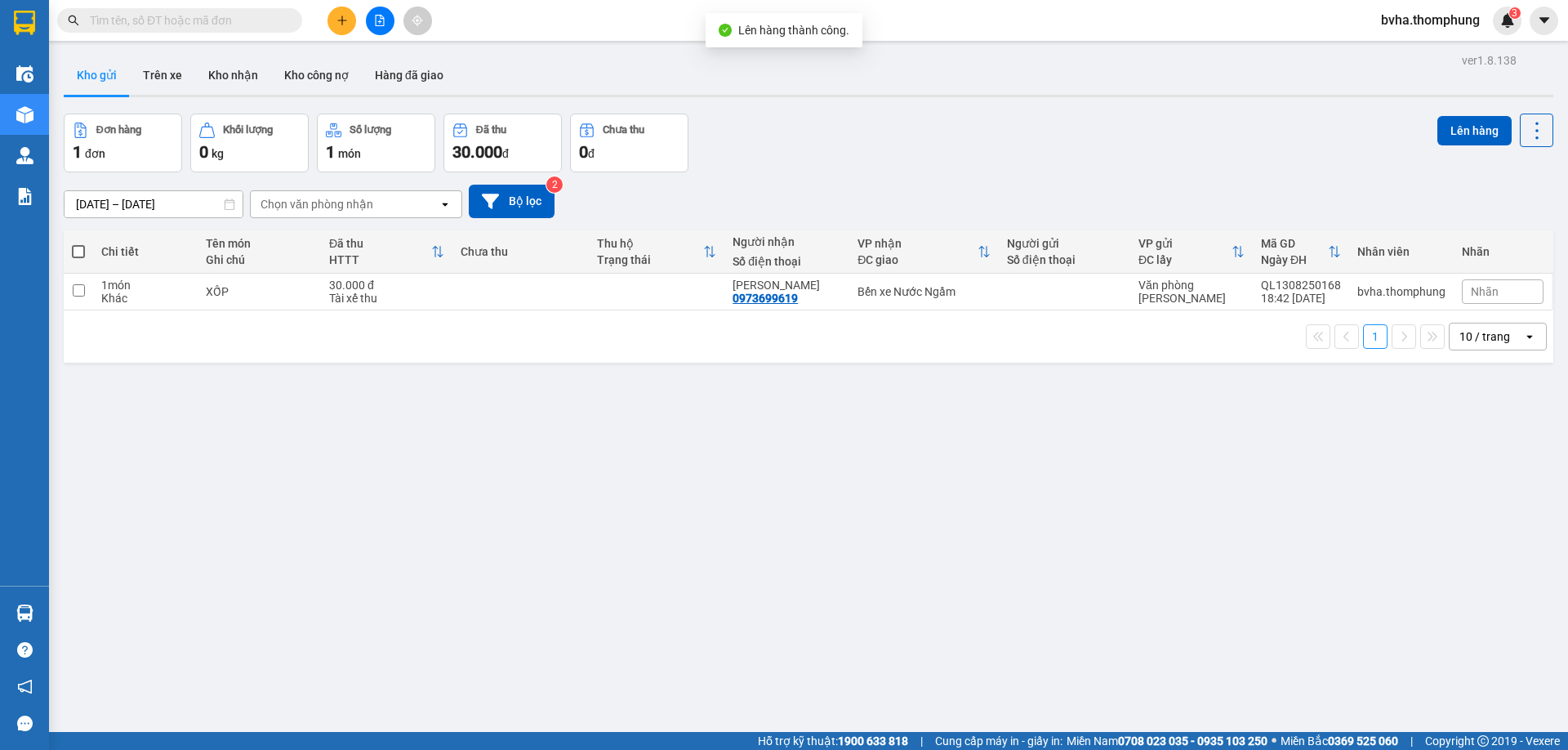
click at [77, 253] on span at bounding box center [79, 252] width 13 height 13
click at [79, 244] on input "checkbox" at bounding box center [79, 244] width 0 height 0
checkbox input "true"
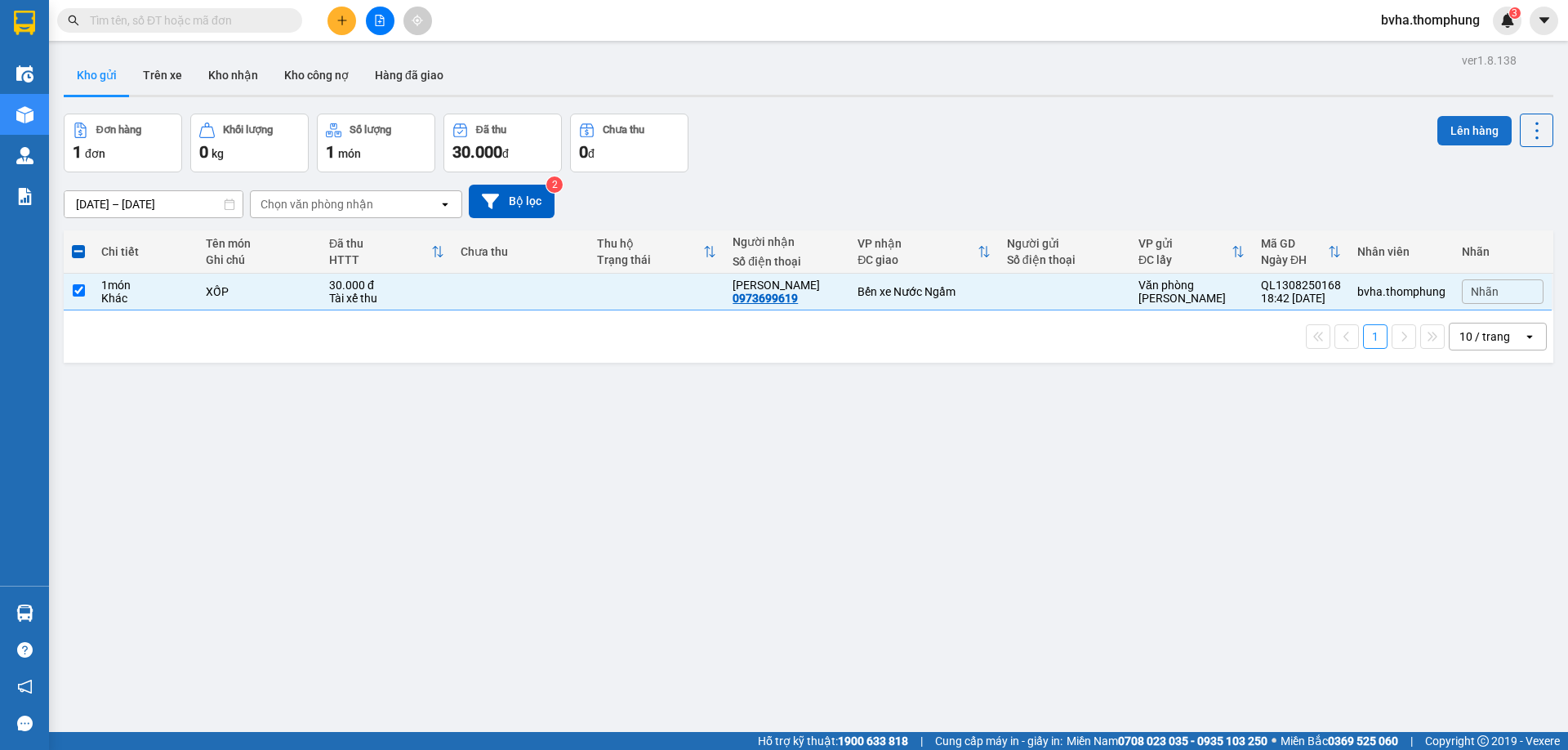
click at [1460, 130] on button "Lên hàng" at bounding box center [1474, 130] width 75 height 30
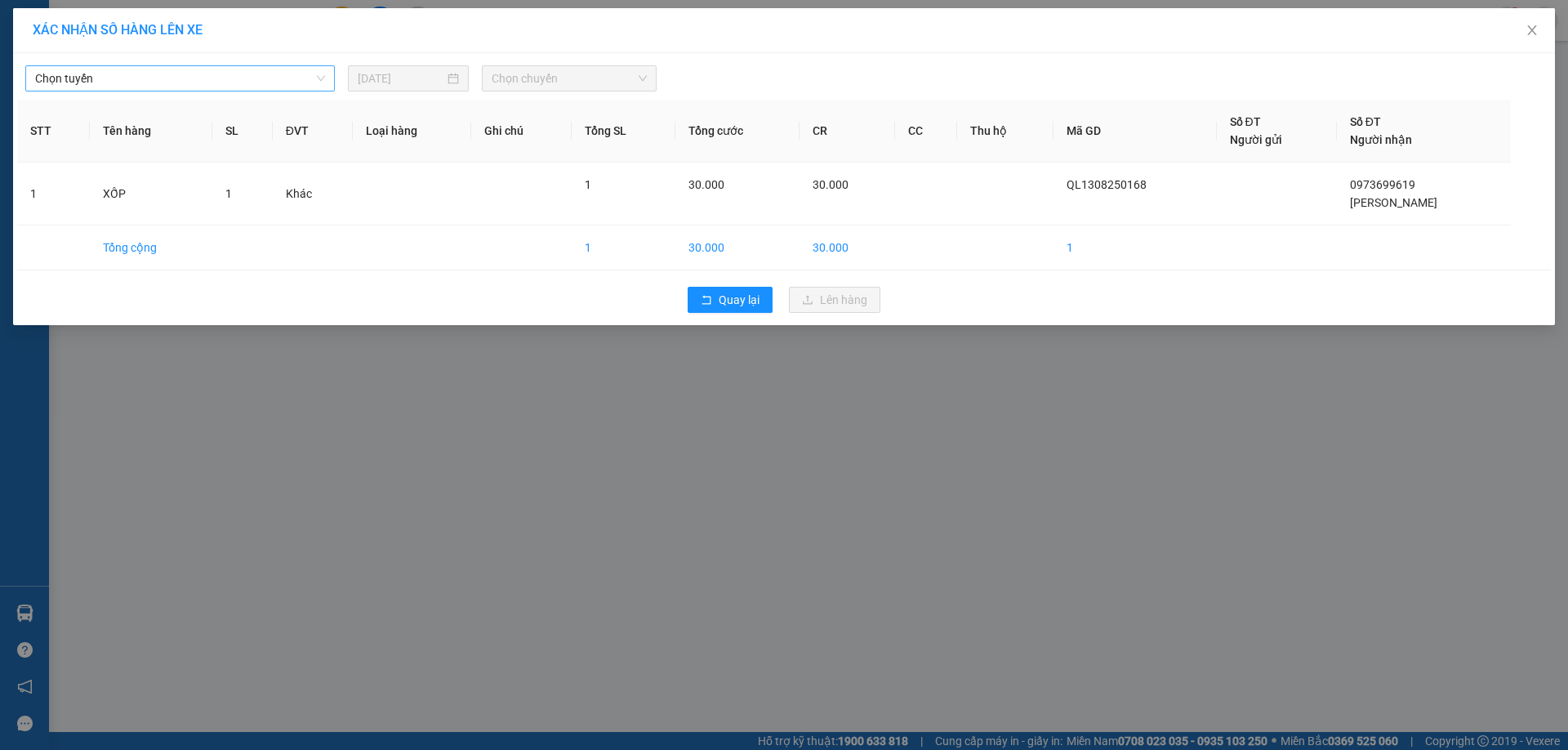
click at [188, 89] on span "Chọn tuyến" at bounding box center [180, 79] width 289 height 25
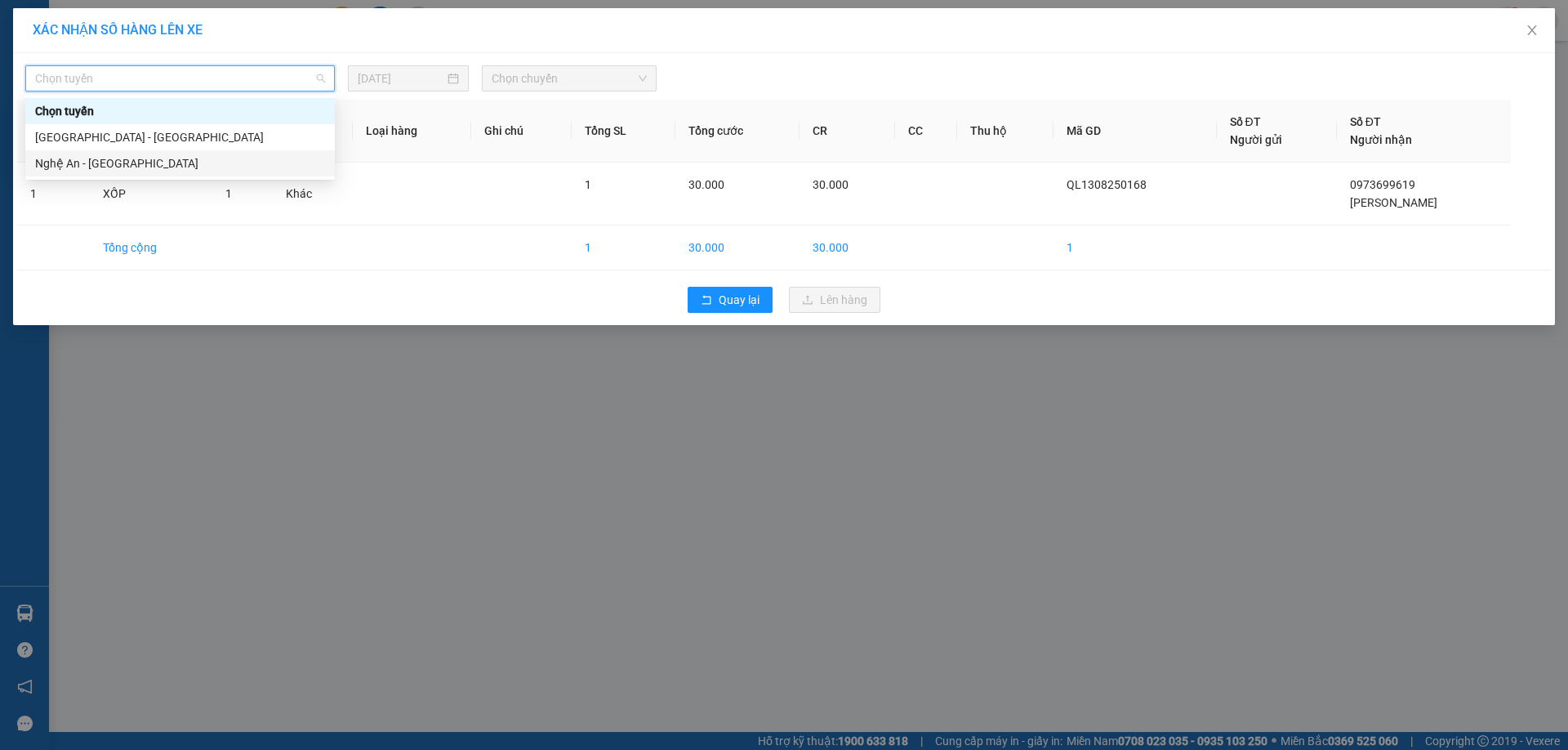
click at [142, 173] on div "Nghệ An - [GEOGRAPHIC_DATA]" at bounding box center [180, 163] width 309 height 26
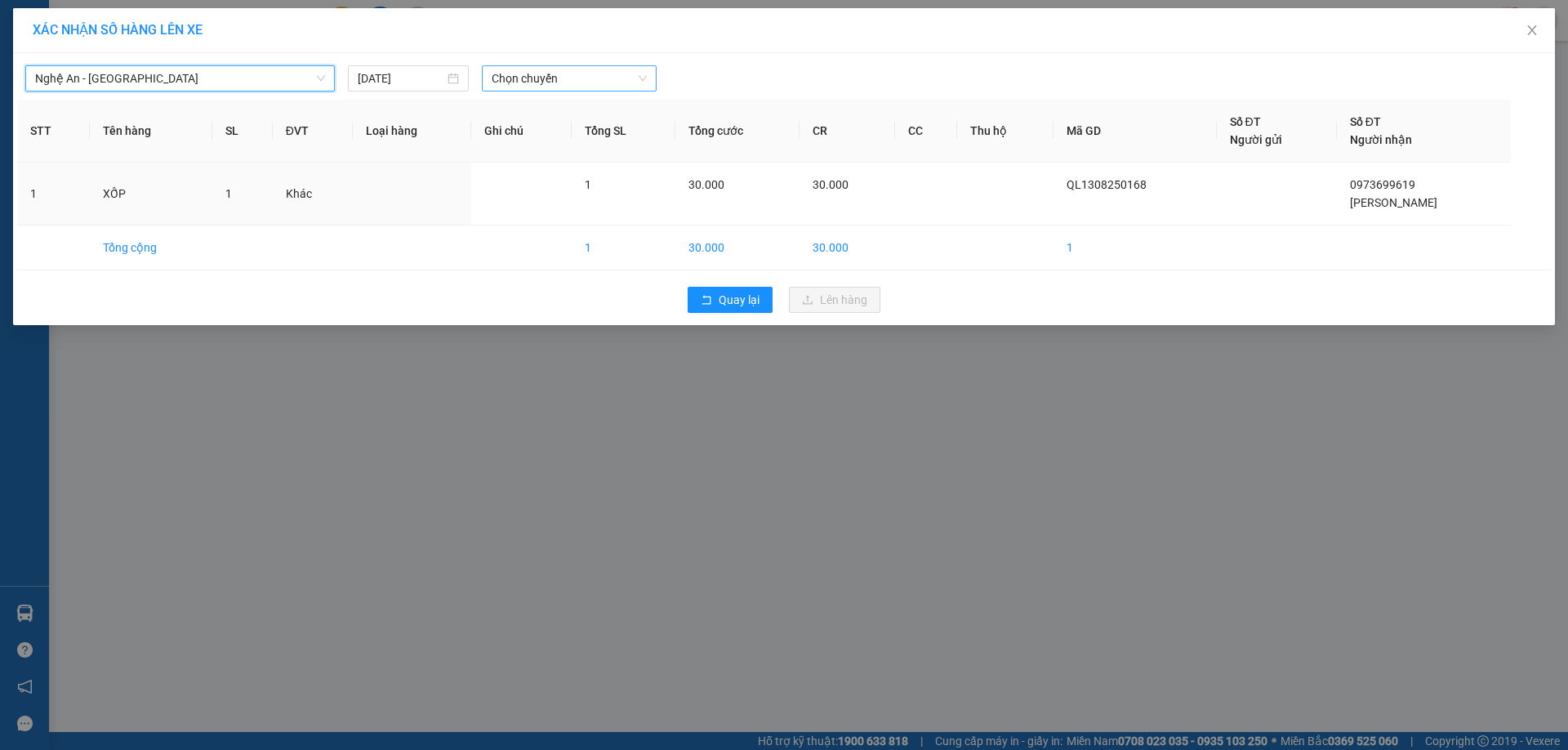
click at [597, 90] on span "Chọn chuyến" at bounding box center [568, 79] width 155 height 25
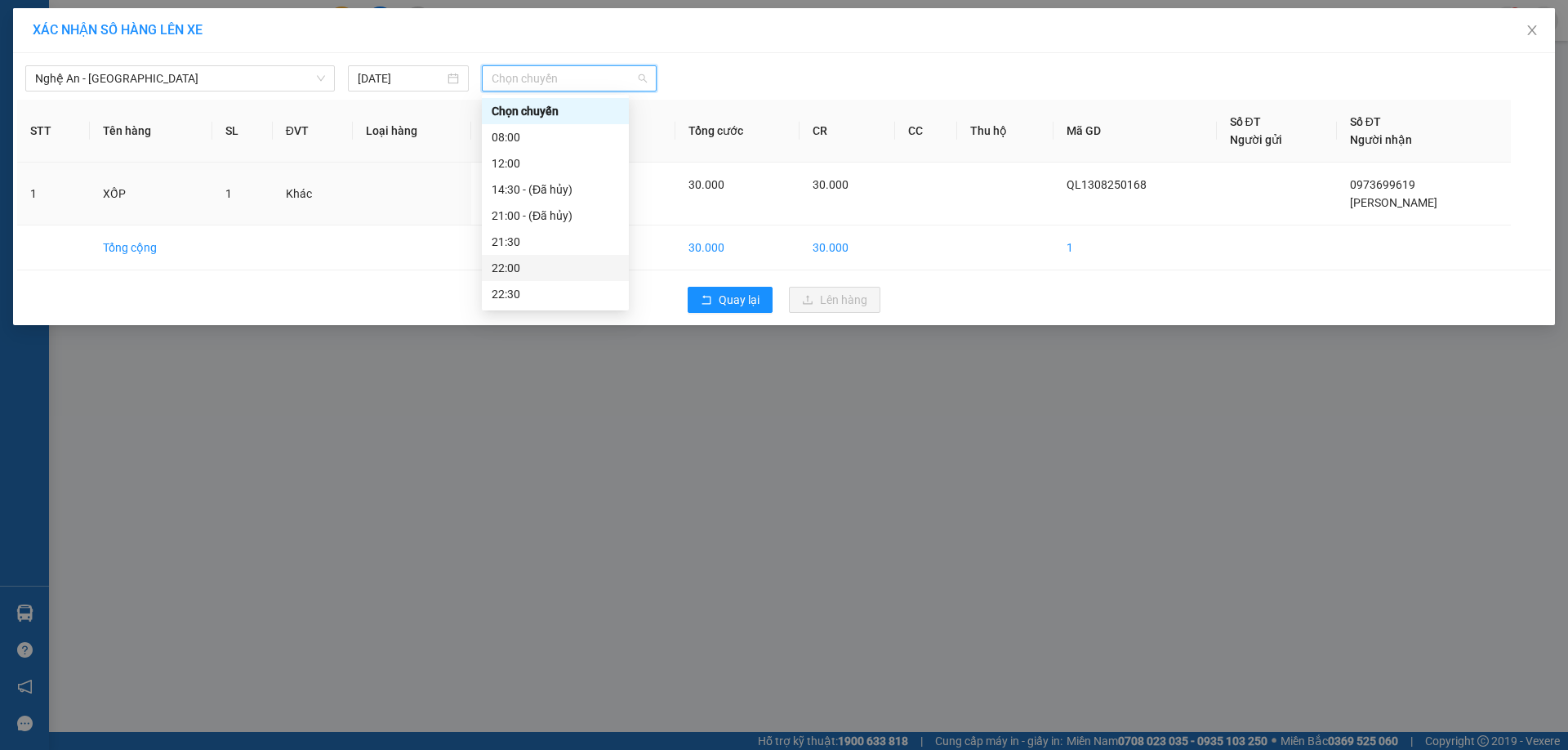
click at [521, 271] on div "22:00" at bounding box center [554, 268] width 127 height 18
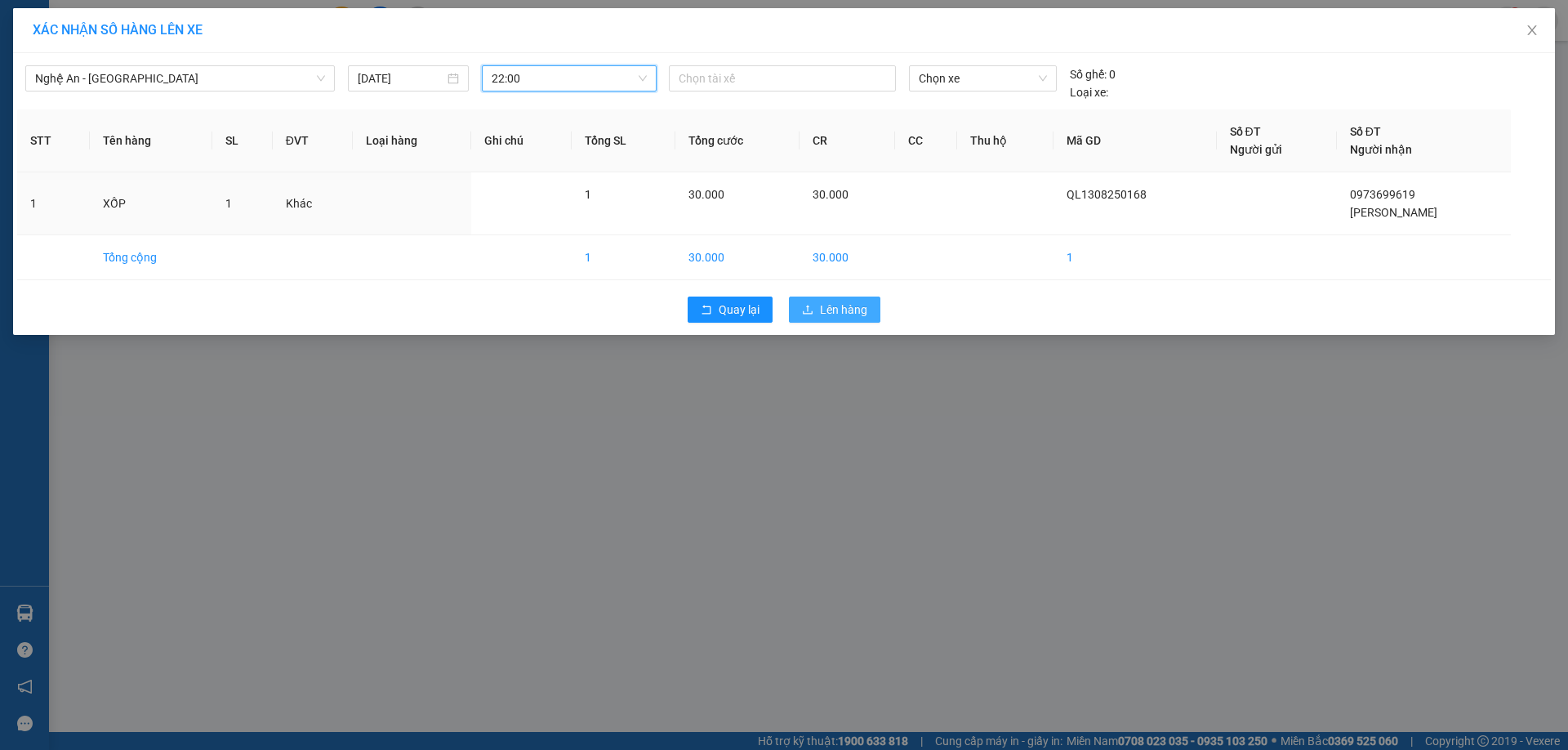
click at [828, 315] on span "Lên hàng" at bounding box center [844, 309] width 48 height 18
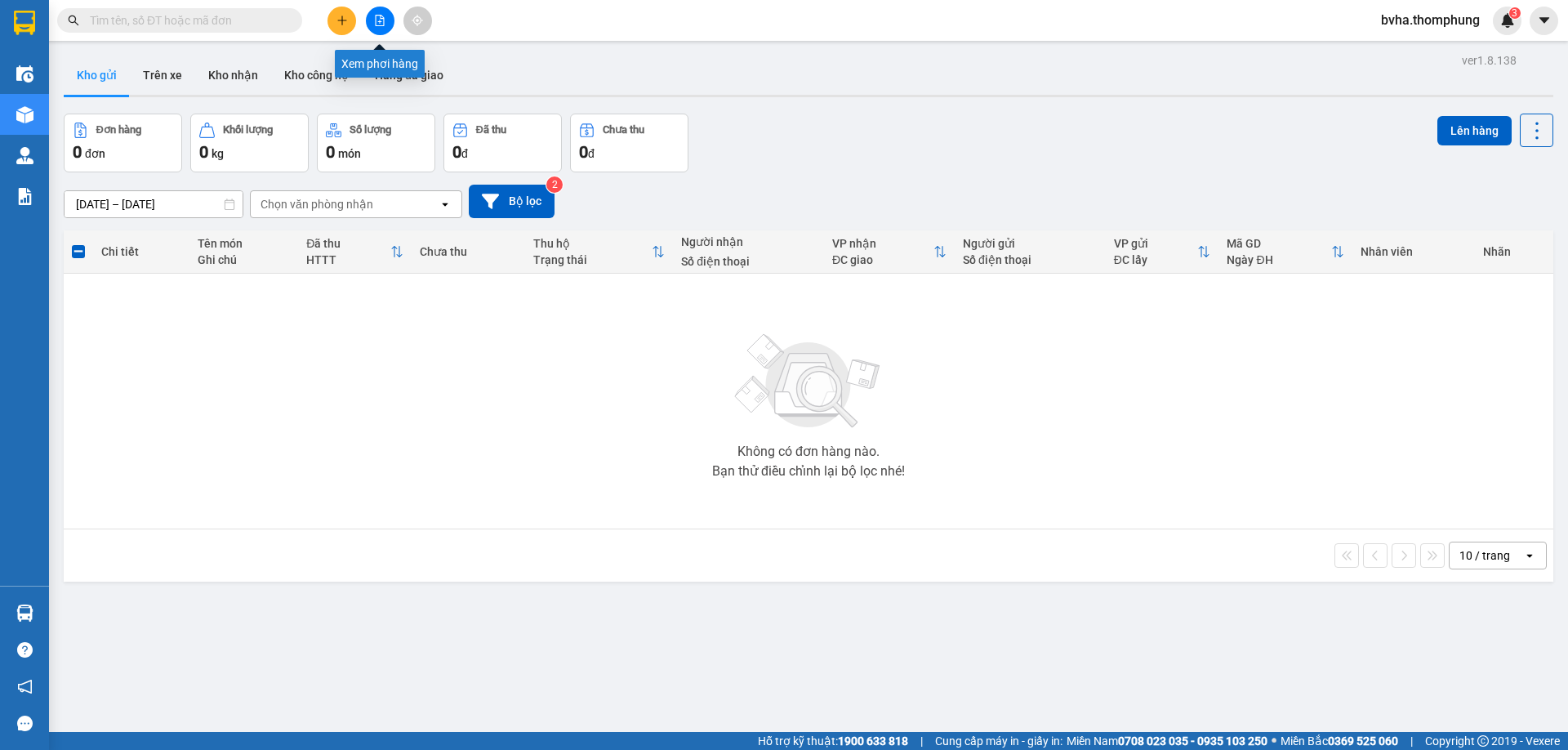
click at [383, 22] on icon "file-add" at bounding box center [380, 21] width 11 height 11
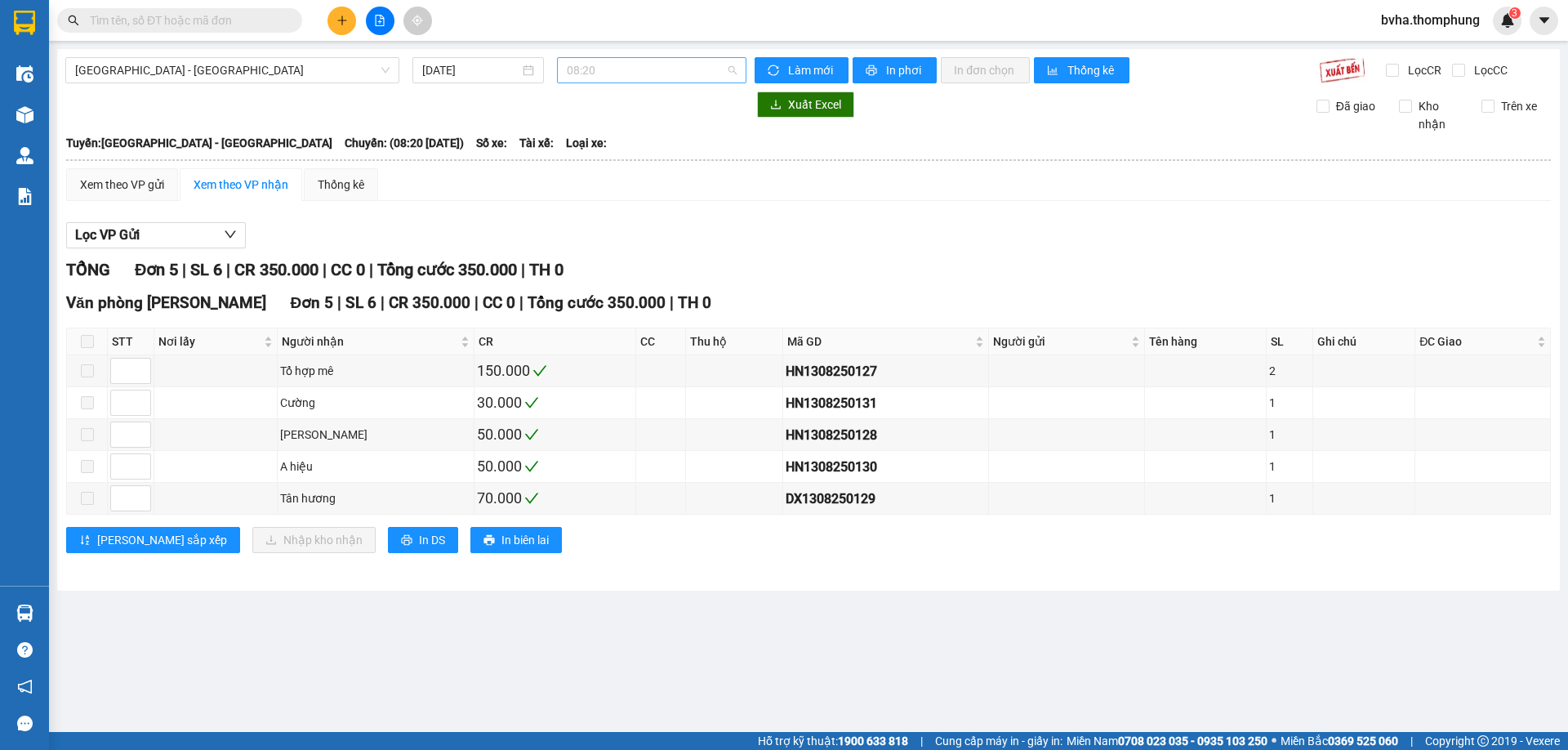
click at [646, 81] on span "08:20" at bounding box center [651, 71] width 170 height 25
click at [616, 174] on div "12:00" at bounding box center [630, 181] width 127 height 18
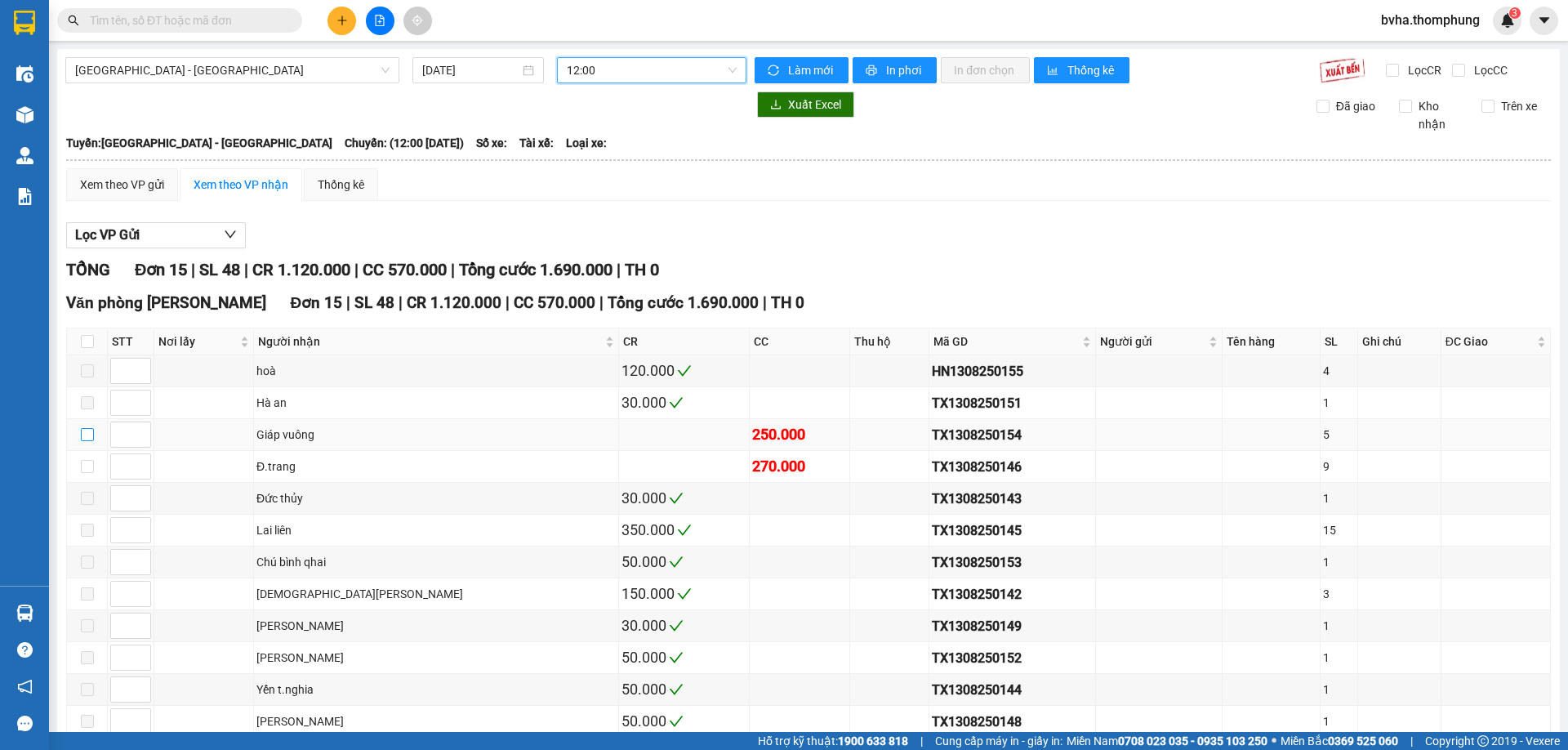
click at [82, 436] on input "checkbox" at bounding box center [88, 435] width 13 height 13
checkbox input "true"
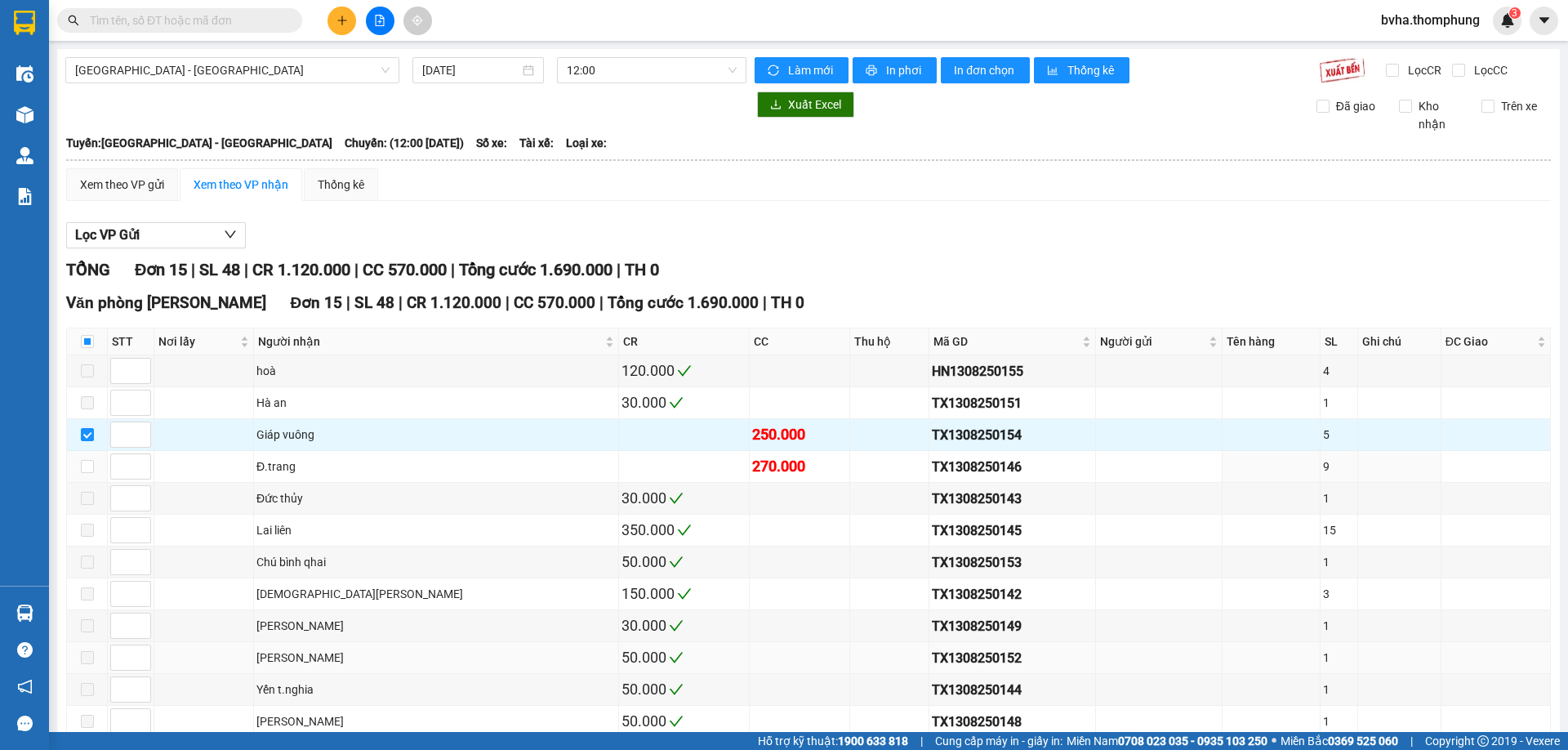
scroll to position [185, 0]
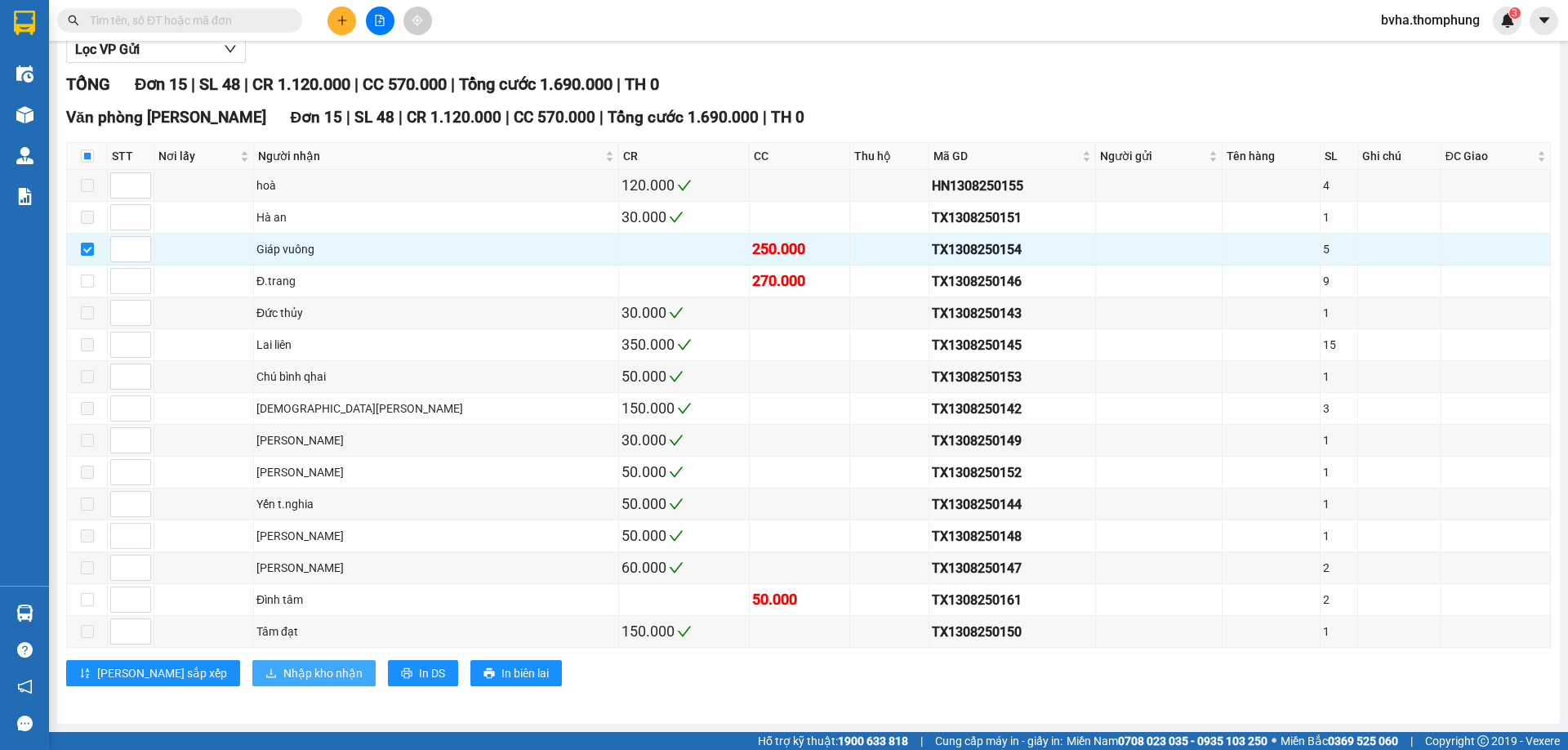
click at [283, 670] on span "Nhập kho nhận" at bounding box center [322, 673] width 80 height 18
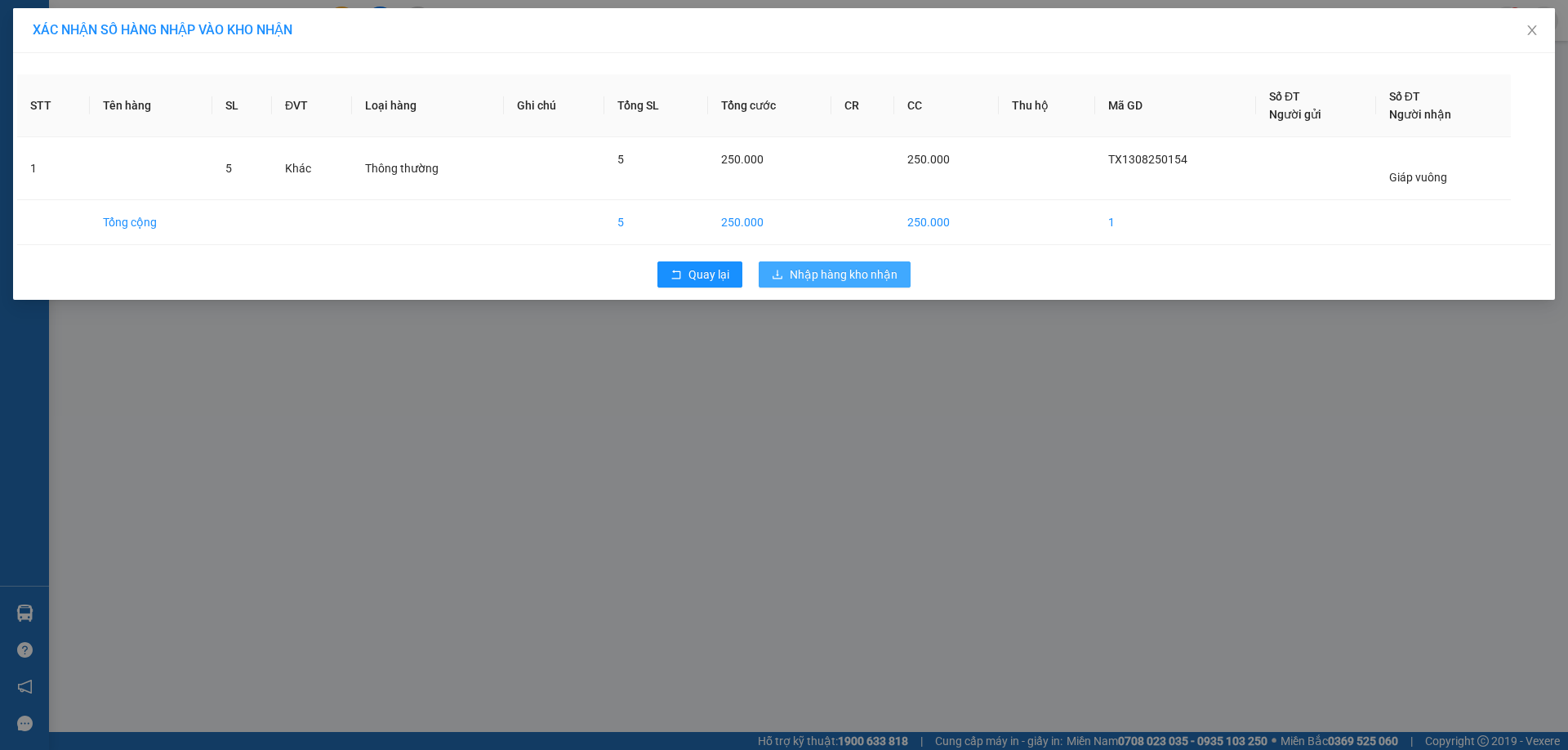
click at [861, 272] on span "Nhập hàng kho nhận" at bounding box center [843, 275] width 107 height 18
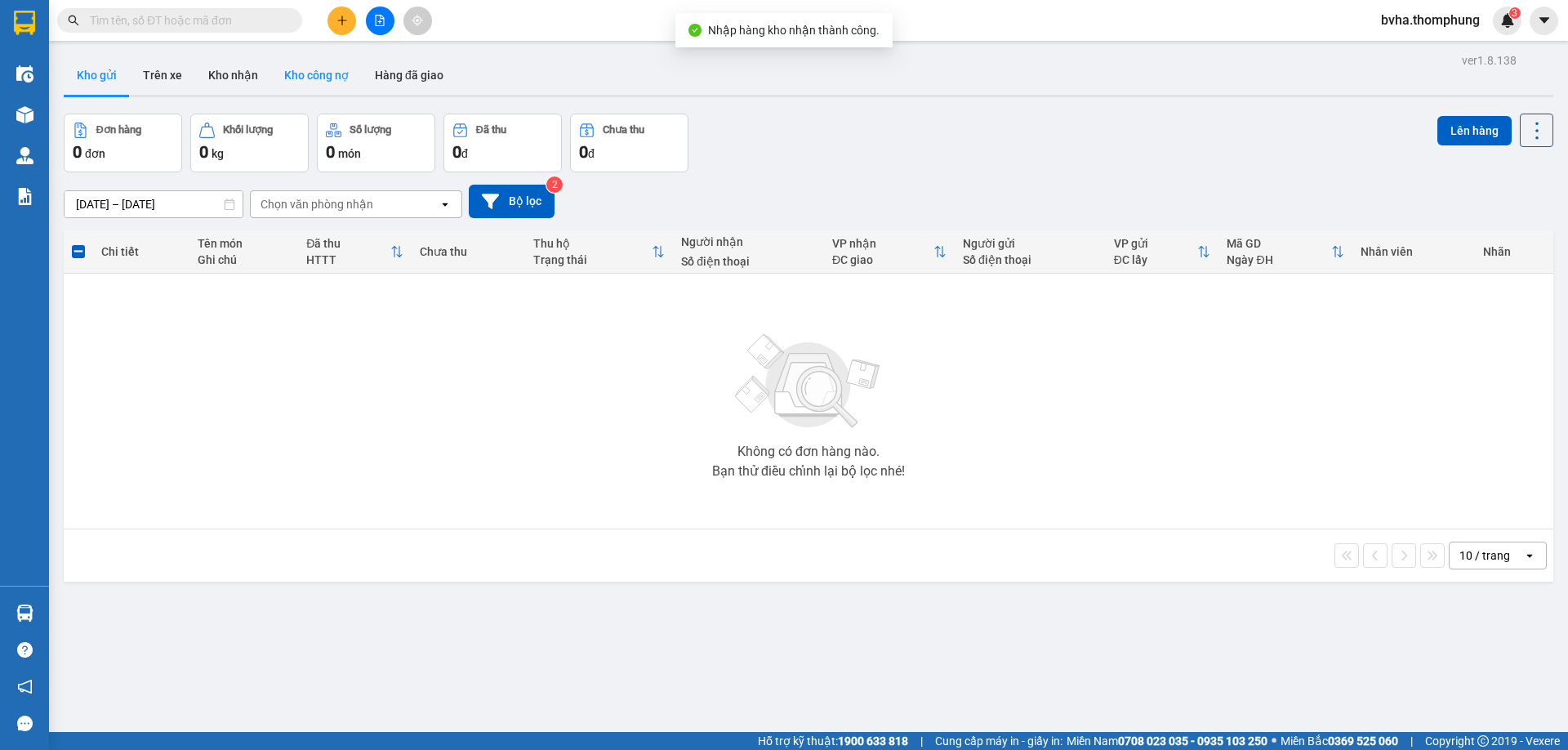
click at [308, 80] on button "Kho công nợ" at bounding box center [317, 75] width 91 height 39
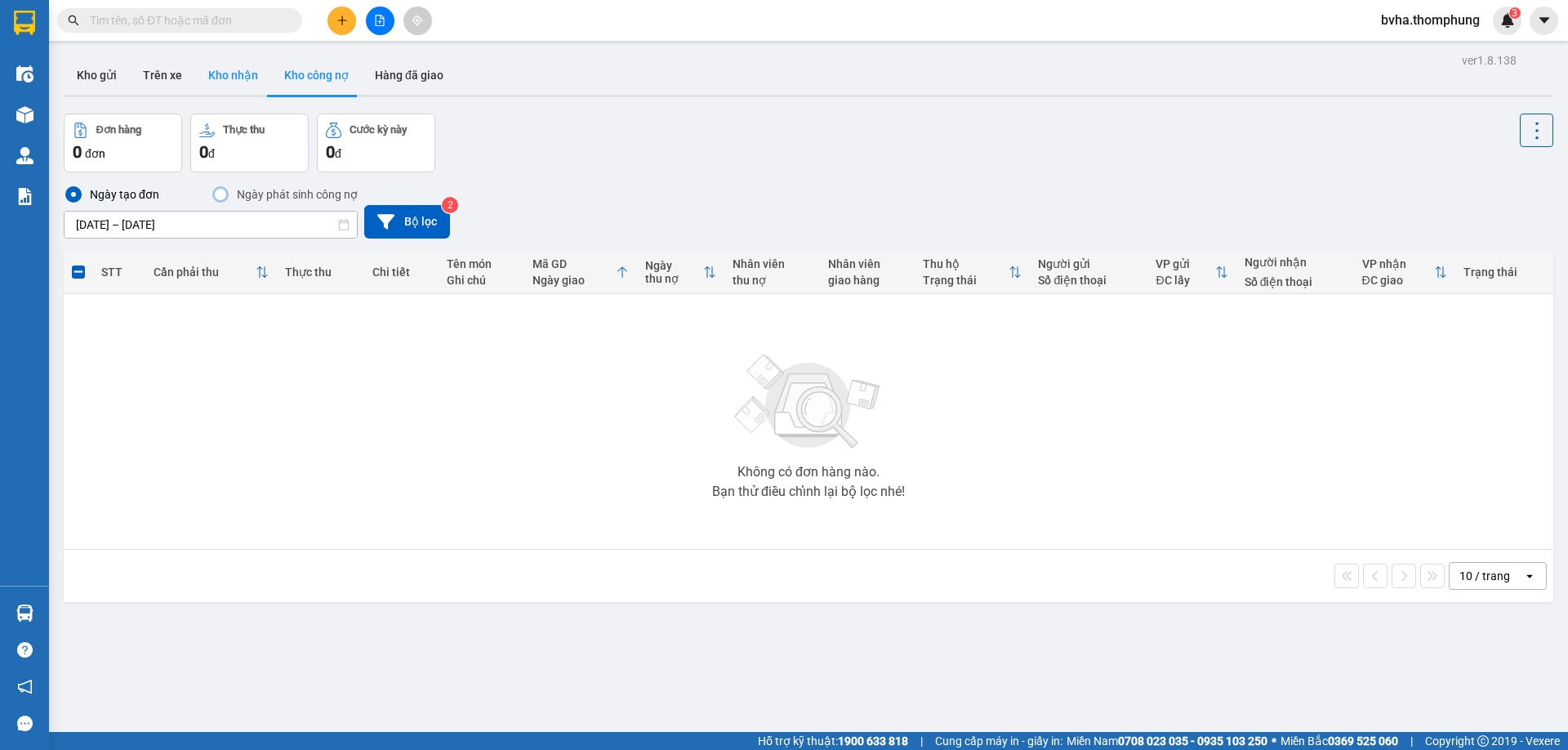
click at [236, 83] on button "Kho nhận" at bounding box center [233, 75] width 76 height 39
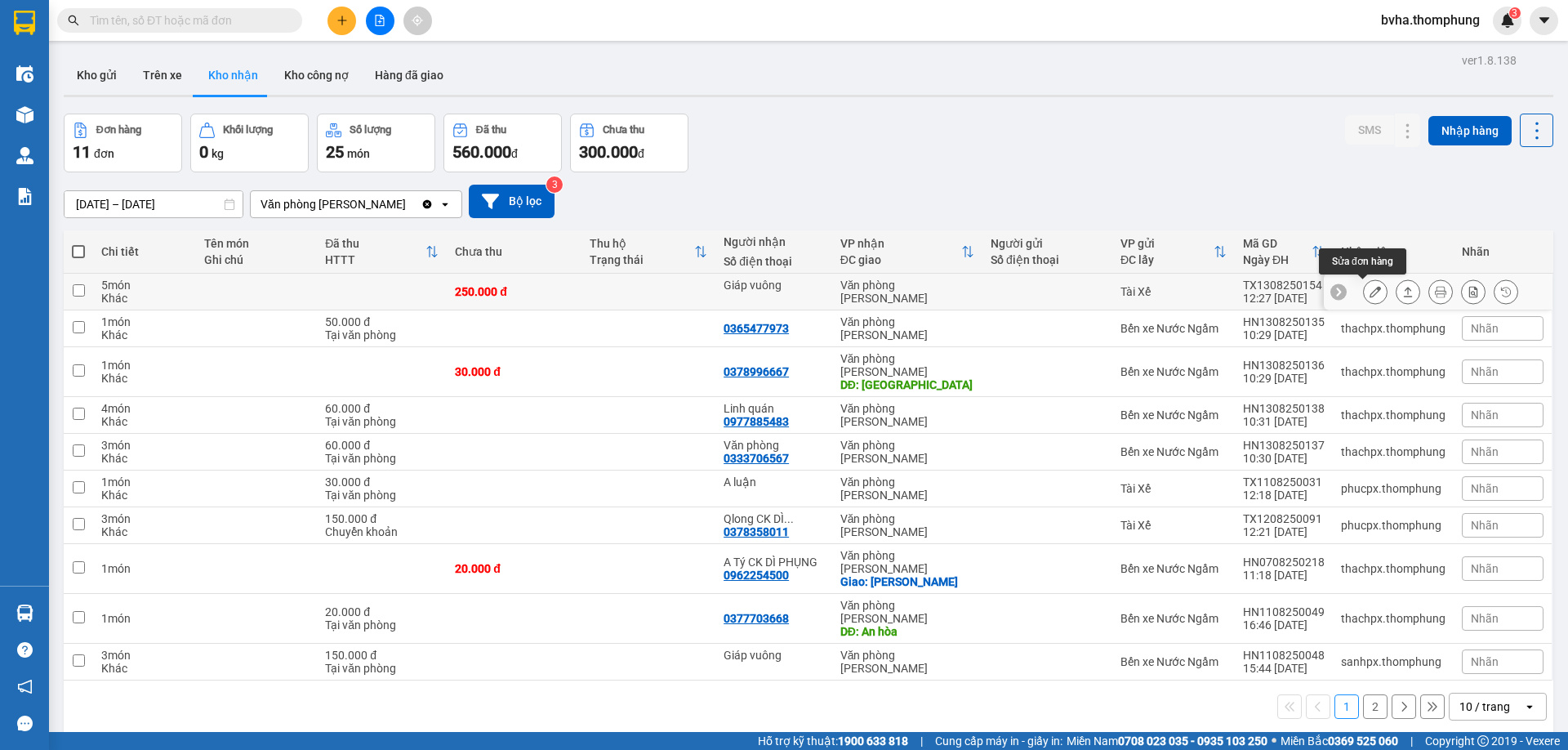
click at [1370, 295] on icon at bounding box center [1375, 291] width 11 height 11
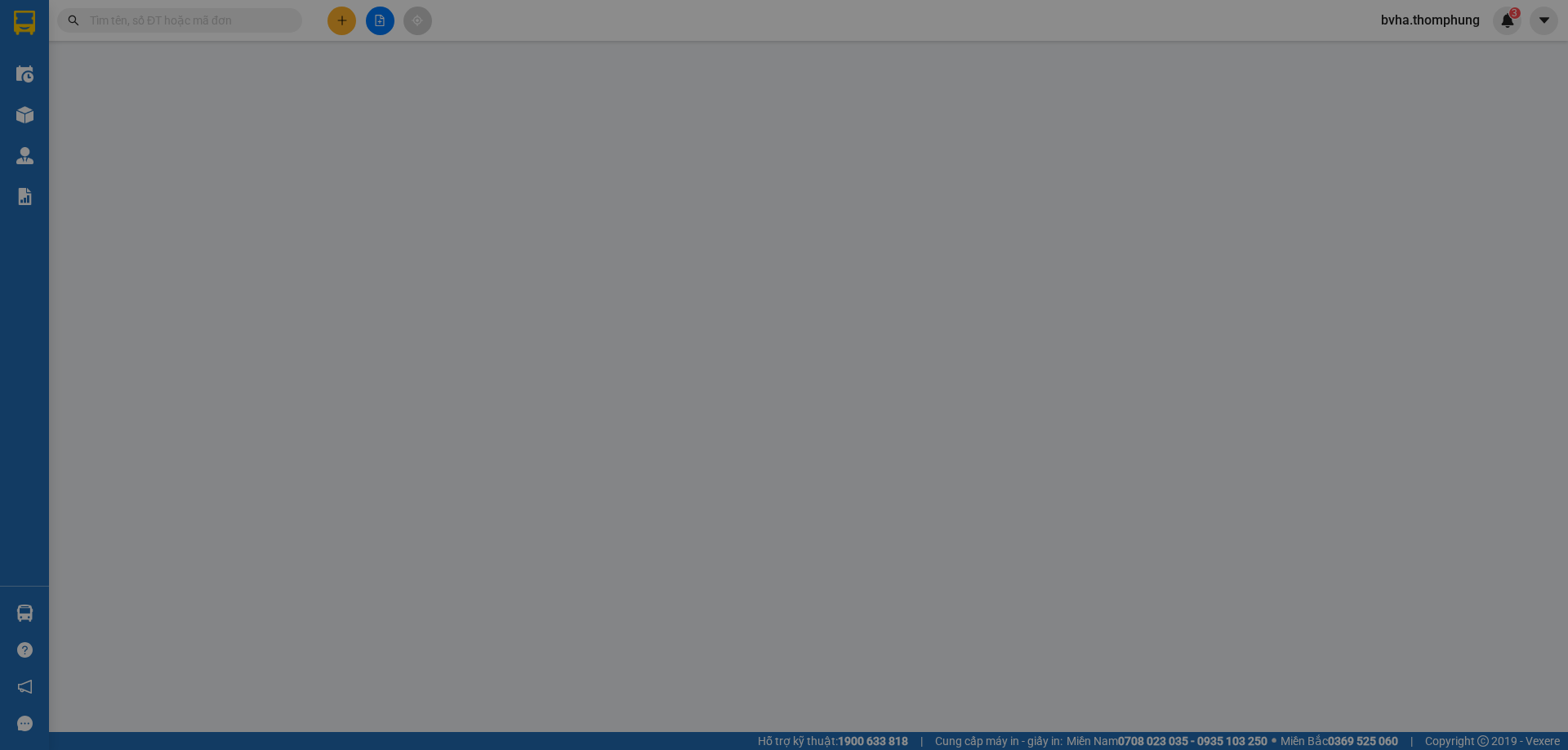
type input "Giáp vuông"
type input "250.000"
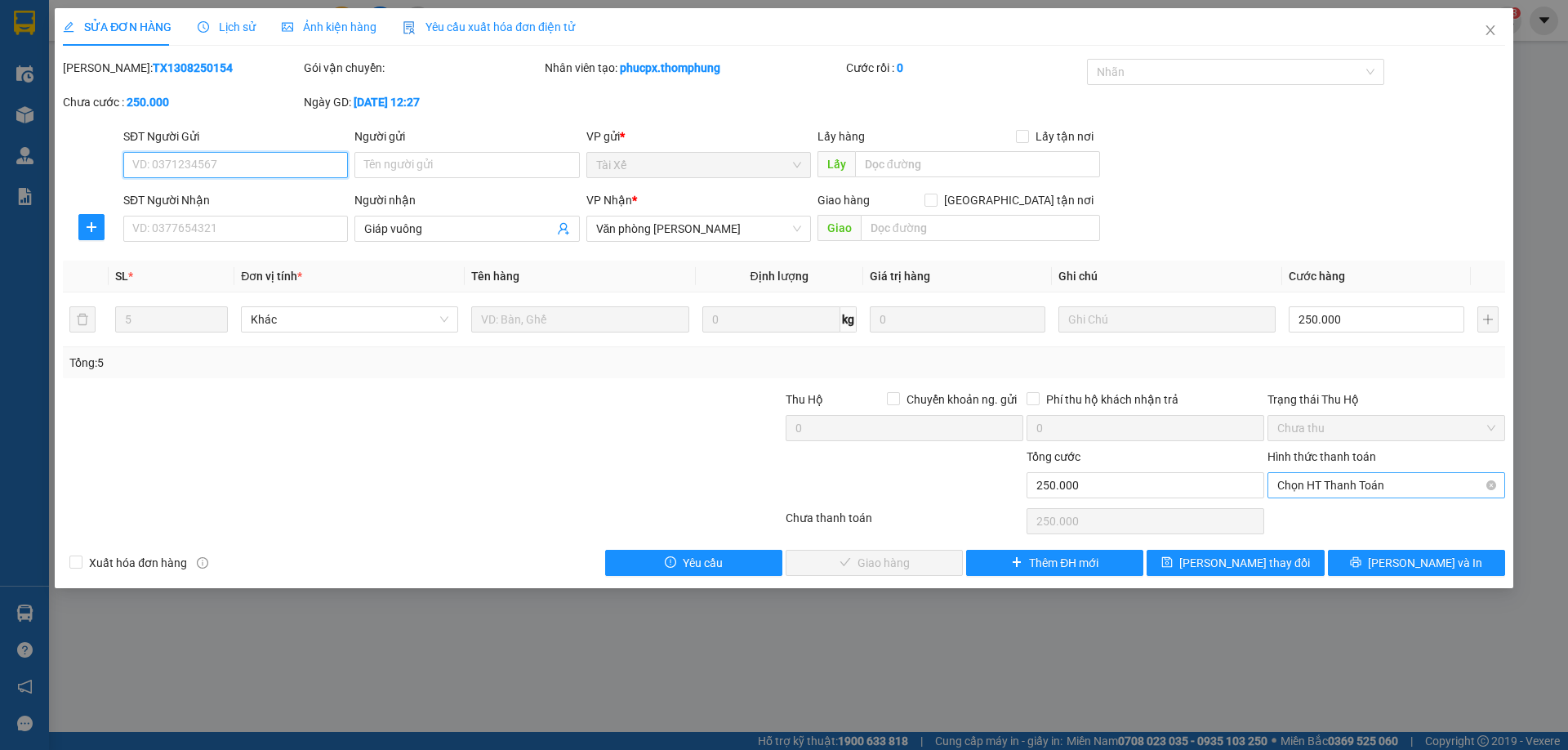
click at [1379, 496] on span "Chọn HT Thanh Toán" at bounding box center [1386, 485] width 218 height 25
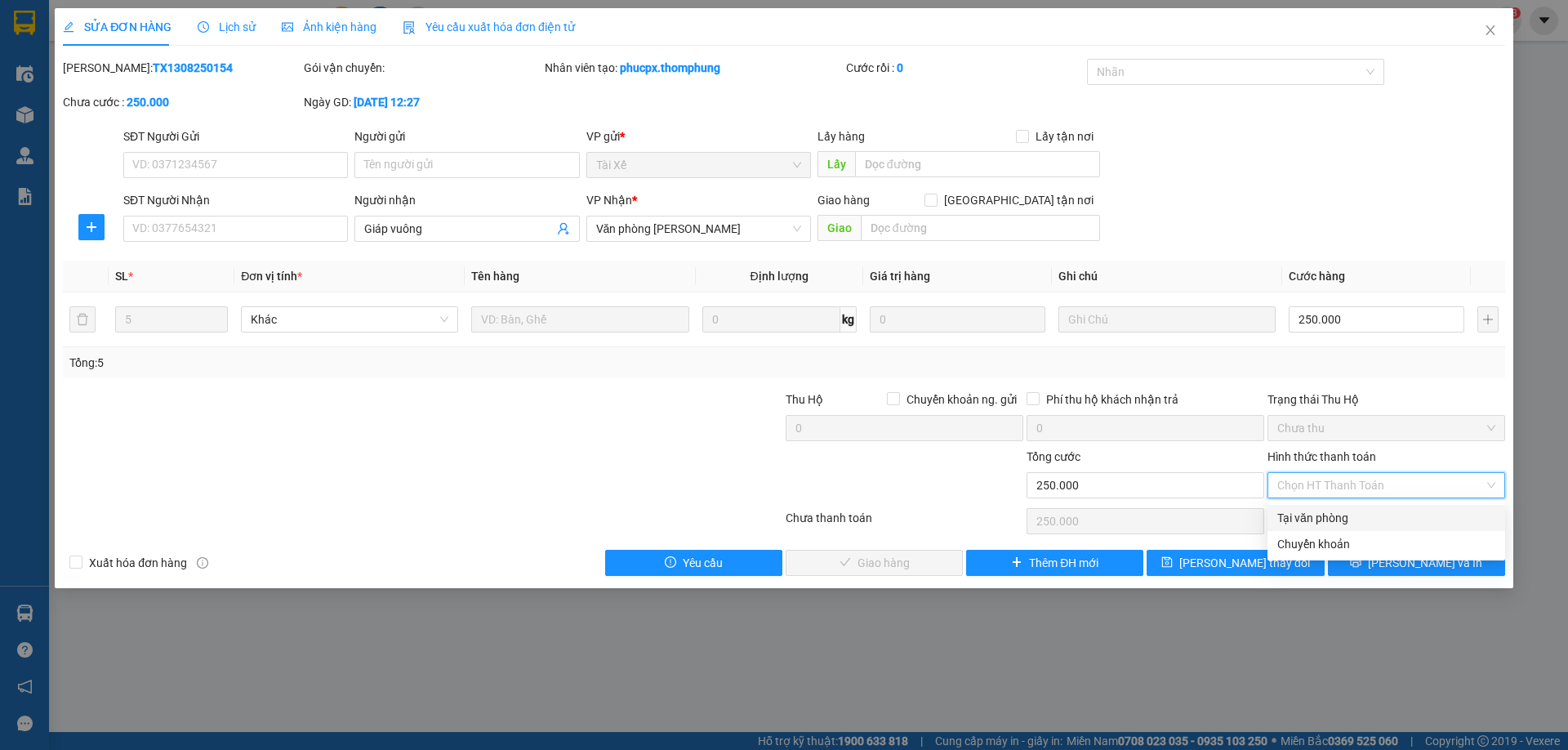
click at [1323, 519] on div "Tại văn phòng" at bounding box center [1386, 518] width 218 height 18
type input "0"
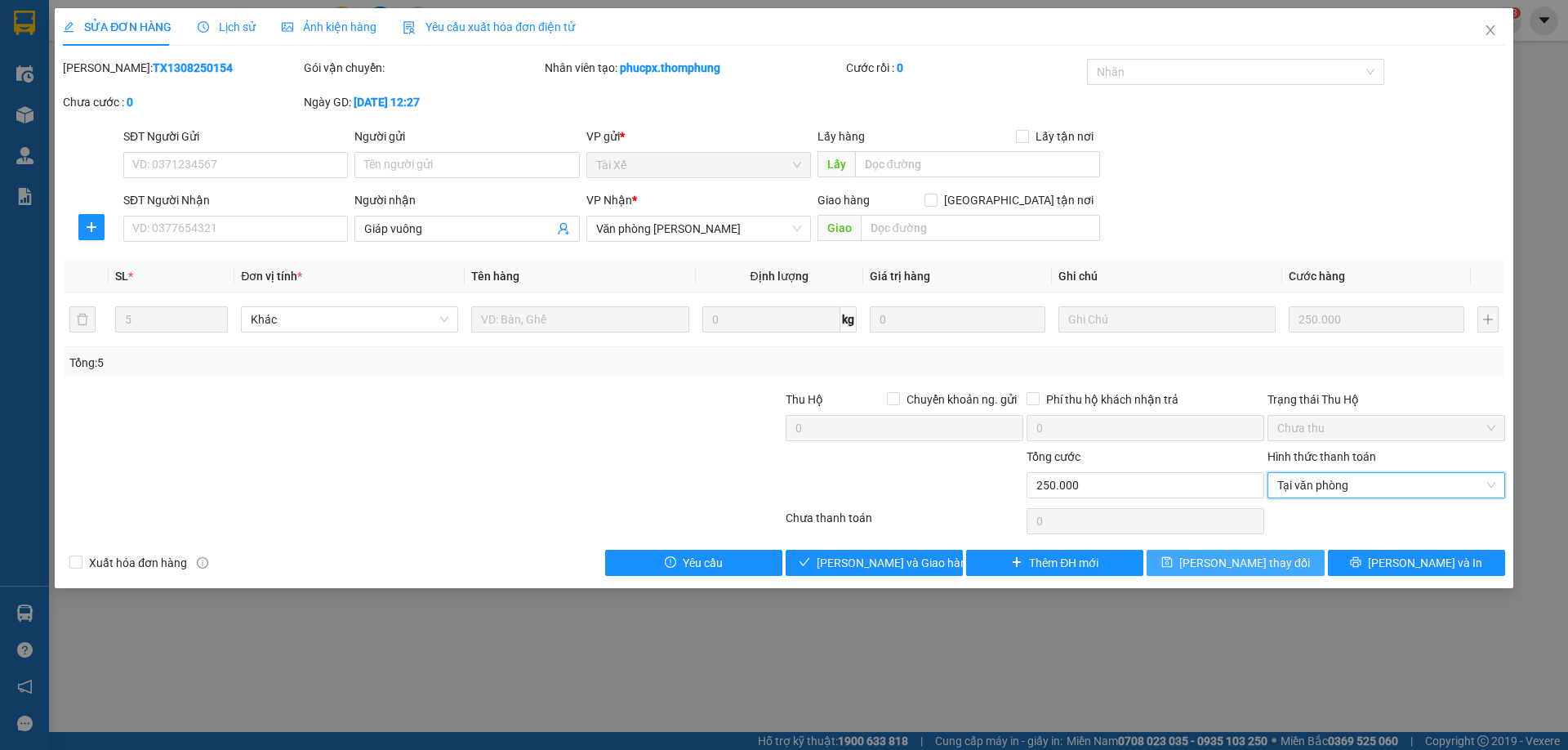
click at [1253, 567] on span "[PERSON_NAME] thay đổi" at bounding box center [1244, 563] width 130 height 18
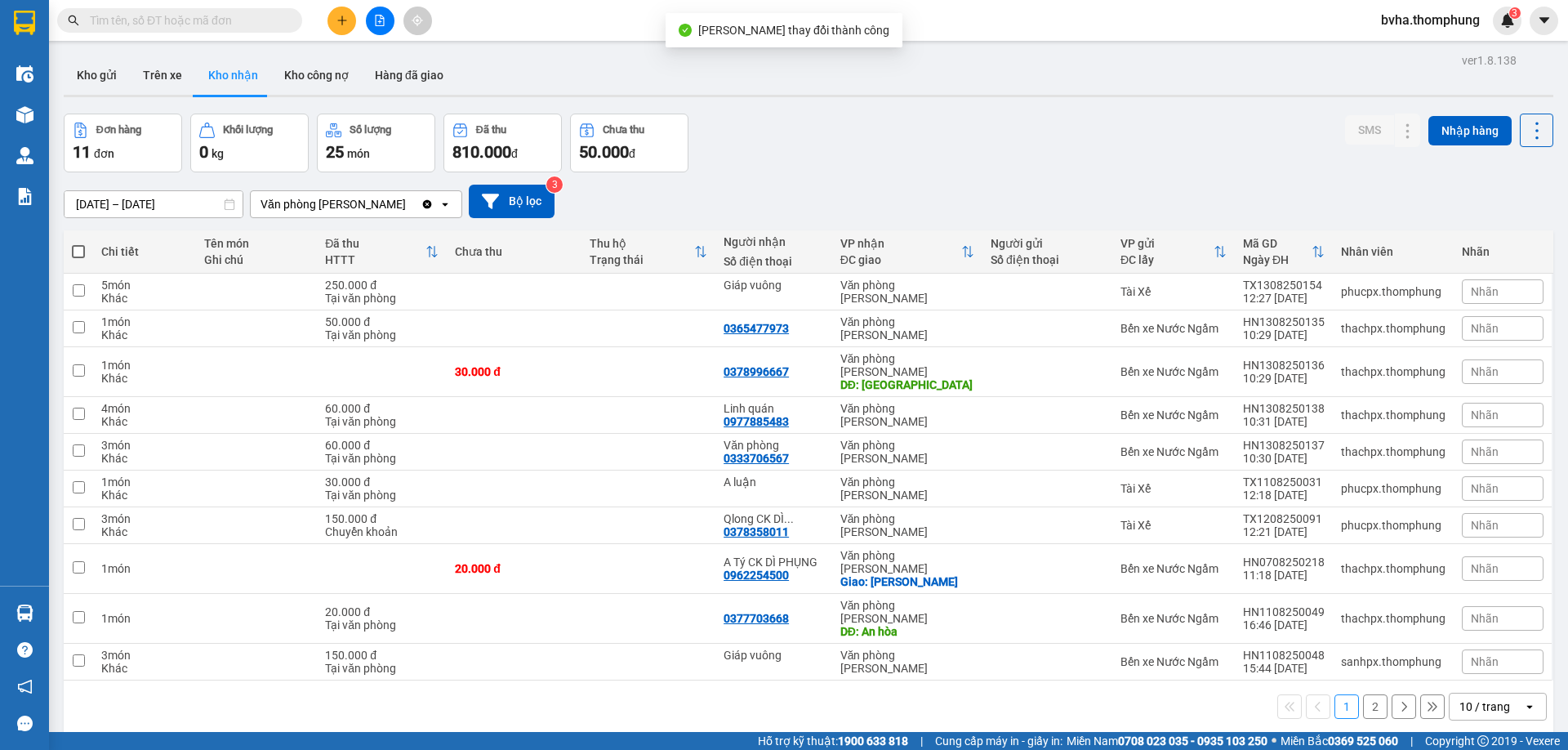
click at [381, 16] on icon "file-add" at bounding box center [380, 21] width 9 height 11
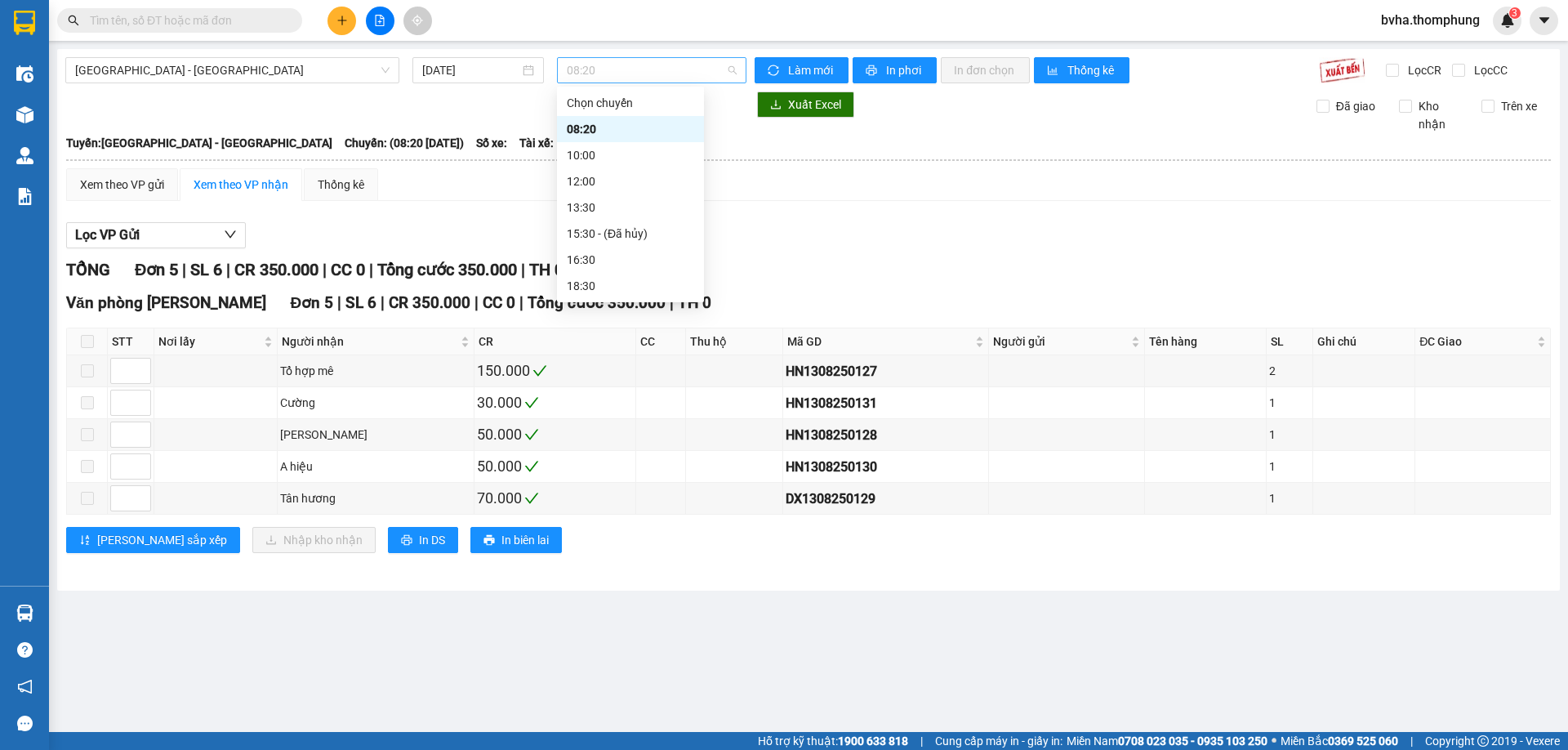
click at [656, 69] on span "08:20" at bounding box center [651, 71] width 170 height 25
click at [613, 158] on div "10:00" at bounding box center [630, 155] width 127 height 18
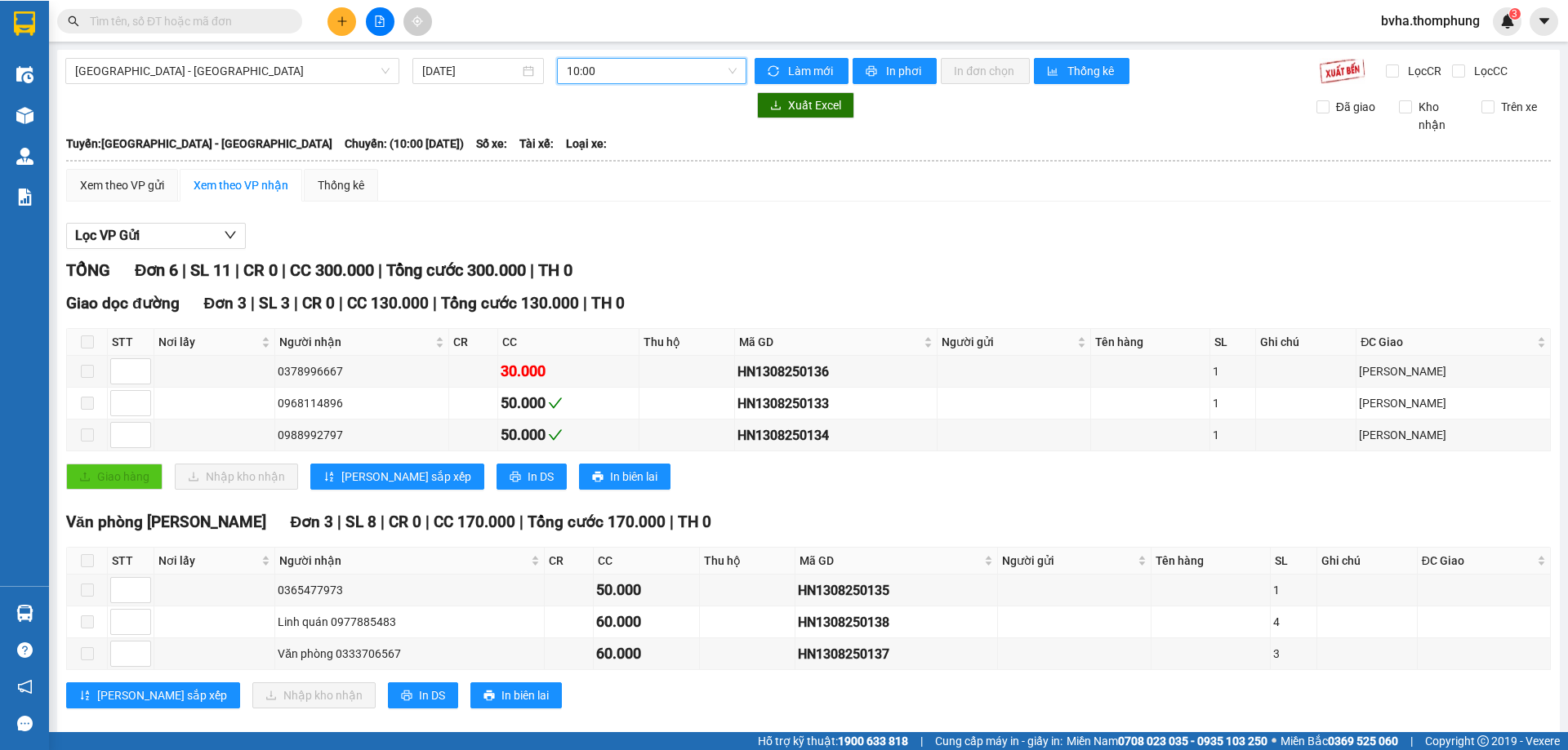
scroll to position [22, 0]
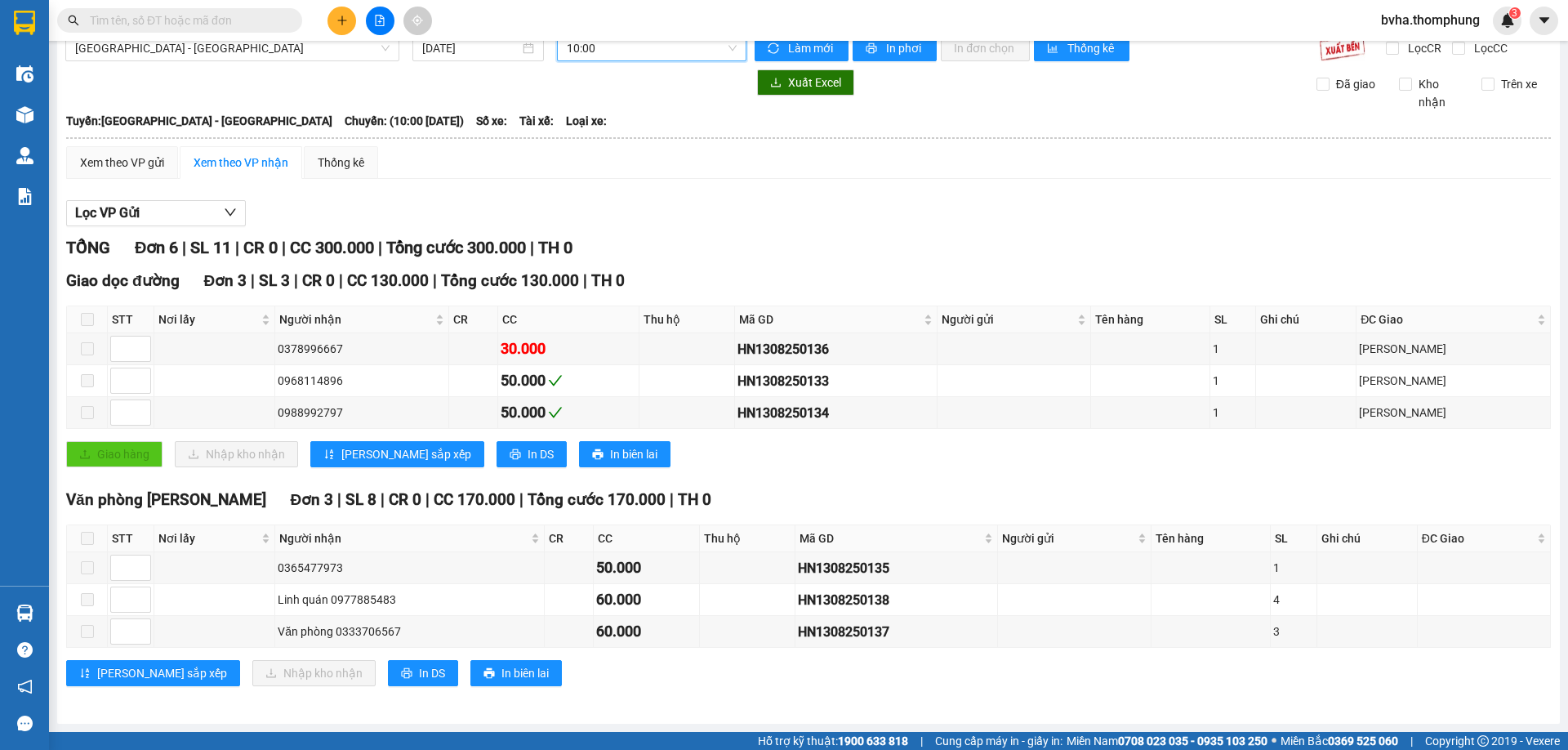
click at [685, 57] on span "10:00" at bounding box center [651, 48] width 170 height 25
